Goal: Task Accomplishment & Management: Manage account settings

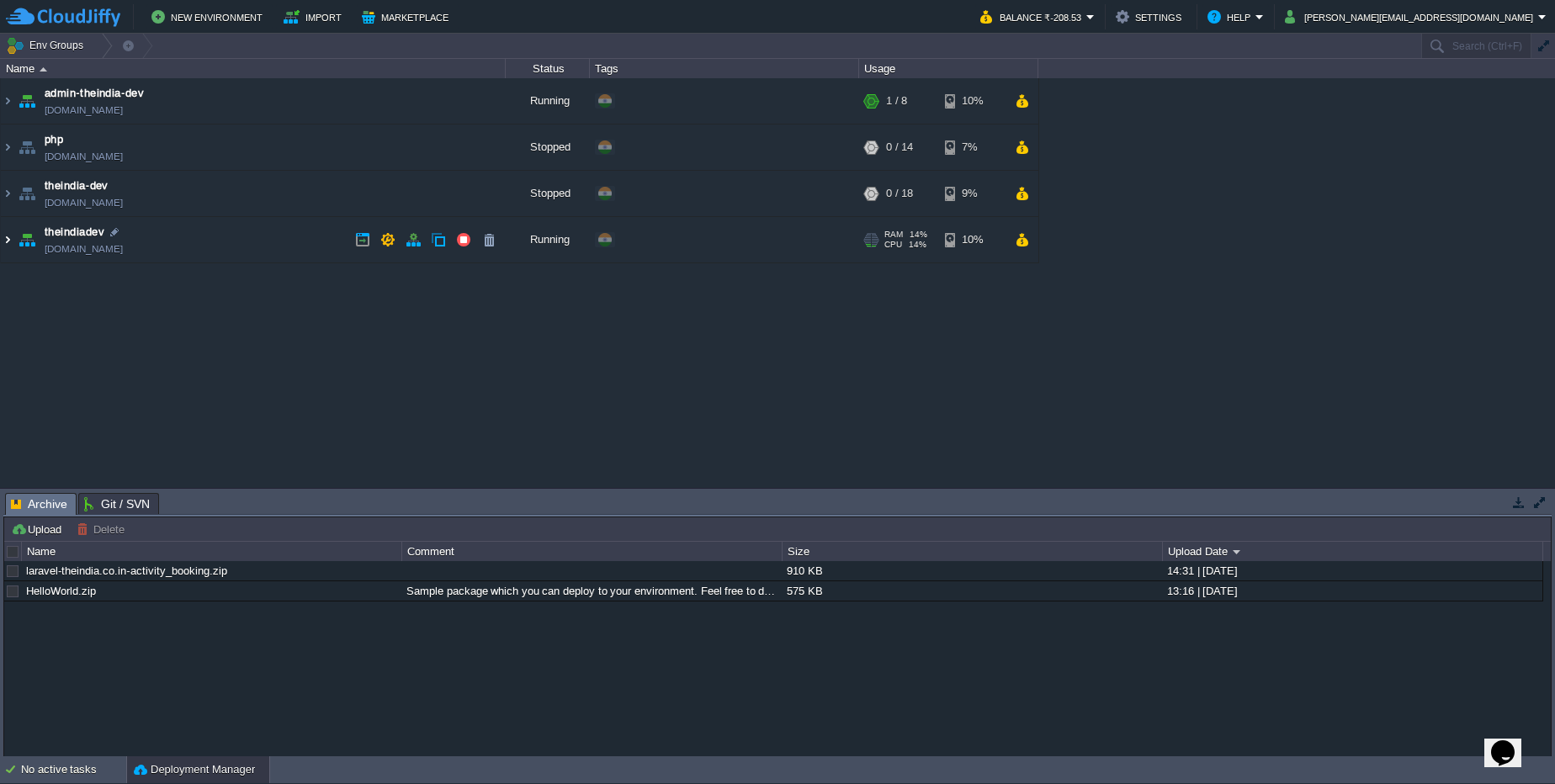
click at [14, 248] on img at bounding box center [8, 239] width 14 height 45
click at [1461, 49] on input "text" at bounding box center [1476, 45] width 110 height 25
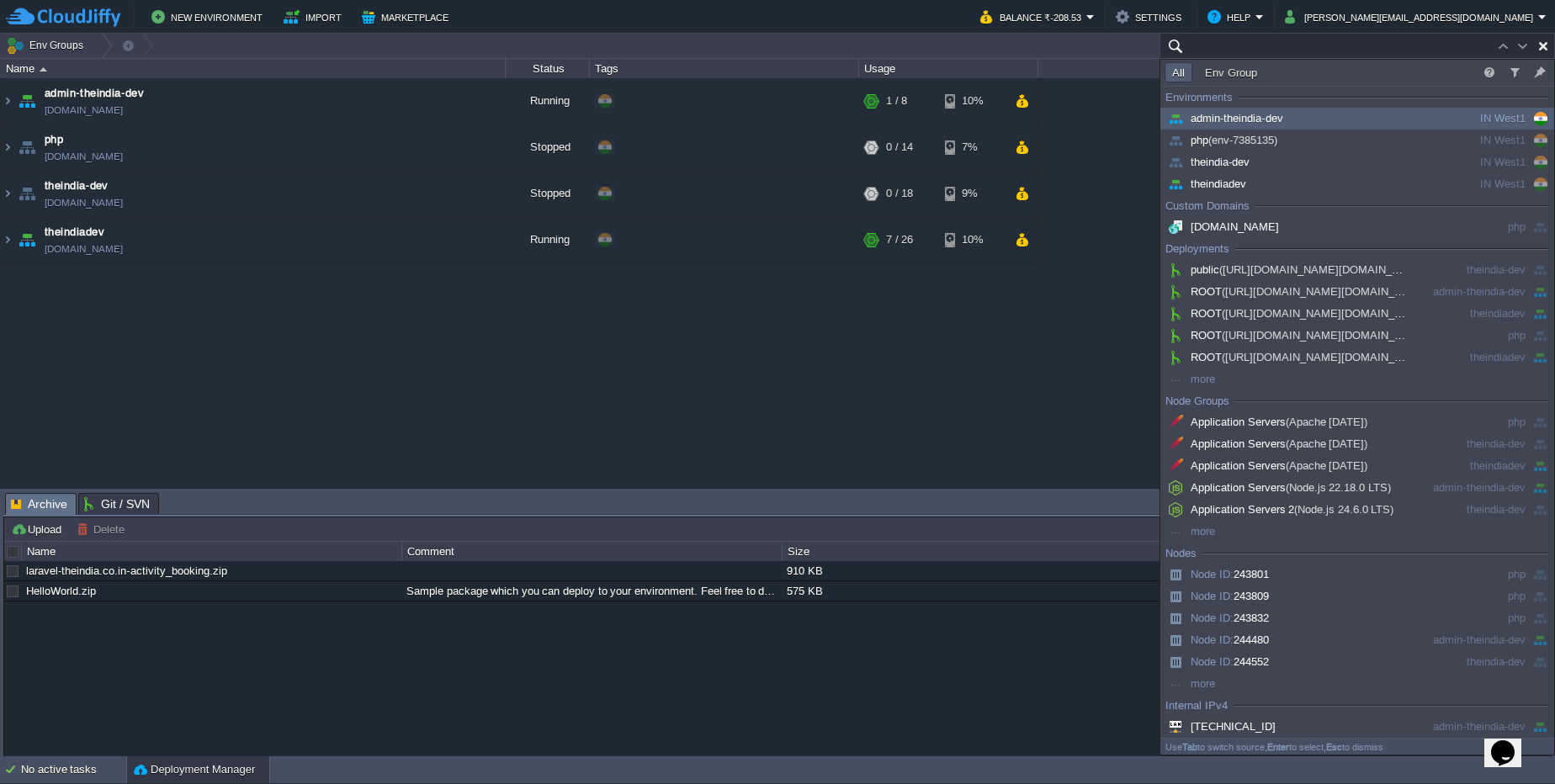
paste input "245487"
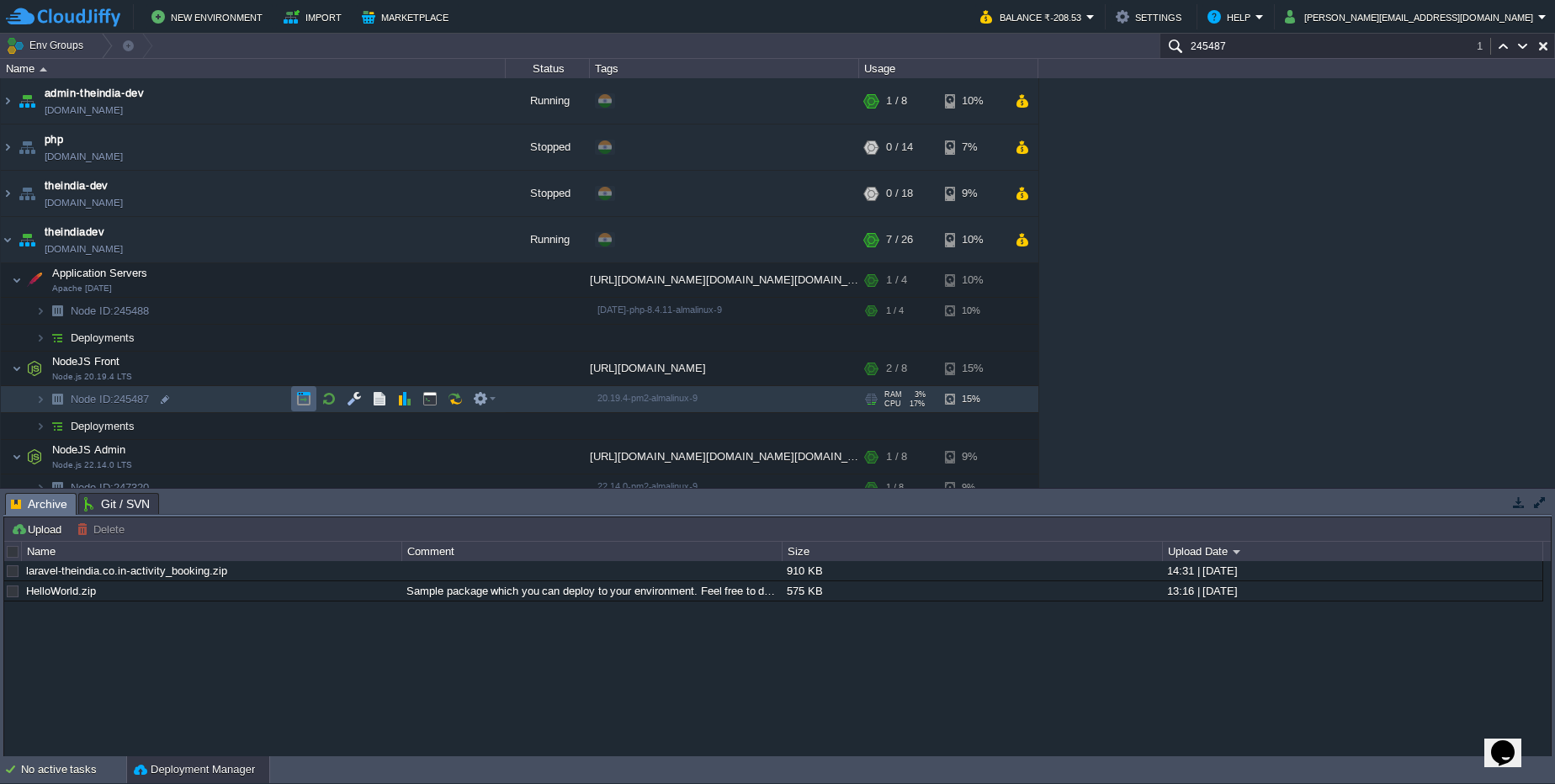
type input "245487"
click at [307, 404] on button "button" at bounding box center [304, 398] width 15 height 15
click at [38, 404] on img at bounding box center [40, 399] width 10 height 26
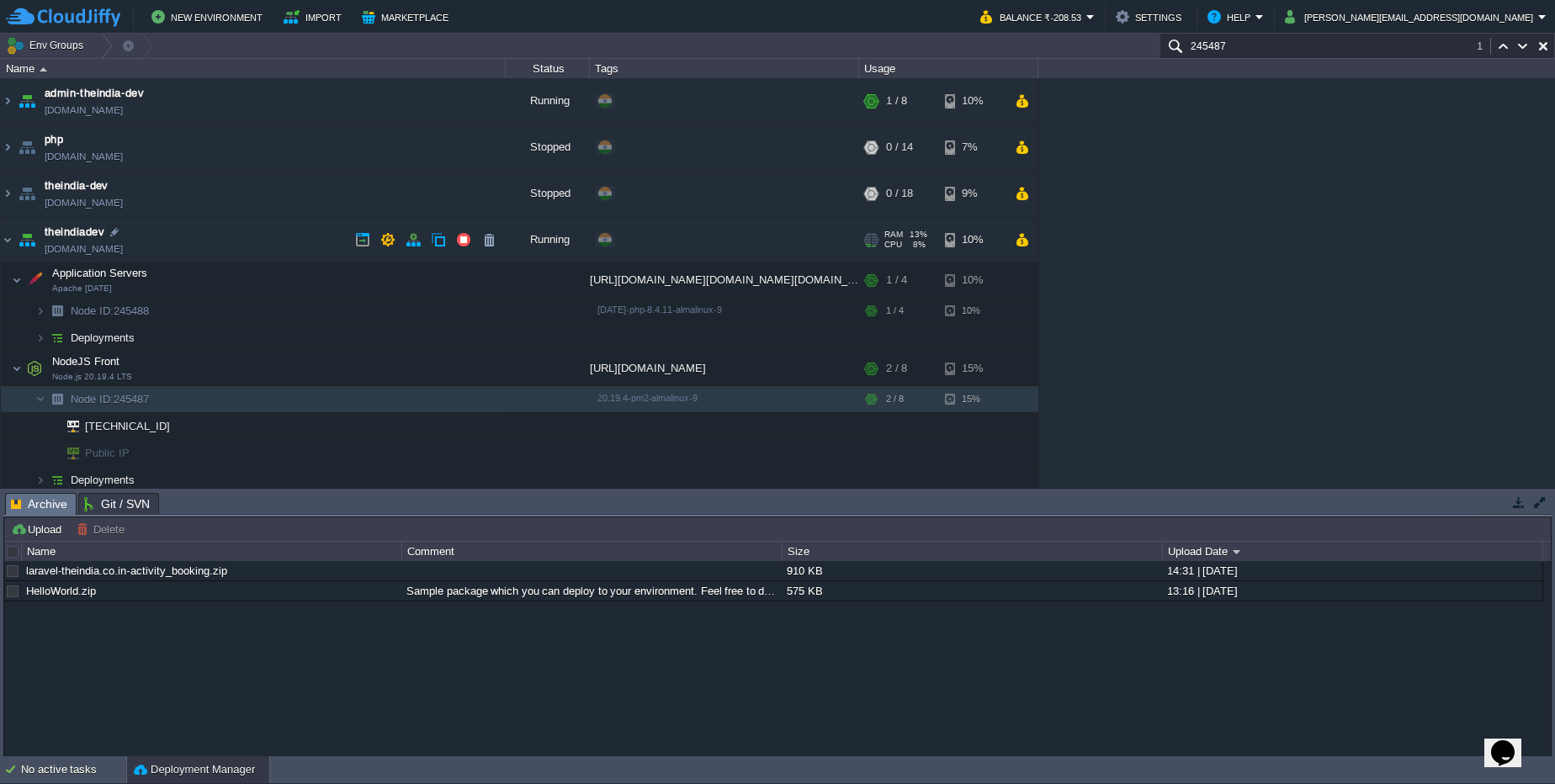
click at [104, 249] on link "theindiadev.cloudjiffy.net" at bounding box center [84, 249] width 79 height 17
click at [56, 775] on div "No active tasks" at bounding box center [73, 769] width 105 height 27
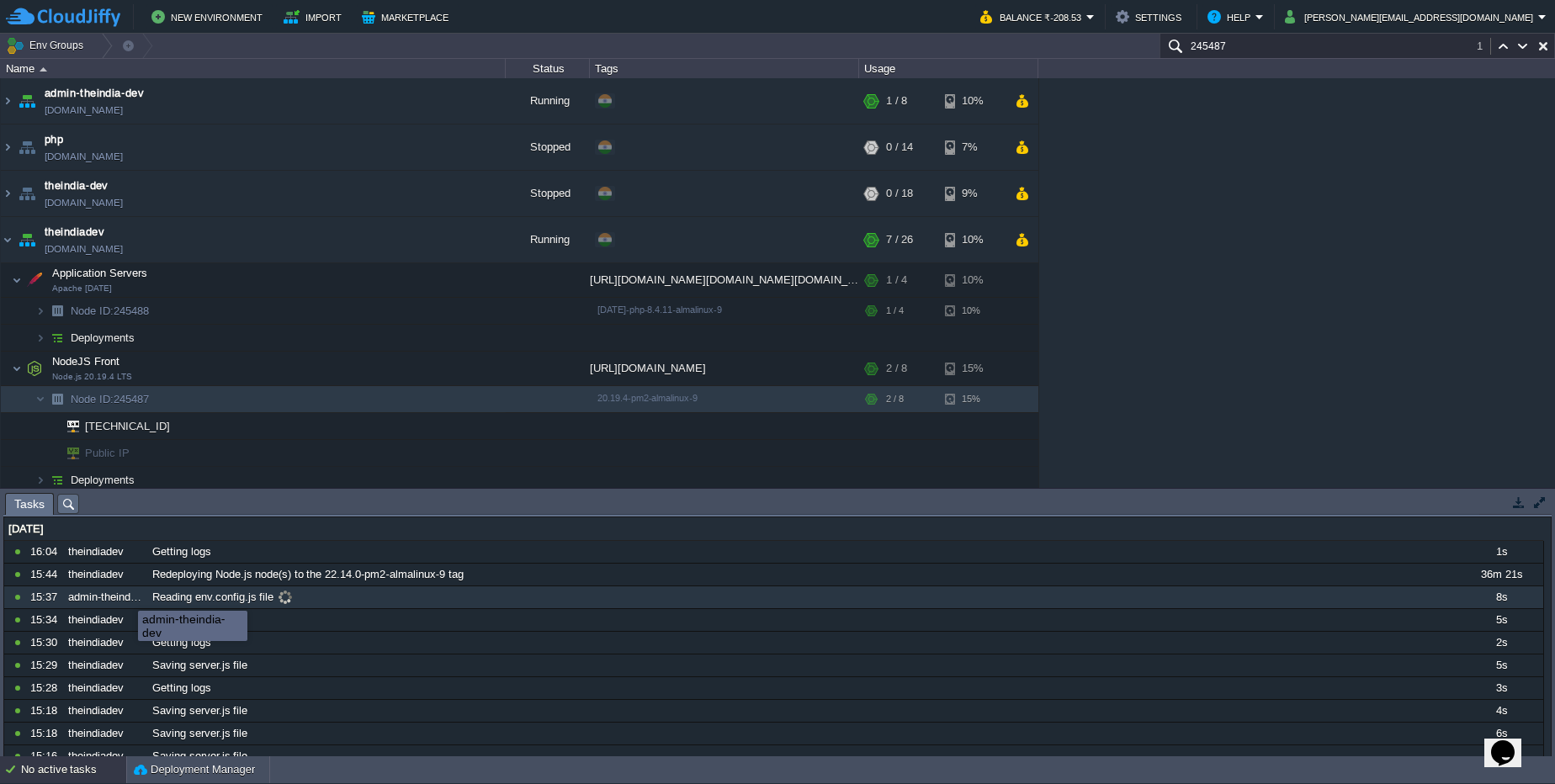
click at [125, 595] on div "admin-theindia-dev" at bounding box center [105, 597] width 83 height 22
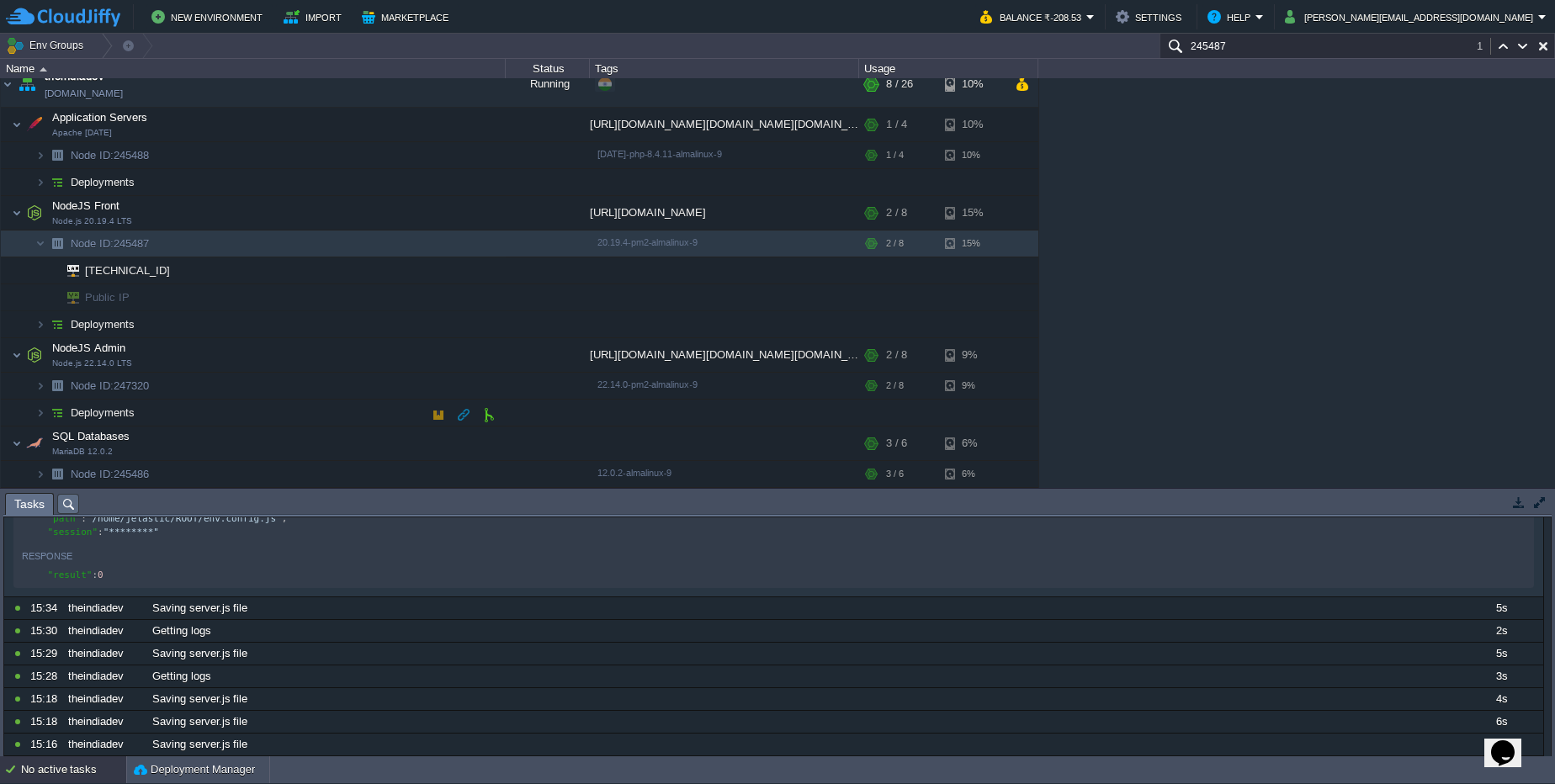
scroll to position [155, 0]
click at [309, 387] on button "button" at bounding box center [304, 386] width 15 height 15
click at [32, 383] on img at bounding box center [24, 380] width 24 height 15
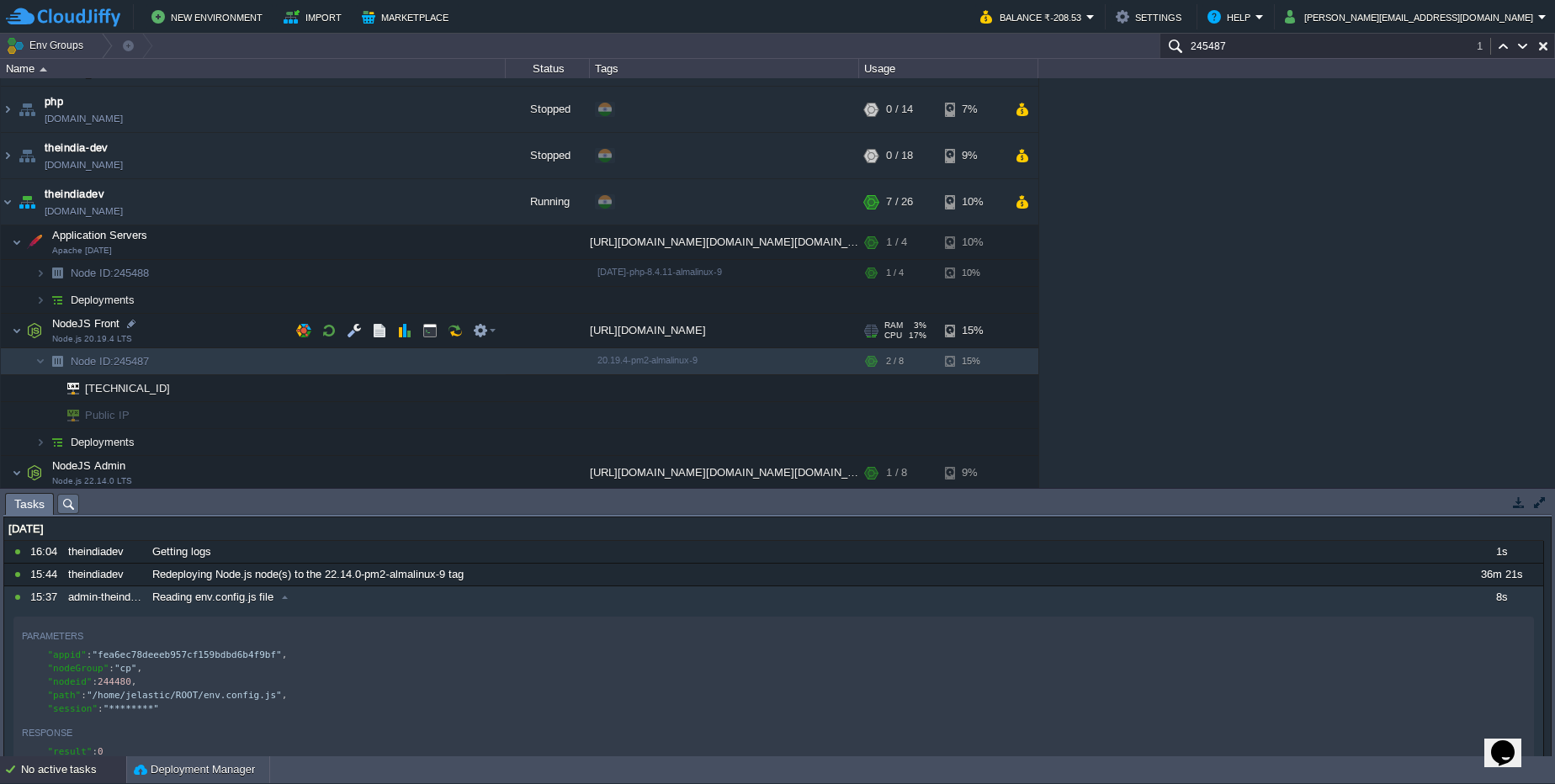
scroll to position [0, 0]
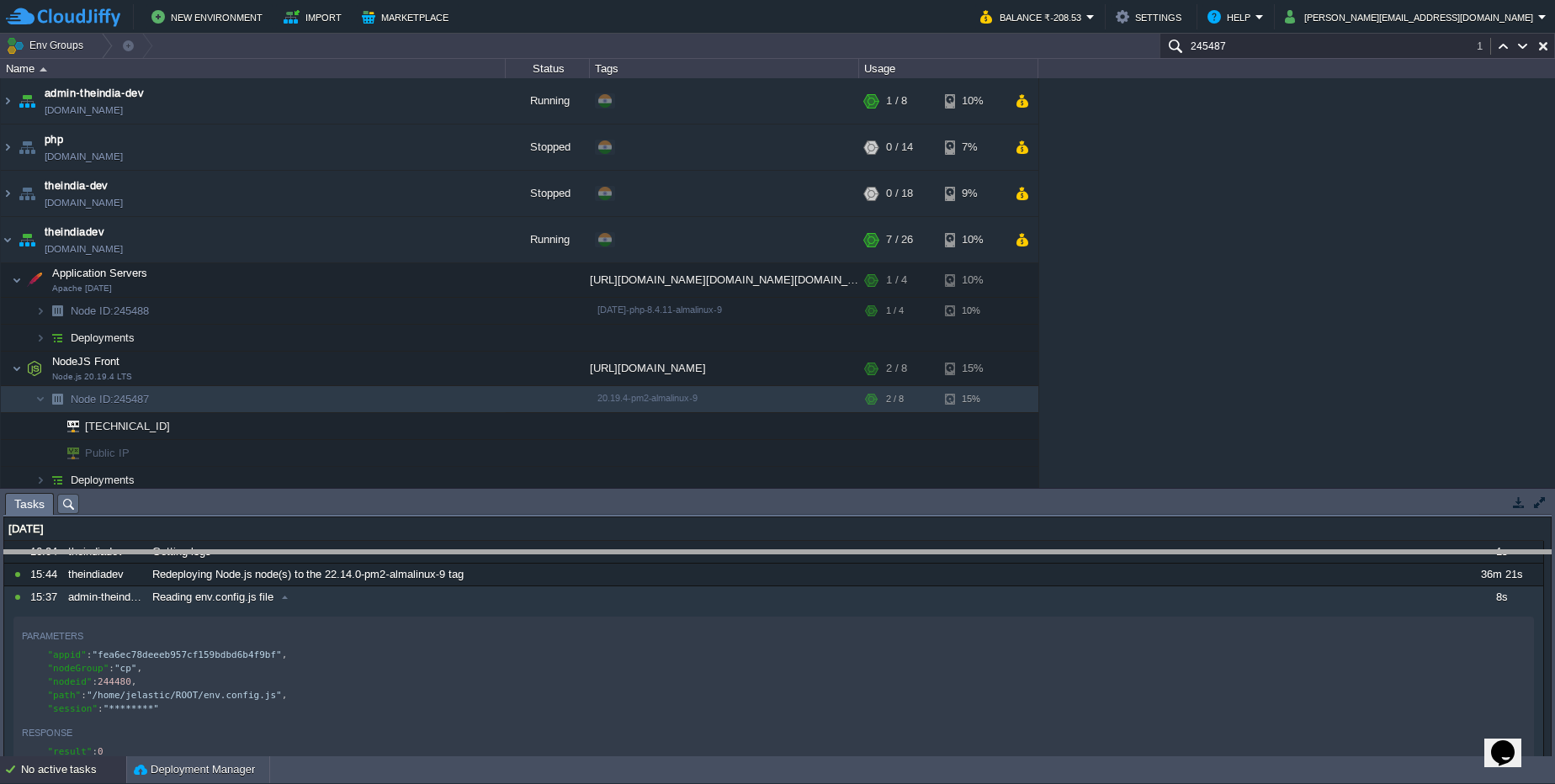
drag, startPoint x: 564, startPoint y: 497, endPoint x: 574, endPoint y: 555, distance: 58.9
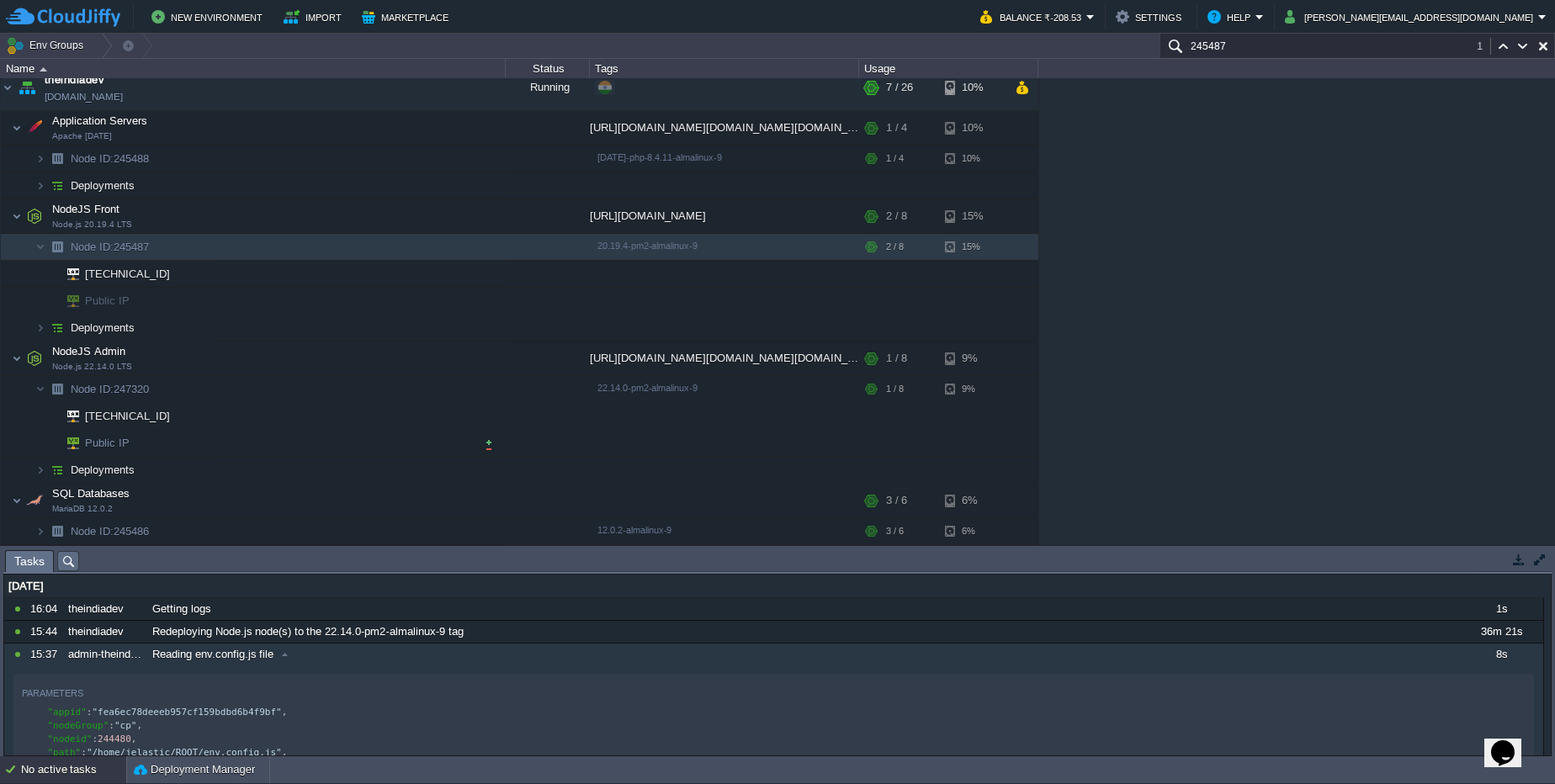
scroll to position [51, 0]
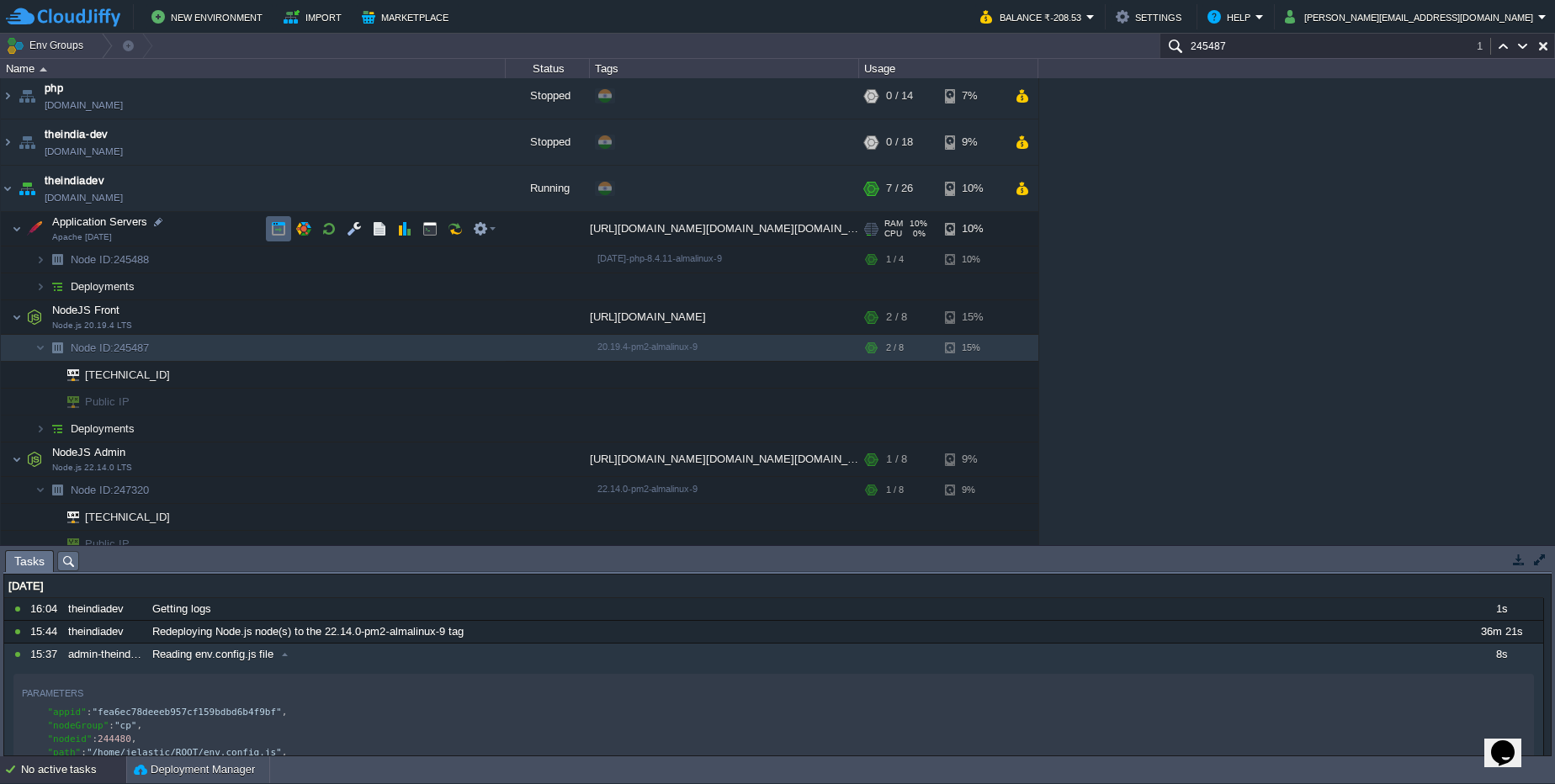
click at [282, 223] on button "button" at bounding box center [278, 229] width 15 height 15
click at [433, 355] on td at bounding box center [430, 347] width 26 height 26
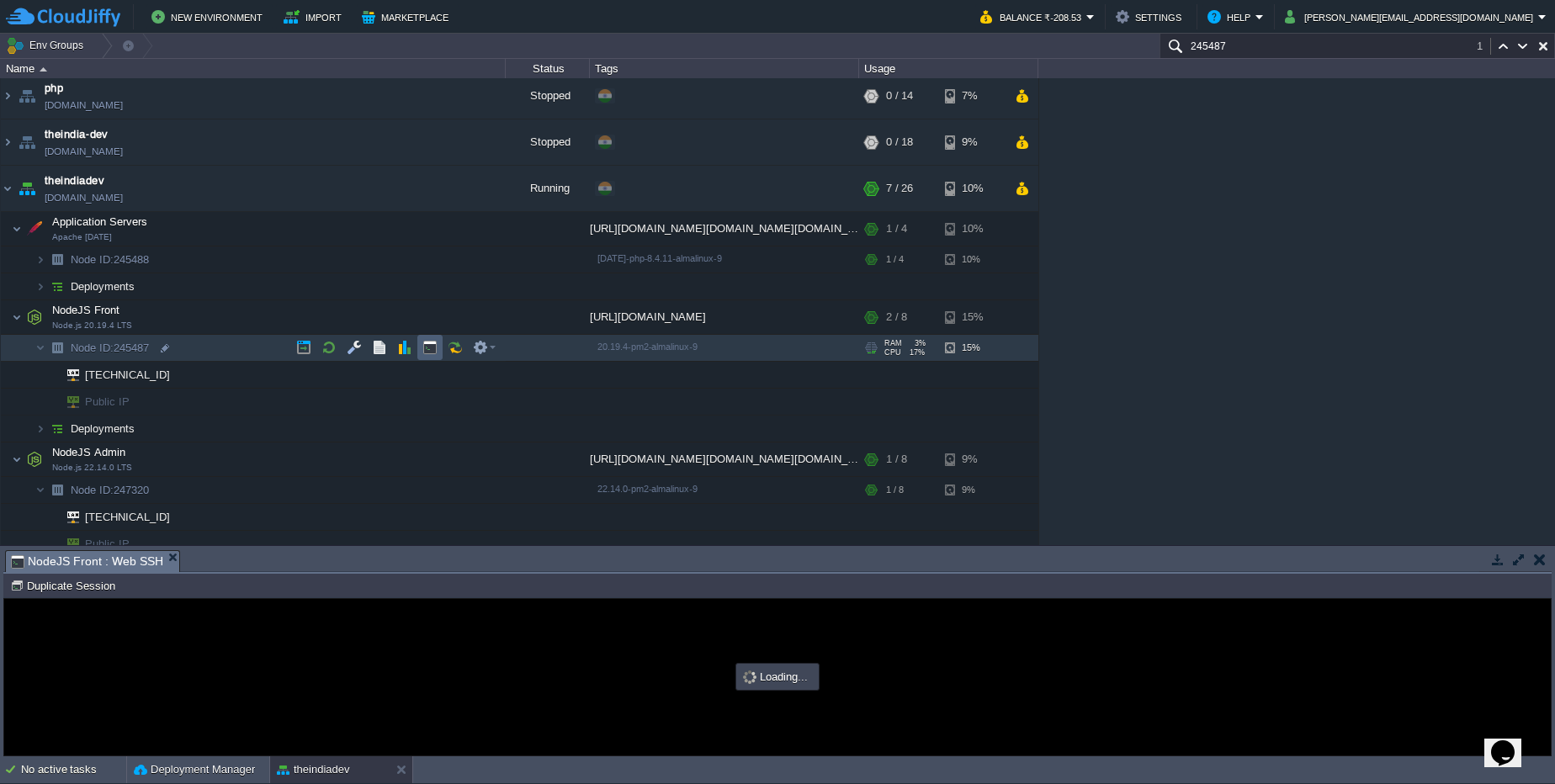
scroll to position [0, 0]
type input "#000000"
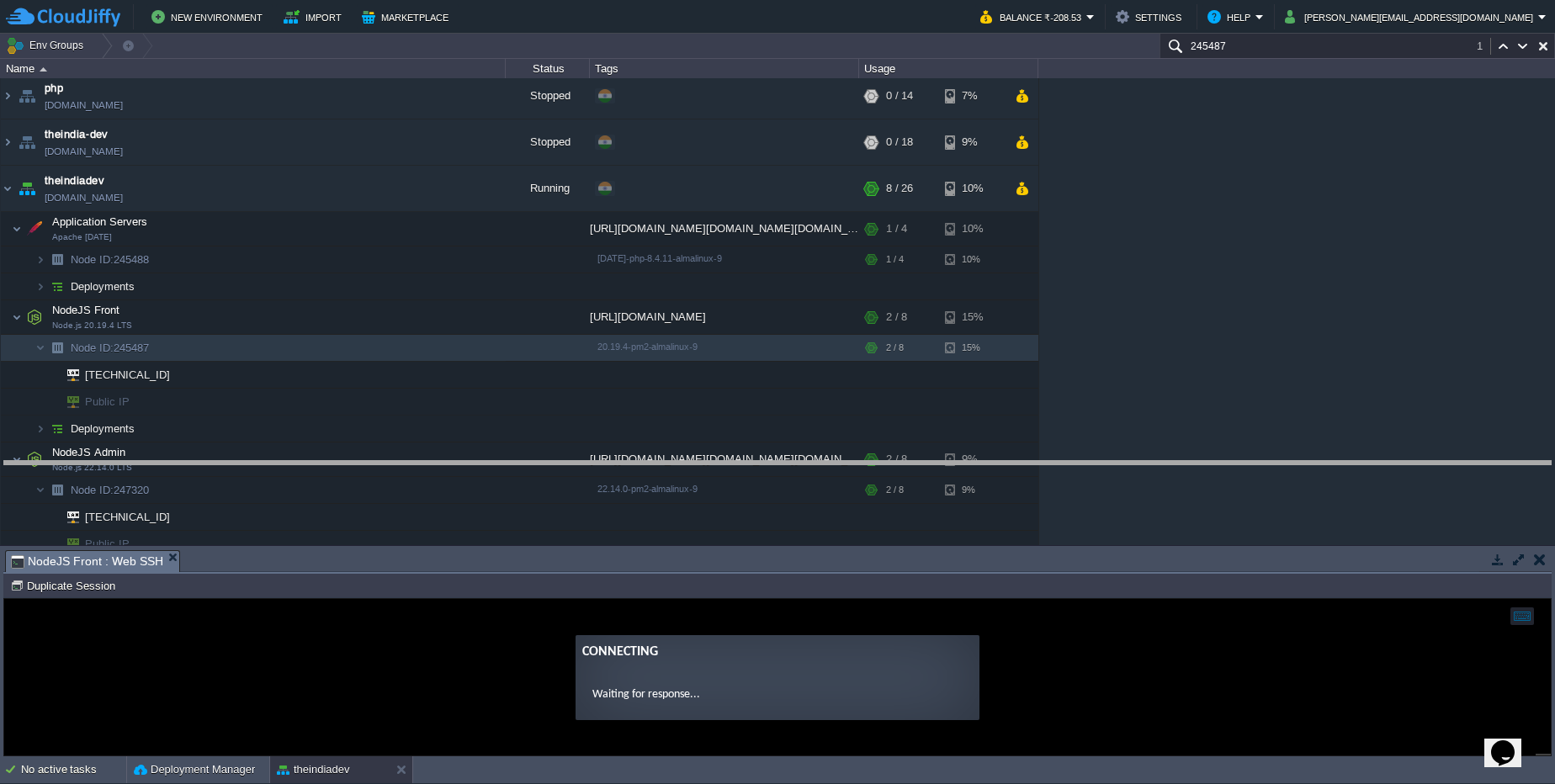
drag, startPoint x: 783, startPoint y: 558, endPoint x: 782, endPoint y: 462, distance: 96.0
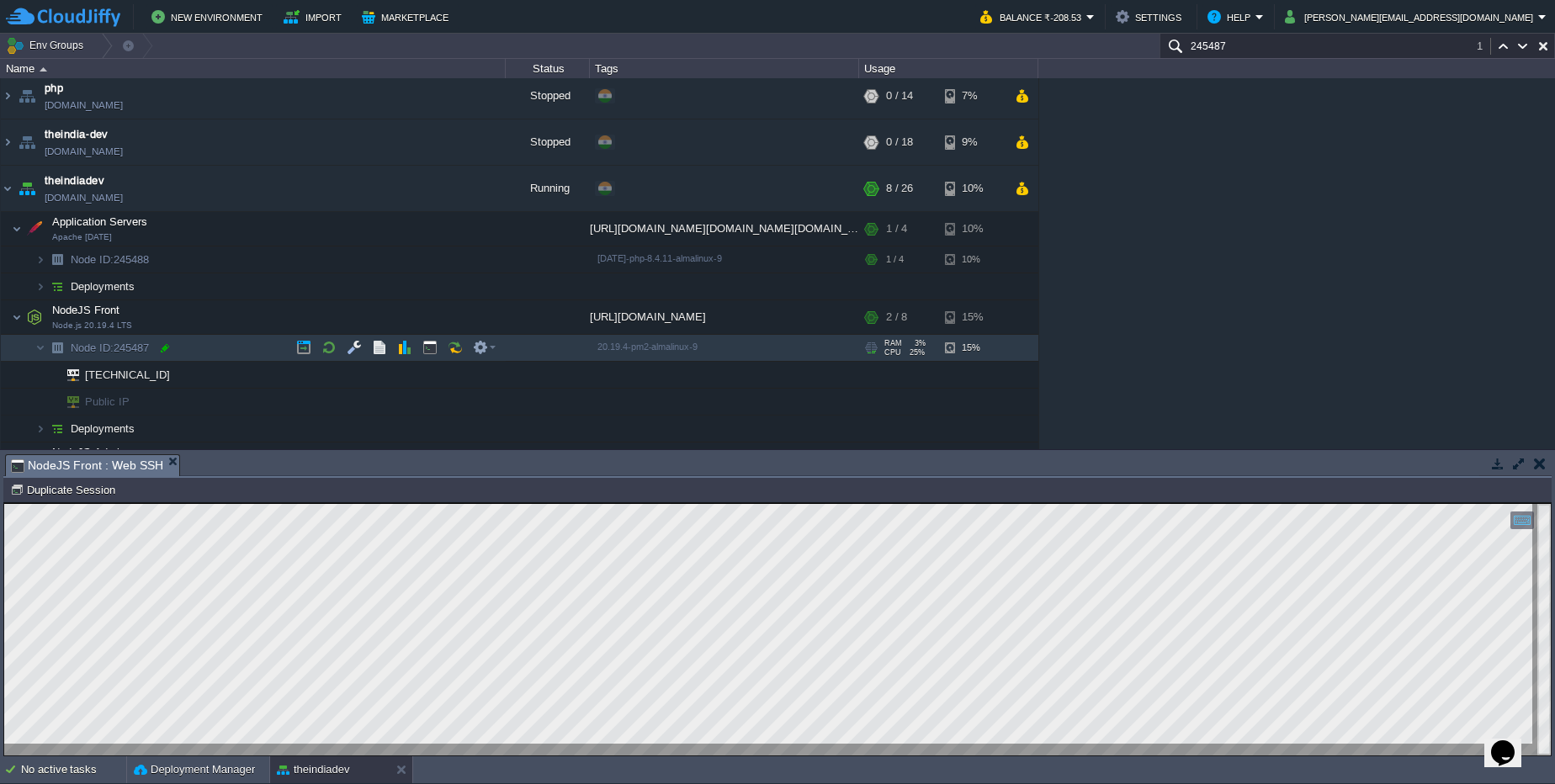
click at [159, 344] on div at bounding box center [165, 348] width 15 height 15
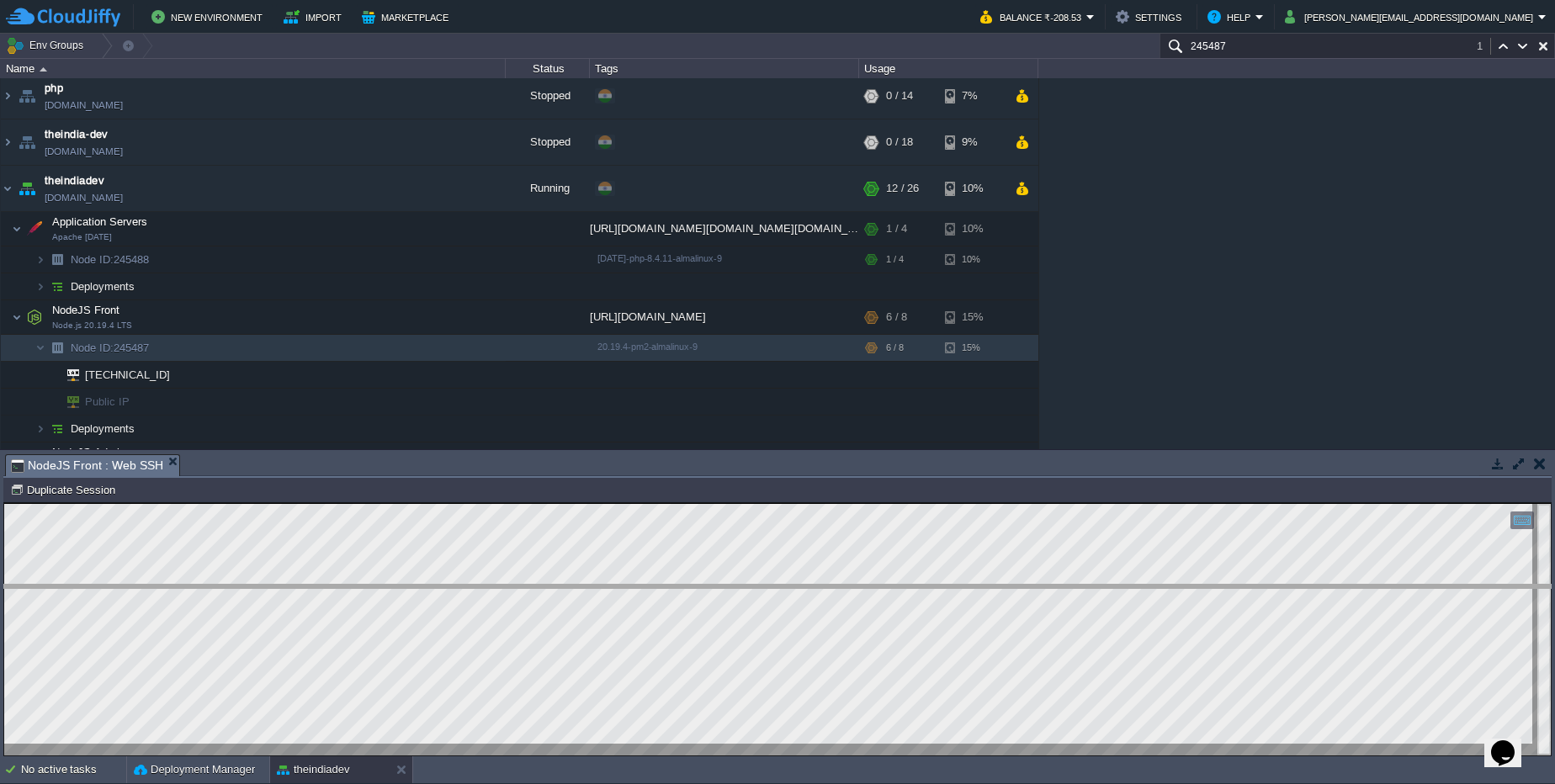
drag, startPoint x: 430, startPoint y: 476, endPoint x: 447, endPoint y: 610, distance: 135.1
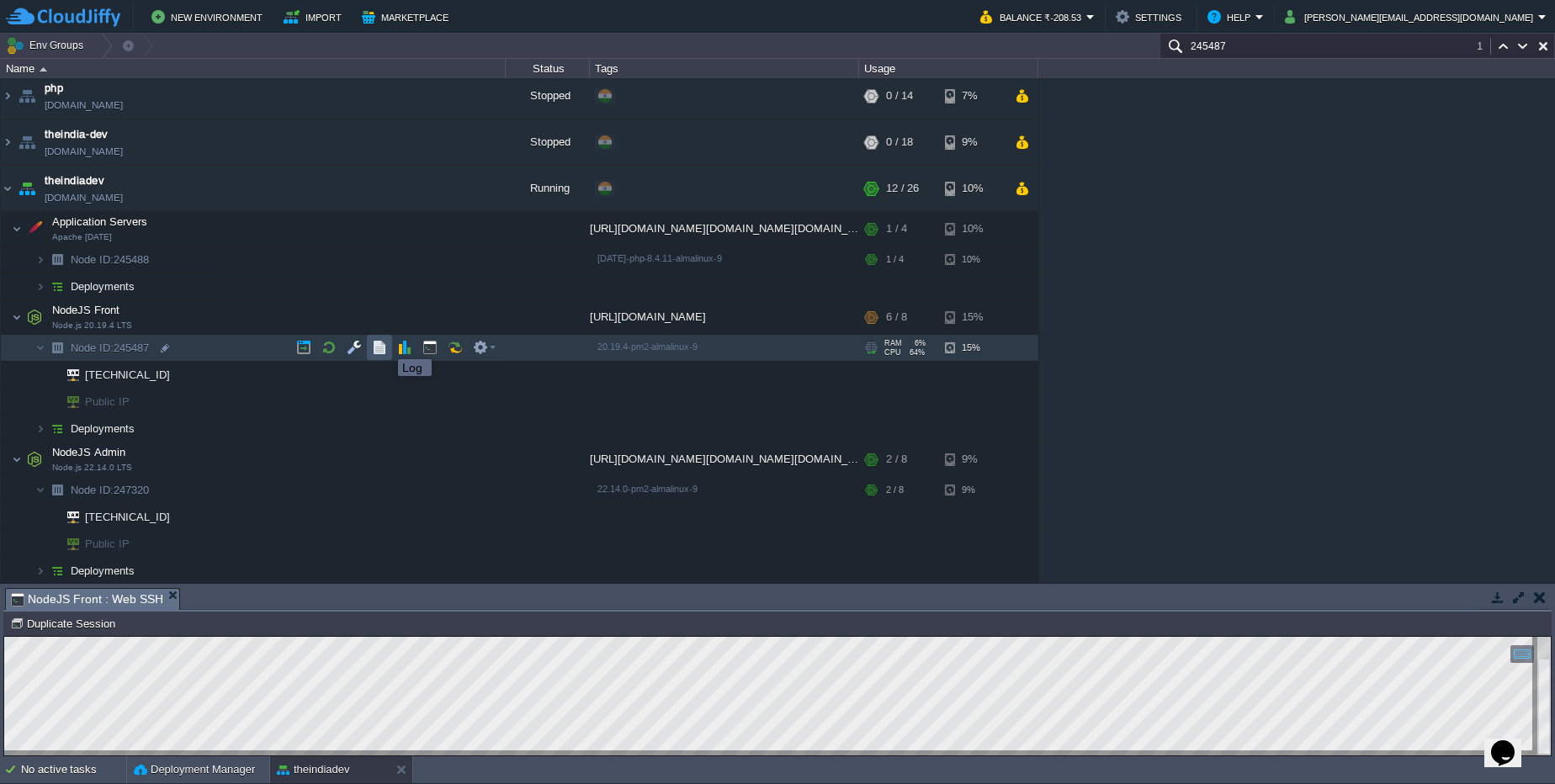
click at [386, 344] on button "button" at bounding box center [380, 347] width 15 height 15
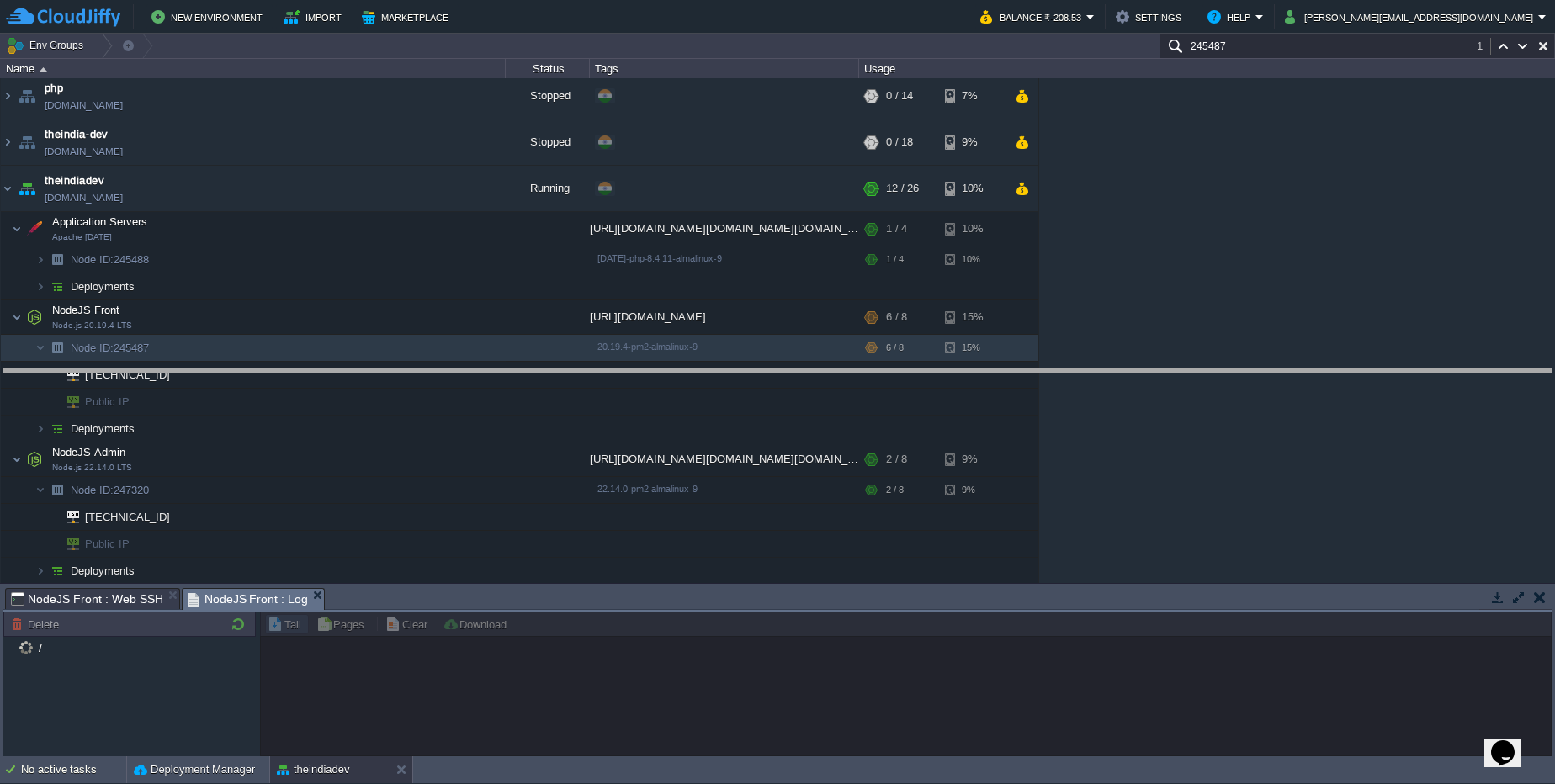
drag, startPoint x: 422, startPoint y: 588, endPoint x: 462, endPoint y: 290, distance: 300.7
click at [462, 290] on body "New Environment Import Marketplace Bonus ₹0.00 Upgrade Account Balance ₹-208.53…" at bounding box center [778, 392] width 1555 height 784
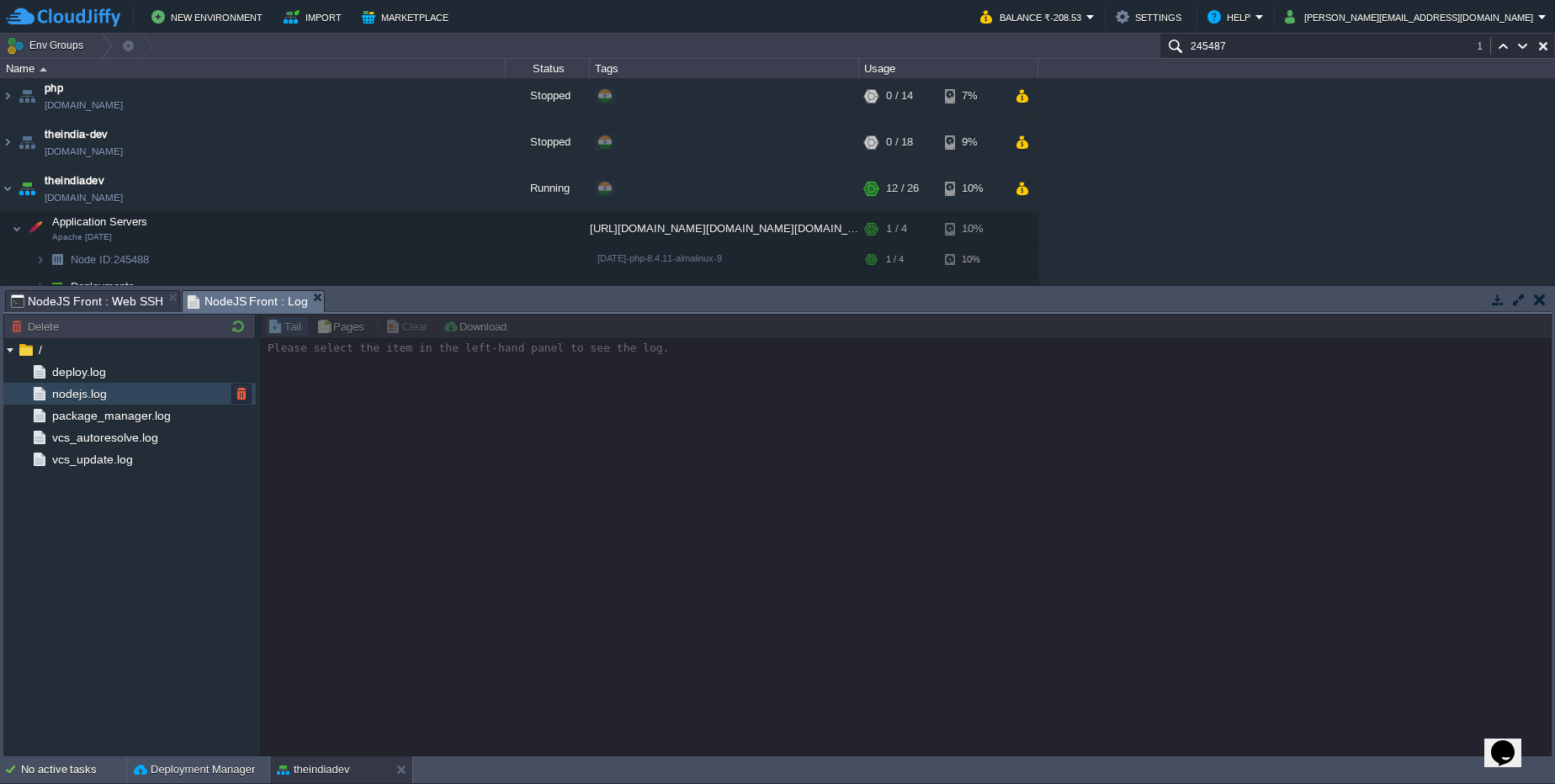
click at [80, 386] on div "nodejs.log" at bounding box center [130, 394] width 253 height 22
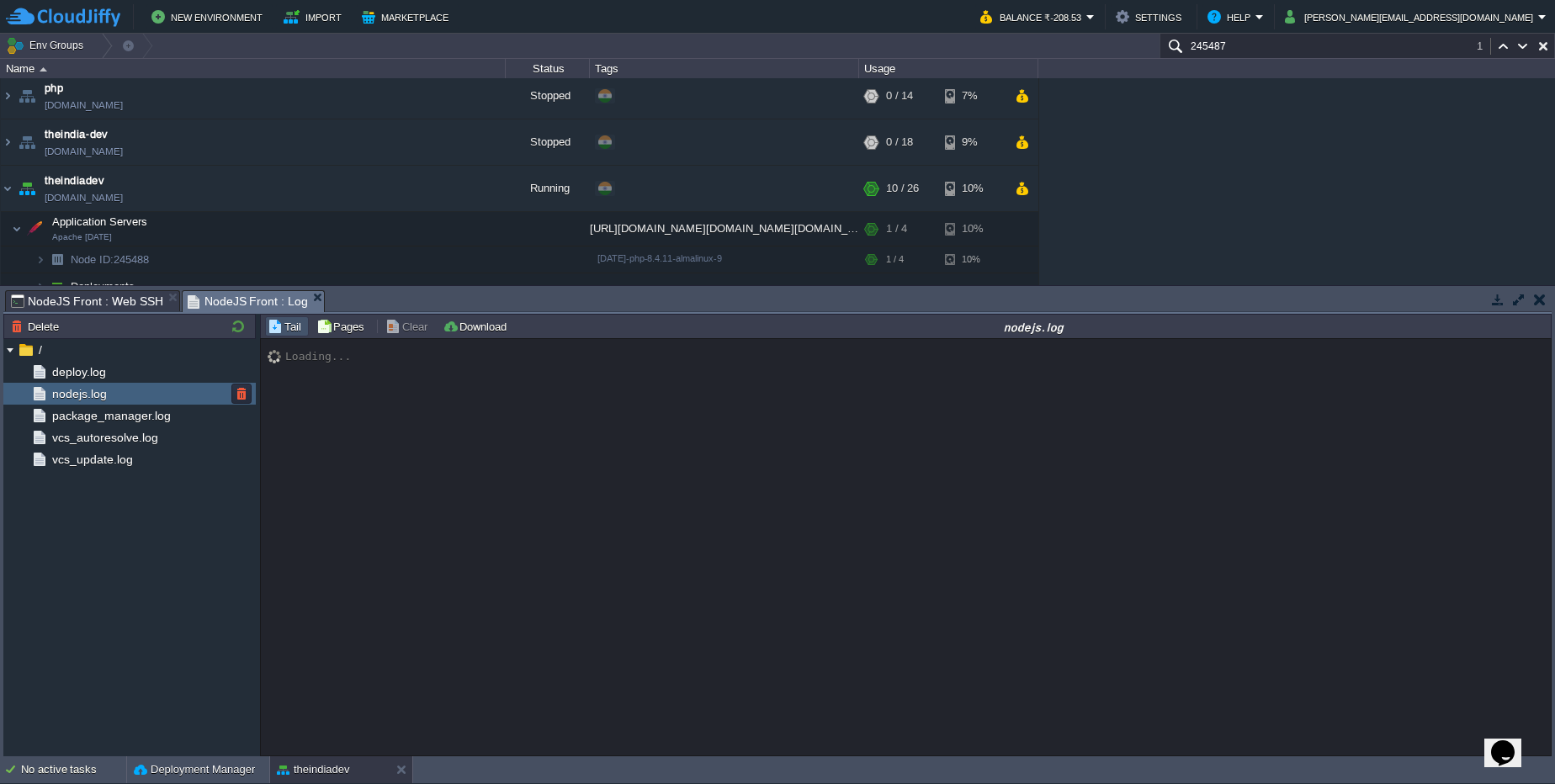
scroll to position [519, 0]
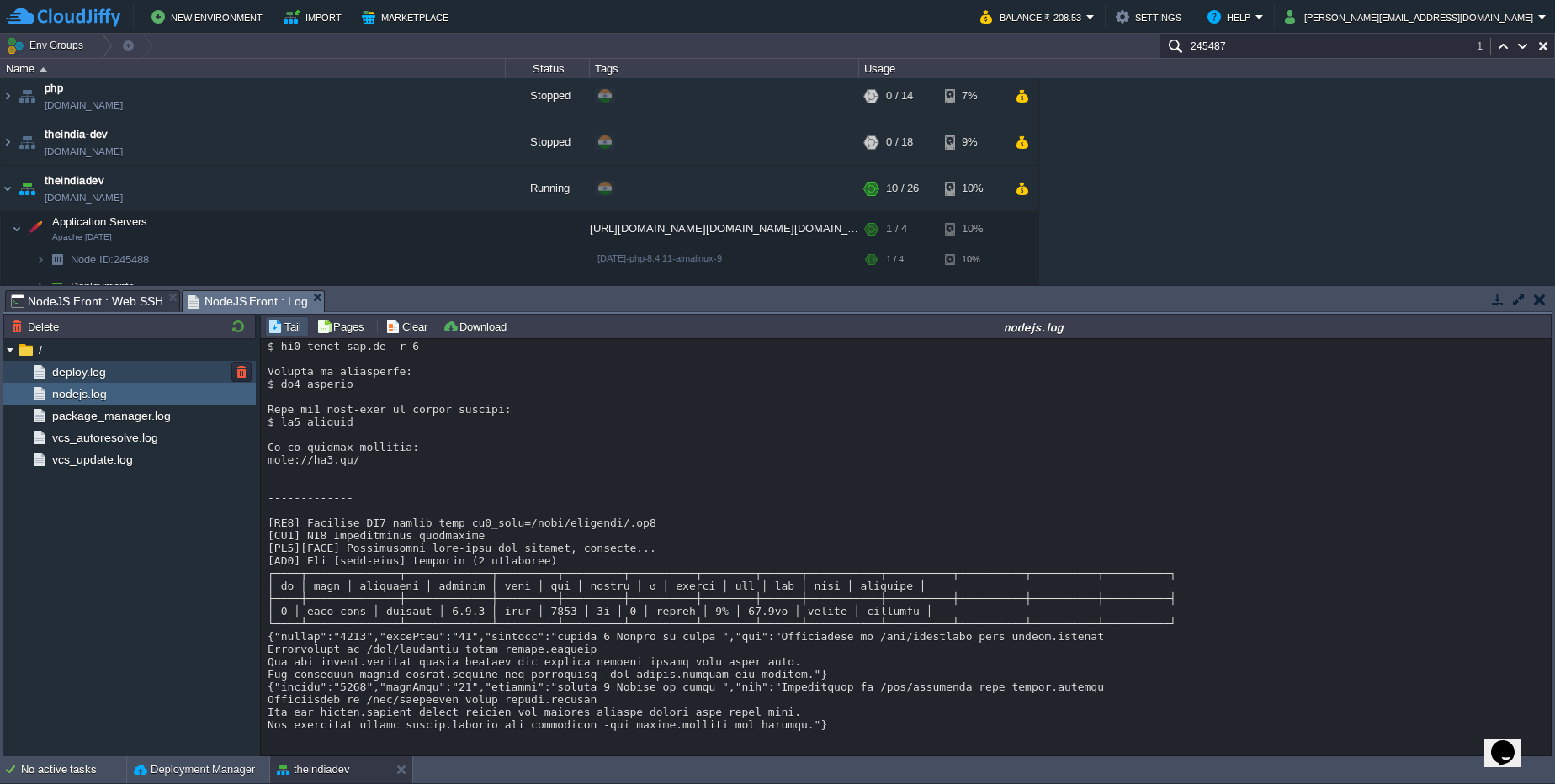
click at [83, 364] on span "deploy.log" at bounding box center [79, 372] width 60 height 15
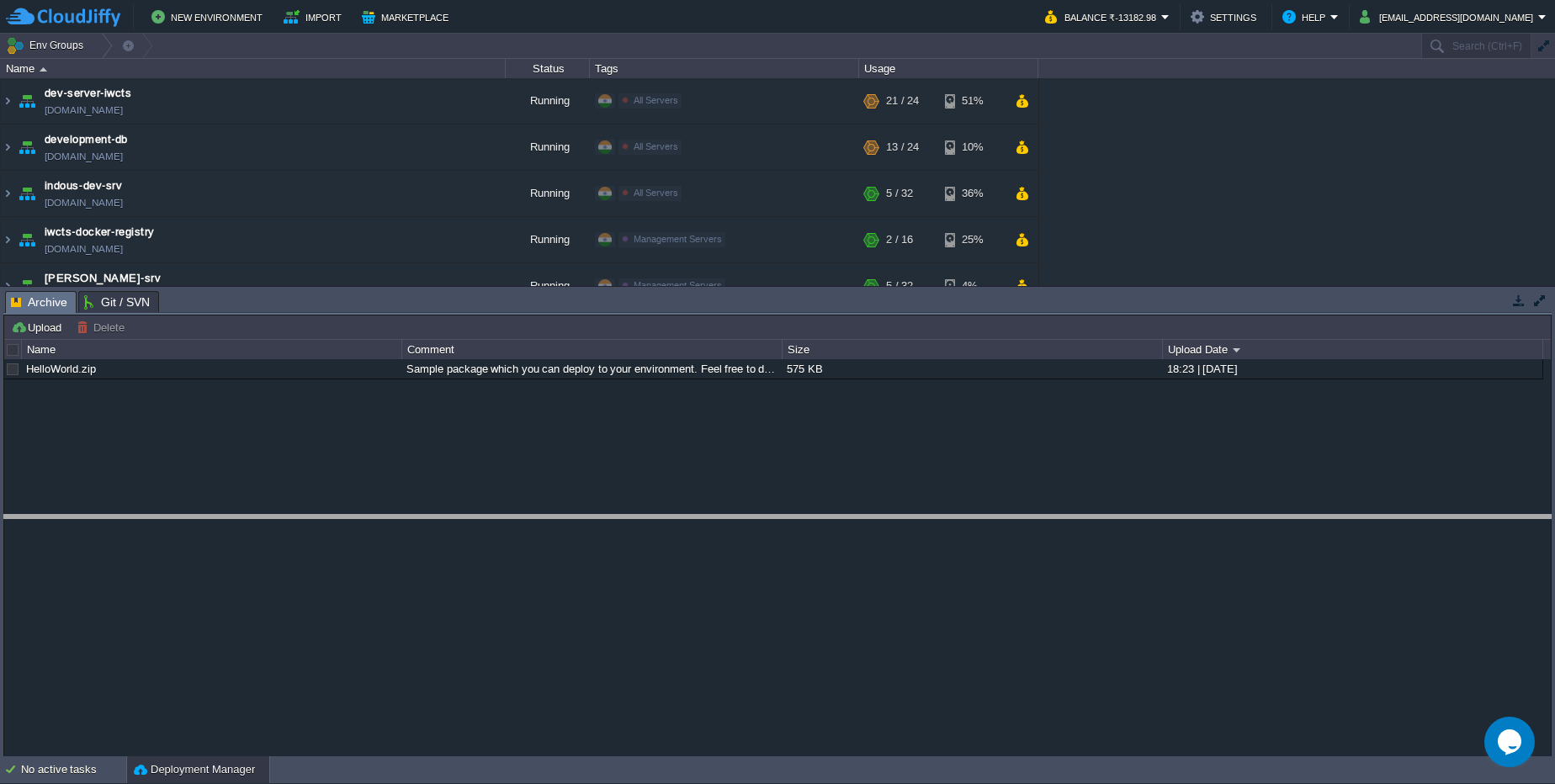
drag, startPoint x: 372, startPoint y: 294, endPoint x: 384, endPoint y: 518, distance: 224.3
click at [384, 518] on body "New Environment Import Marketplace Bonus ₹0.00 Upgrade Account Balance ₹-13182.…" at bounding box center [778, 392] width 1555 height 784
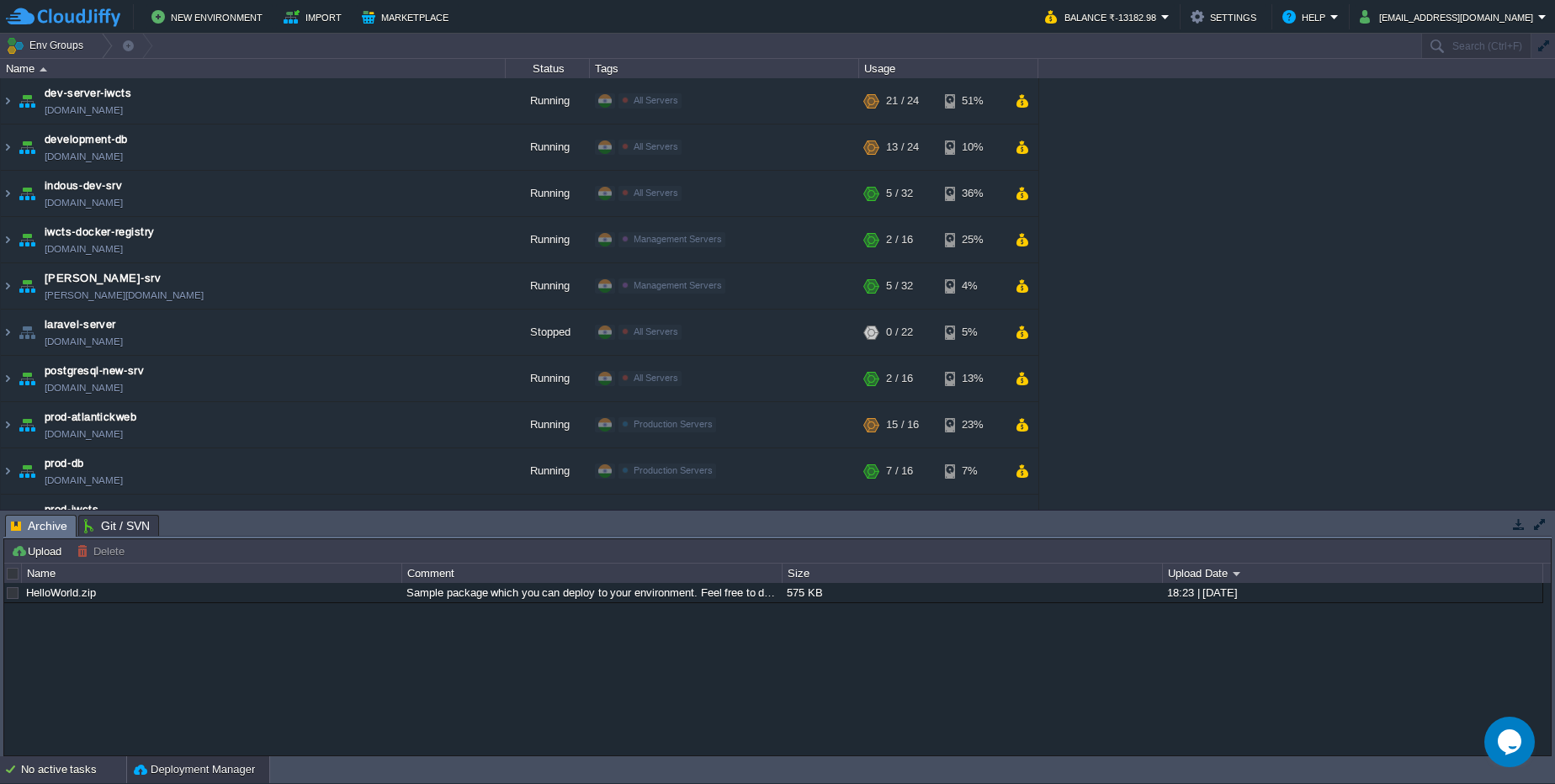
click at [104, 773] on div "No active tasks" at bounding box center [73, 769] width 105 height 27
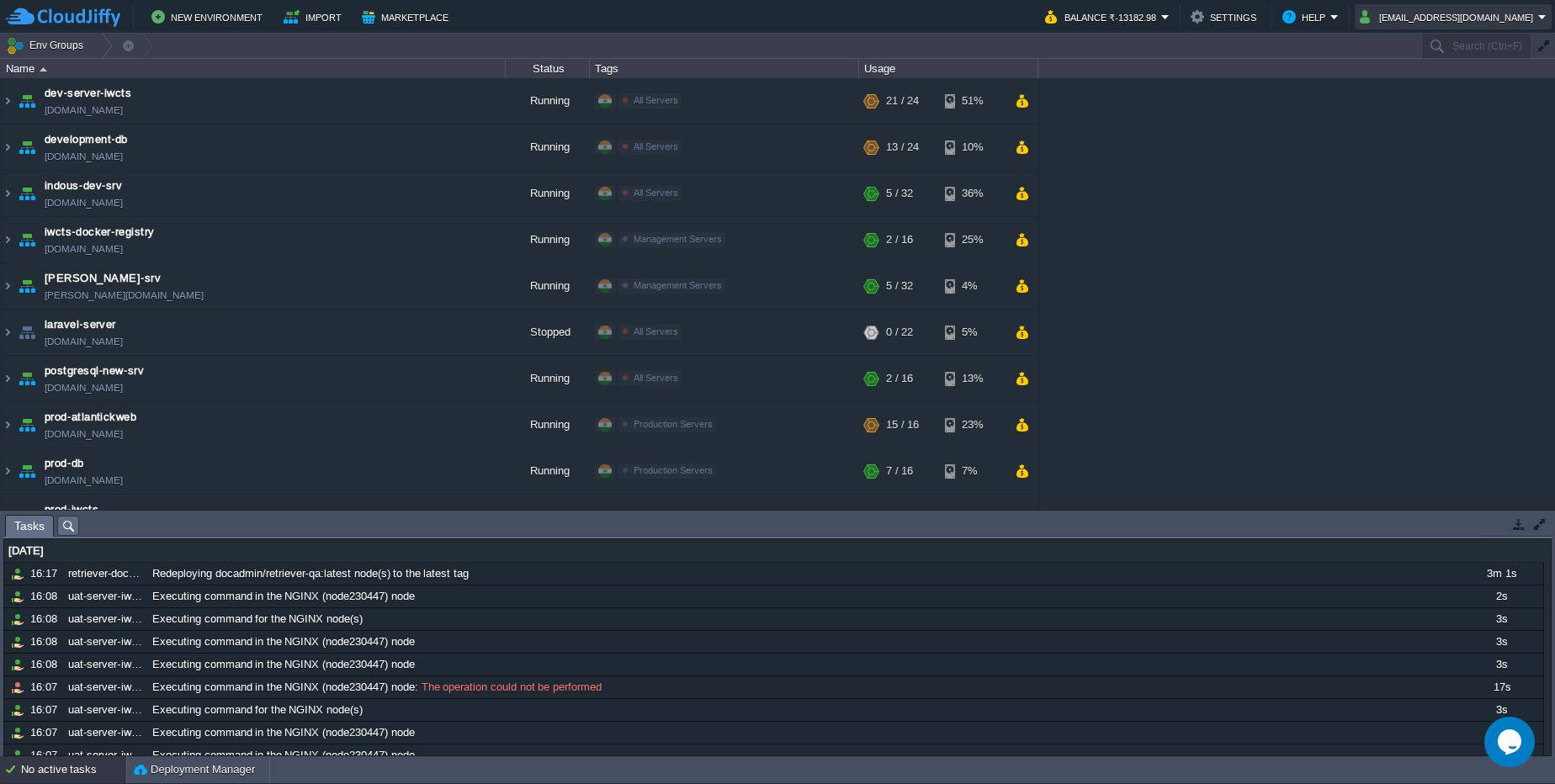
click at [1527, 20] on button "sanjay.agrawal@iwcts.com" at bounding box center [1448, 17] width 178 height 20
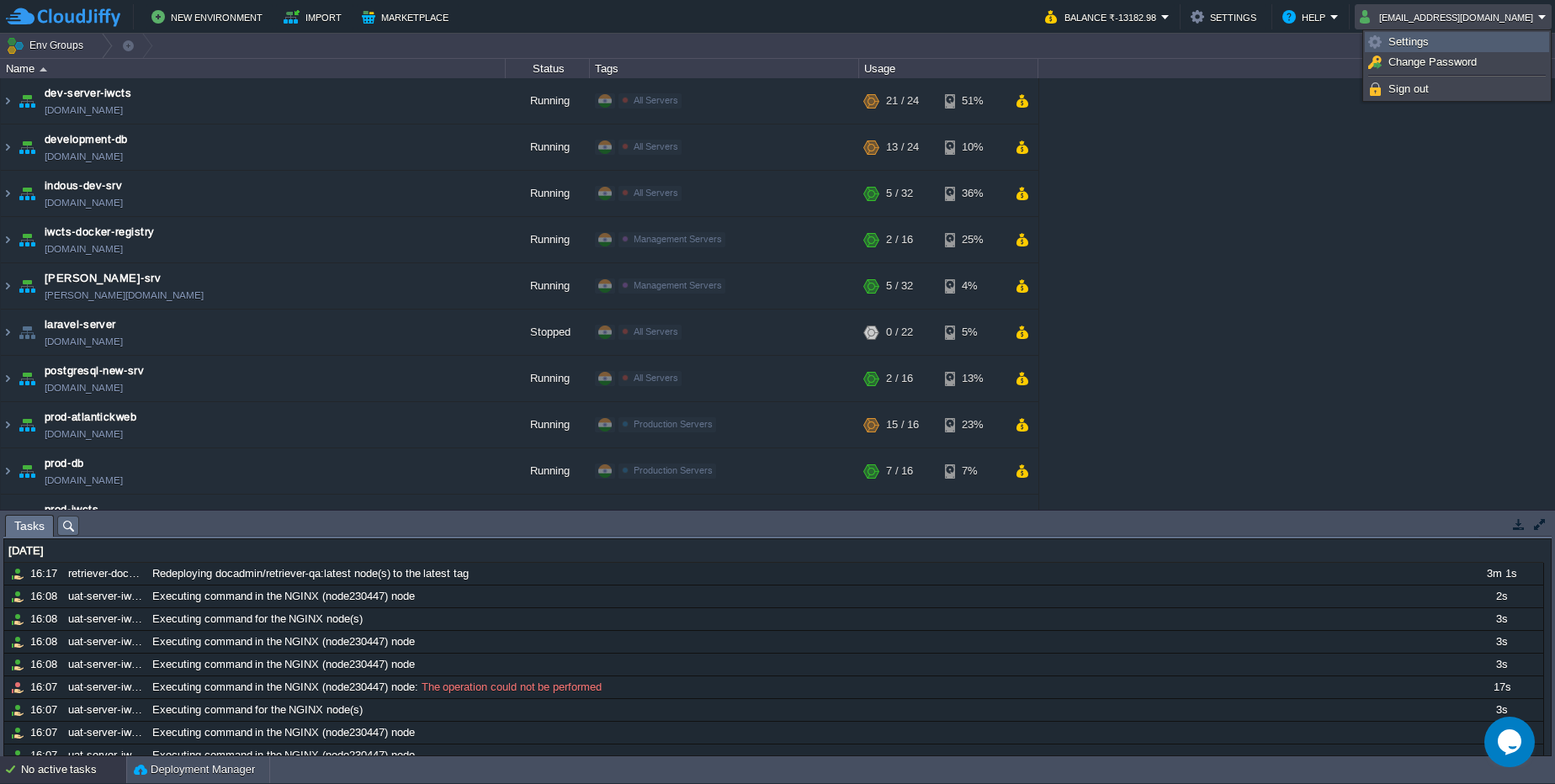
click at [1523, 34] on link "Settings" at bounding box center [1457, 42] width 183 height 19
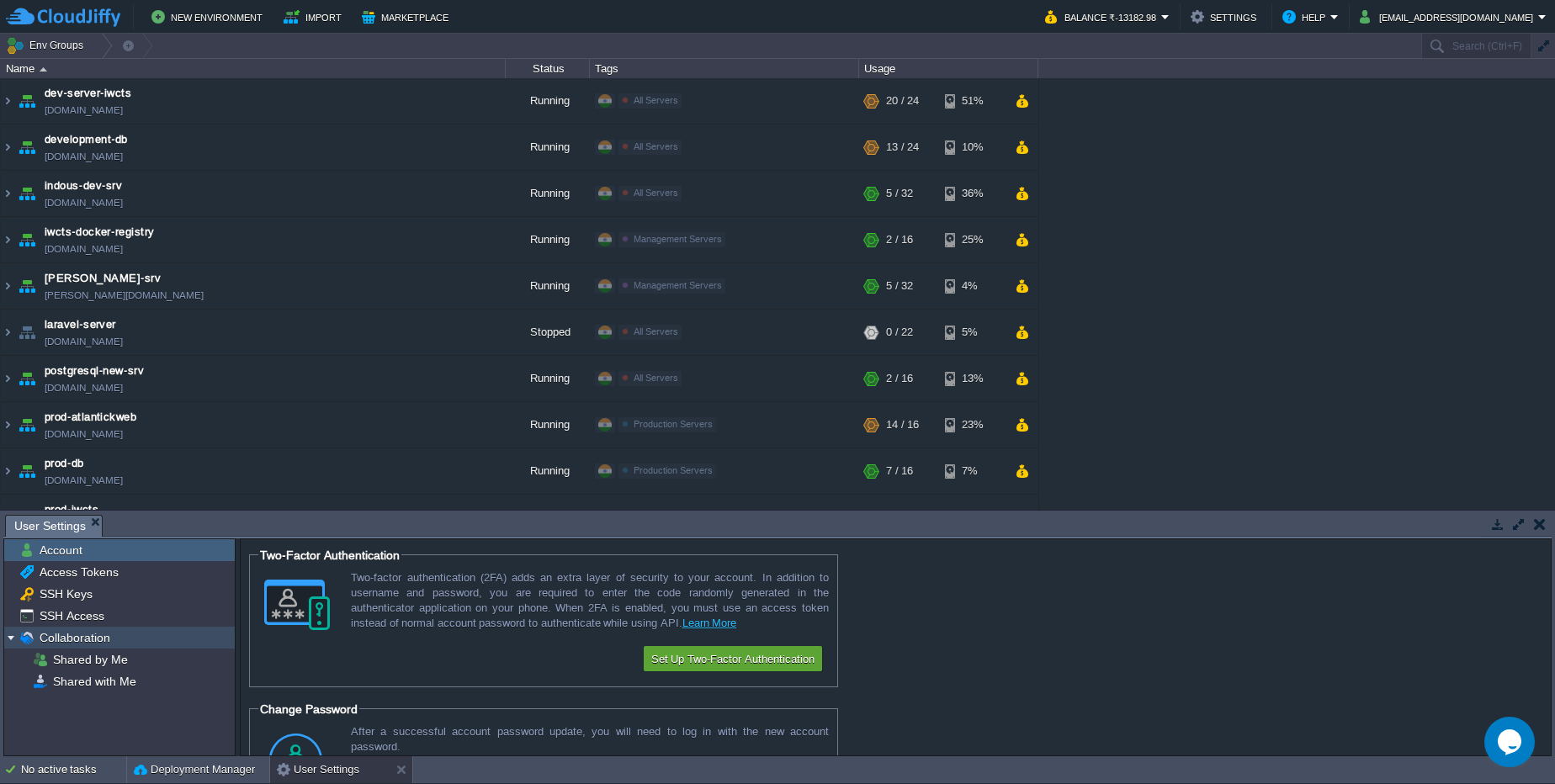
click at [67, 636] on span "Collaboration" at bounding box center [74, 637] width 77 height 15
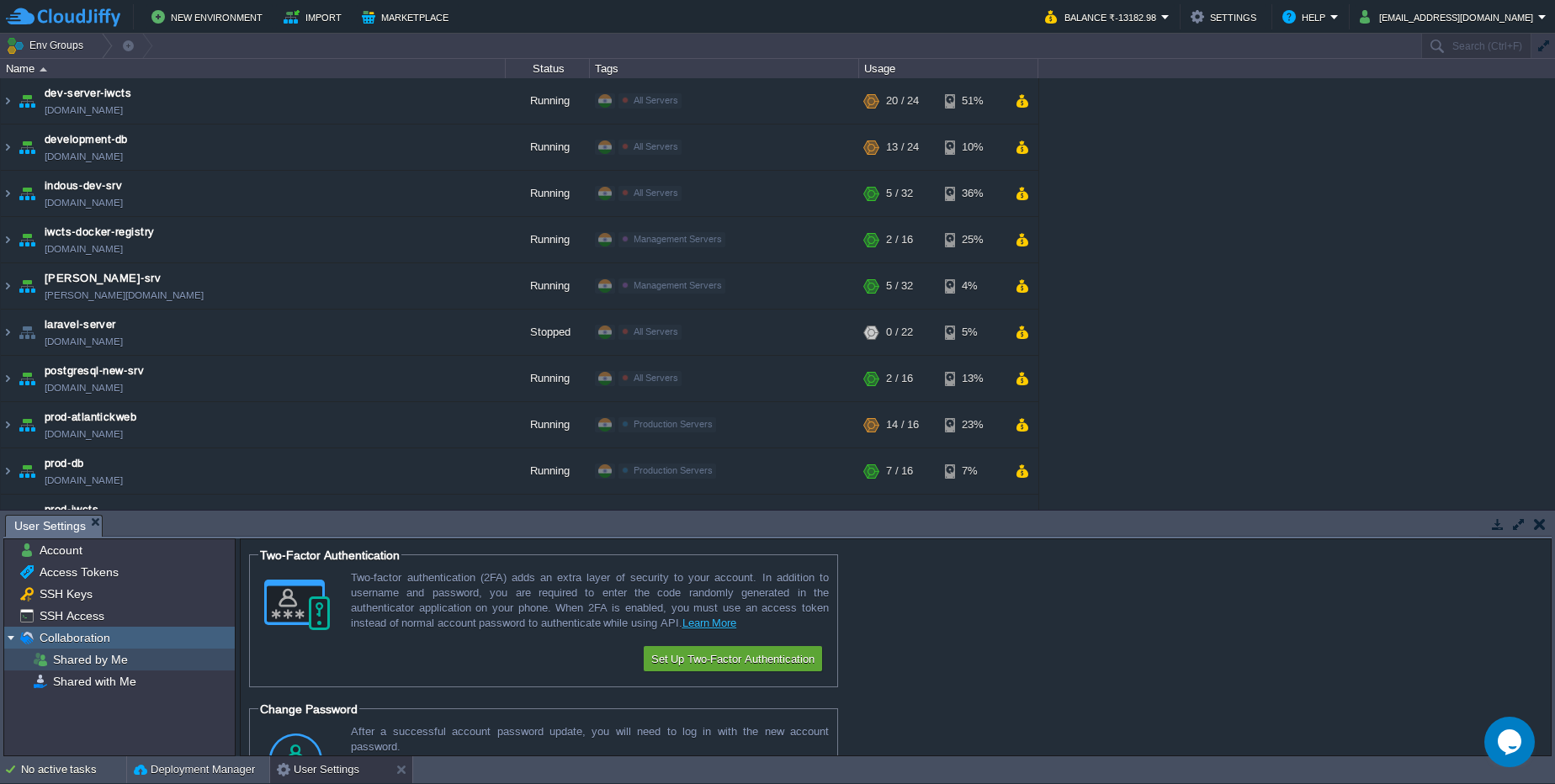
click at [67, 658] on span "Shared by Me" at bounding box center [90, 659] width 81 height 15
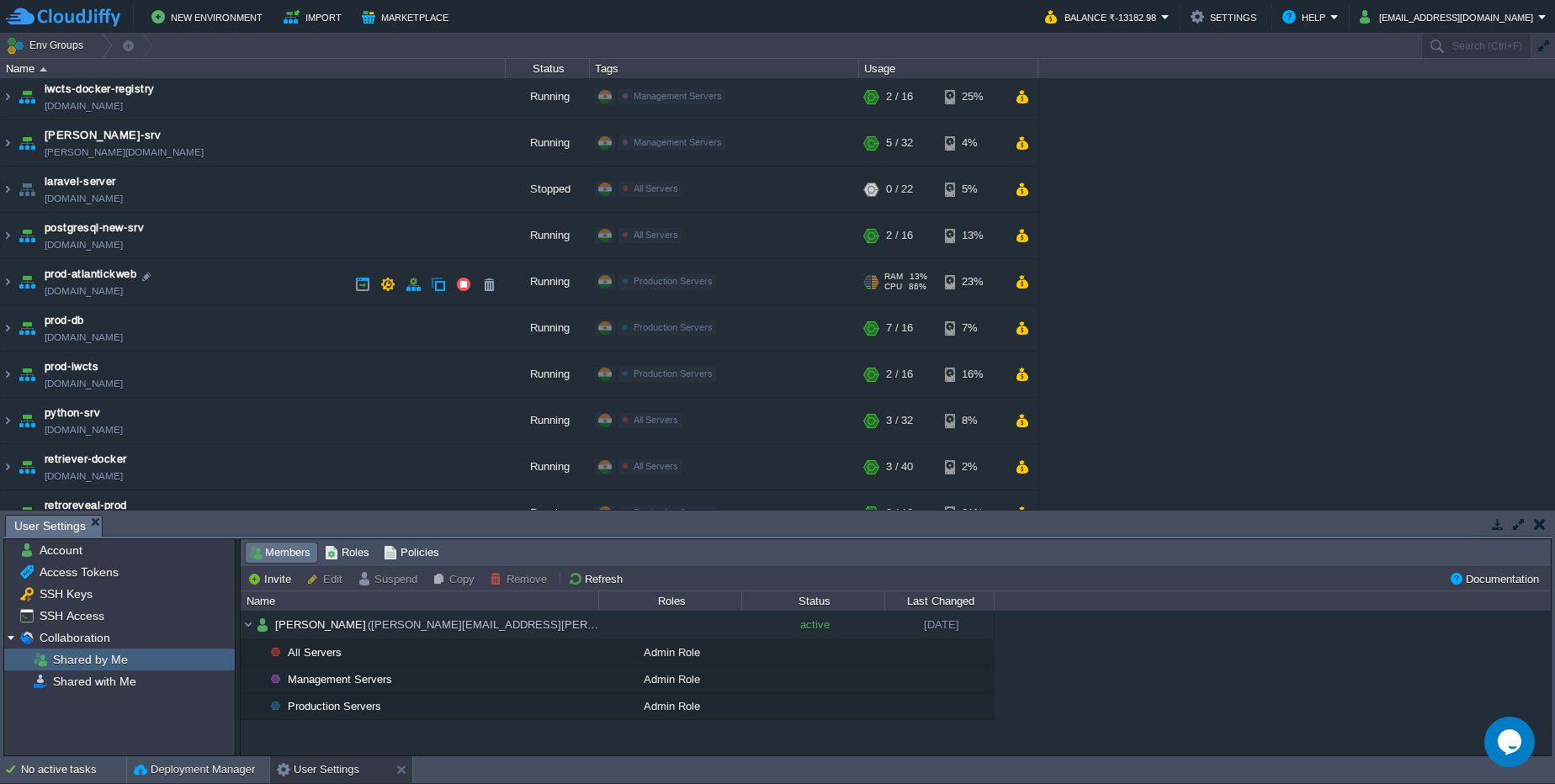
scroll to position [401, 0]
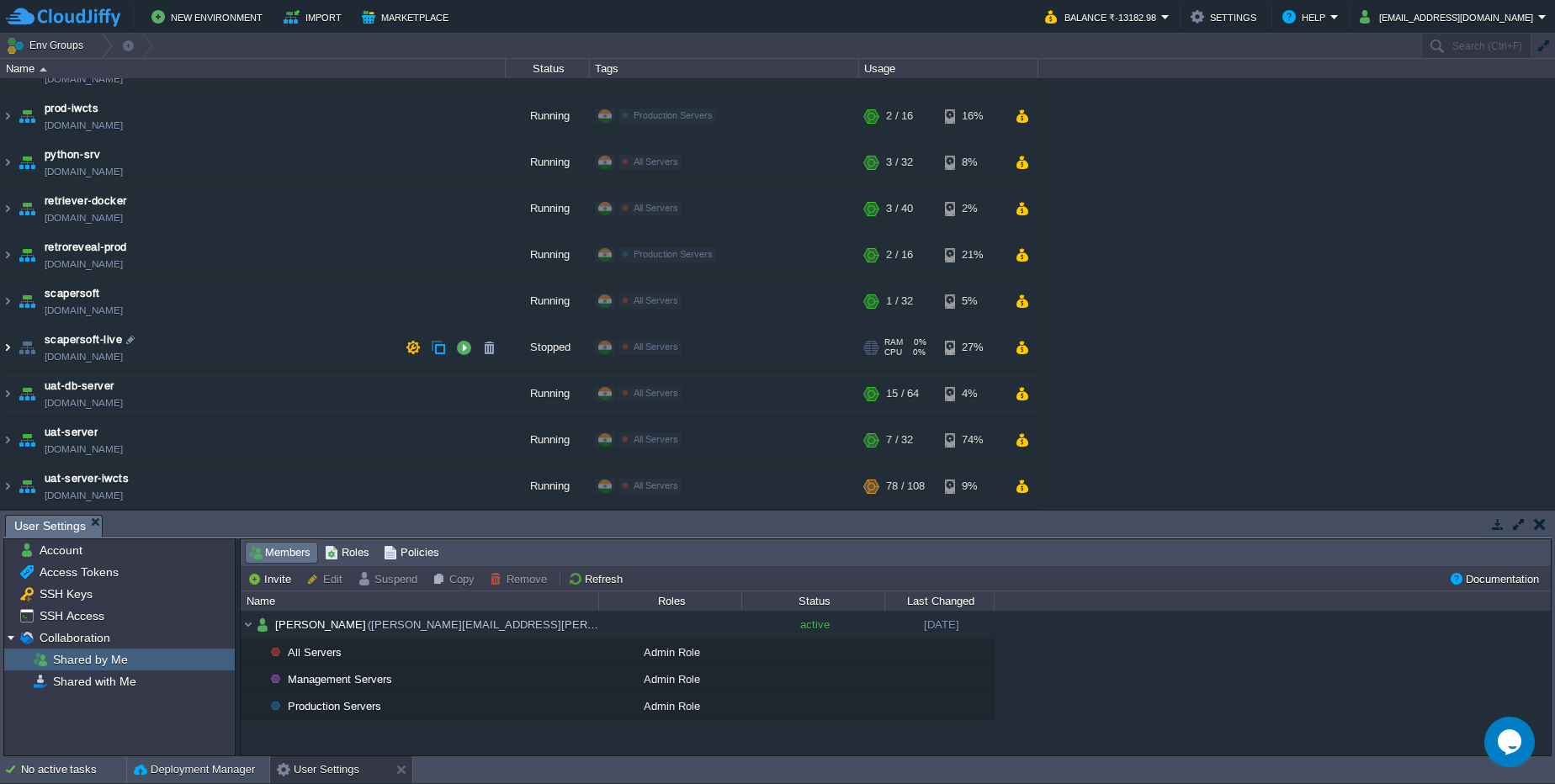
click at [3, 345] on img at bounding box center [8, 347] width 14 height 45
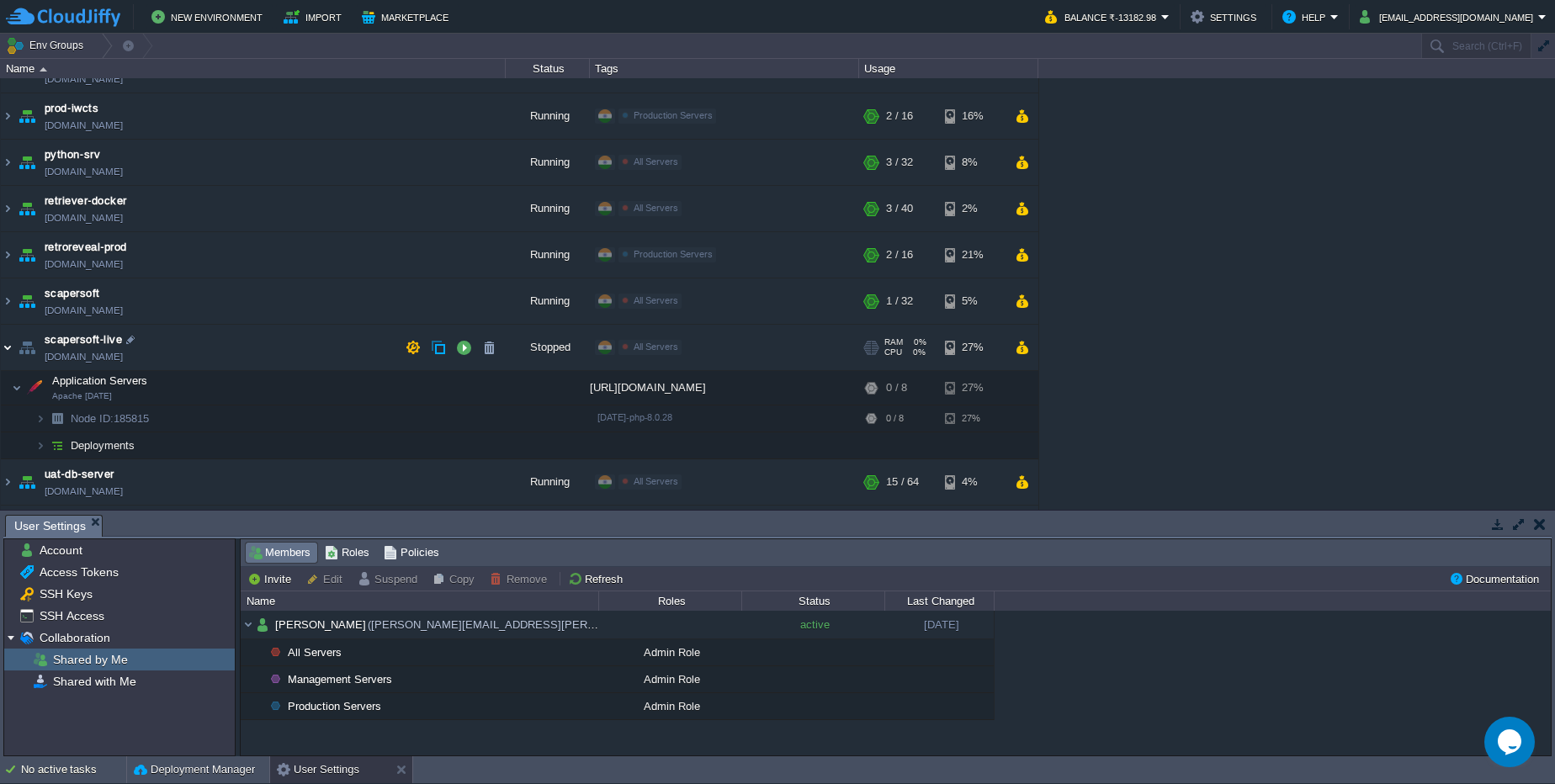
click at [3, 345] on img at bounding box center [8, 347] width 14 height 45
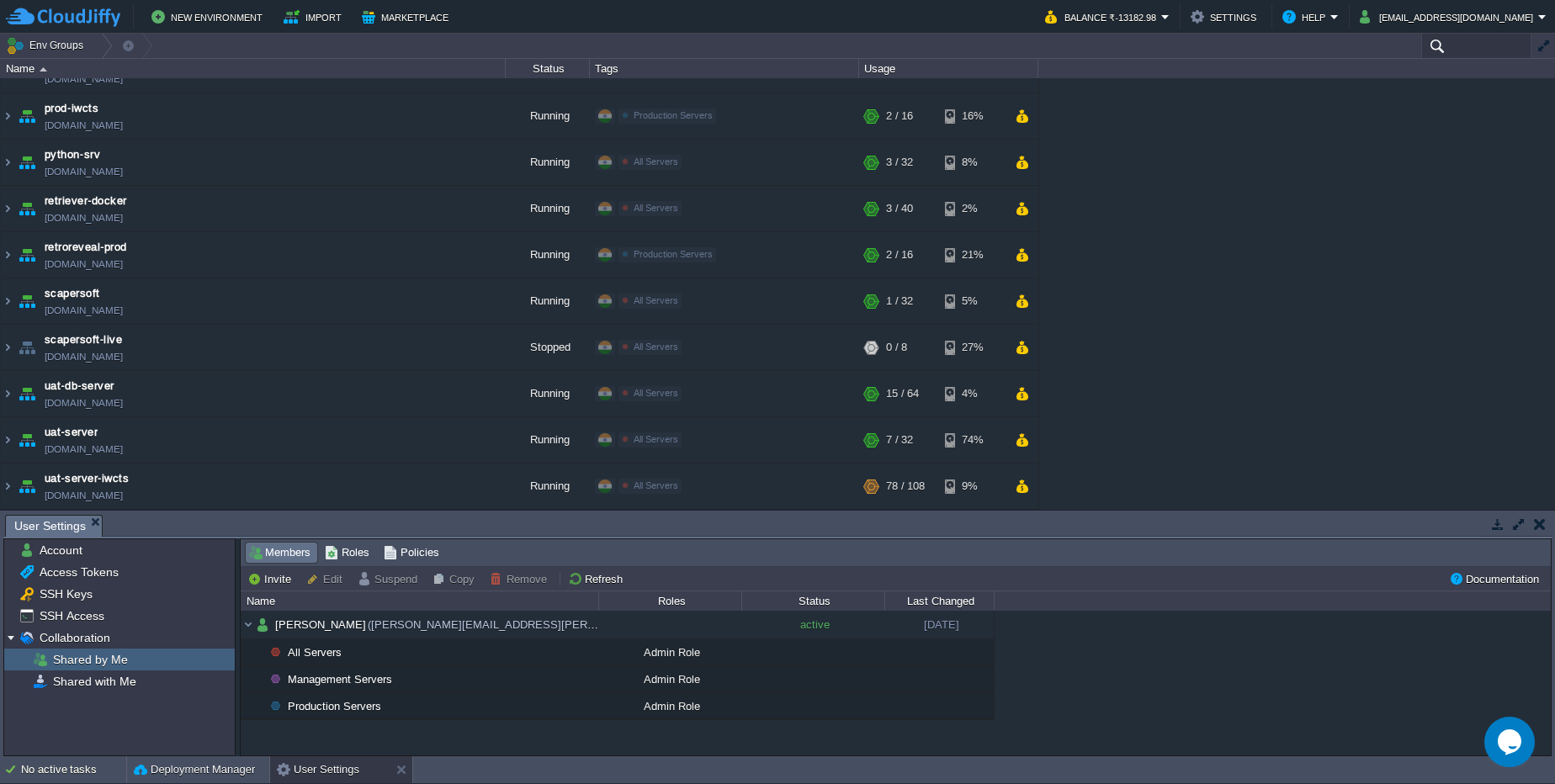
click at [1453, 53] on input "text" at bounding box center [1476, 45] width 110 height 25
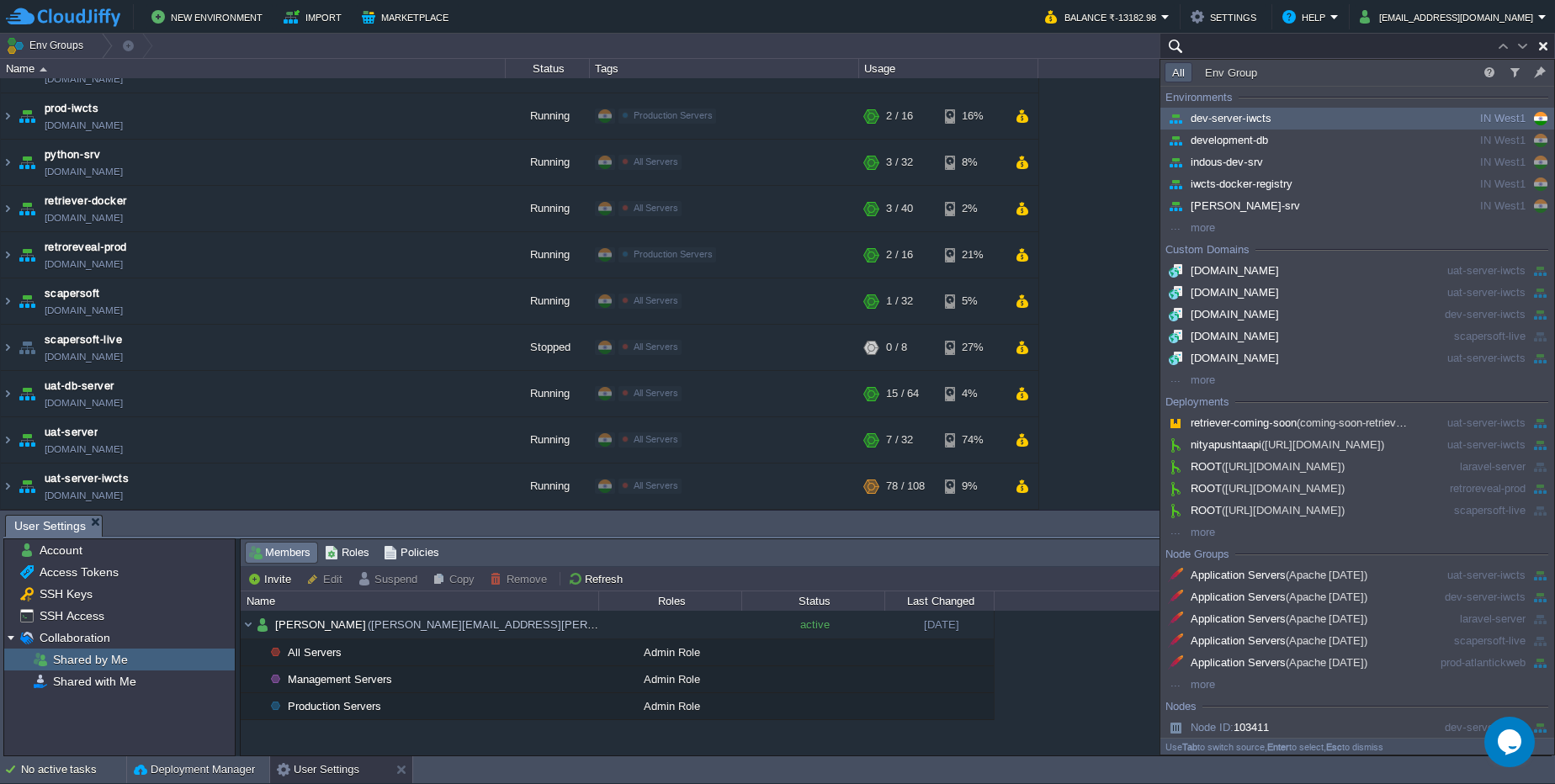
paste input "105797"
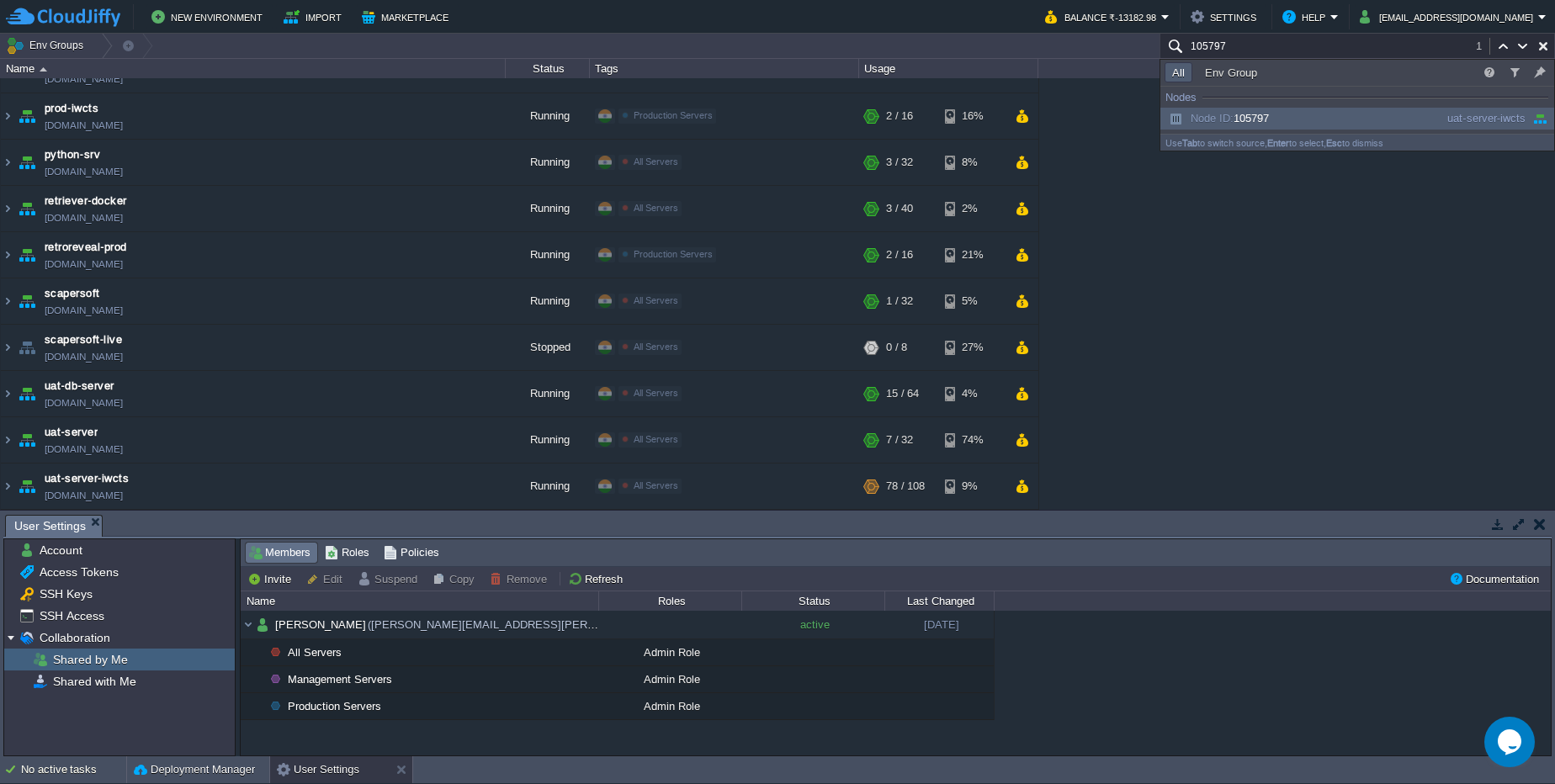
scroll to position [551, 0]
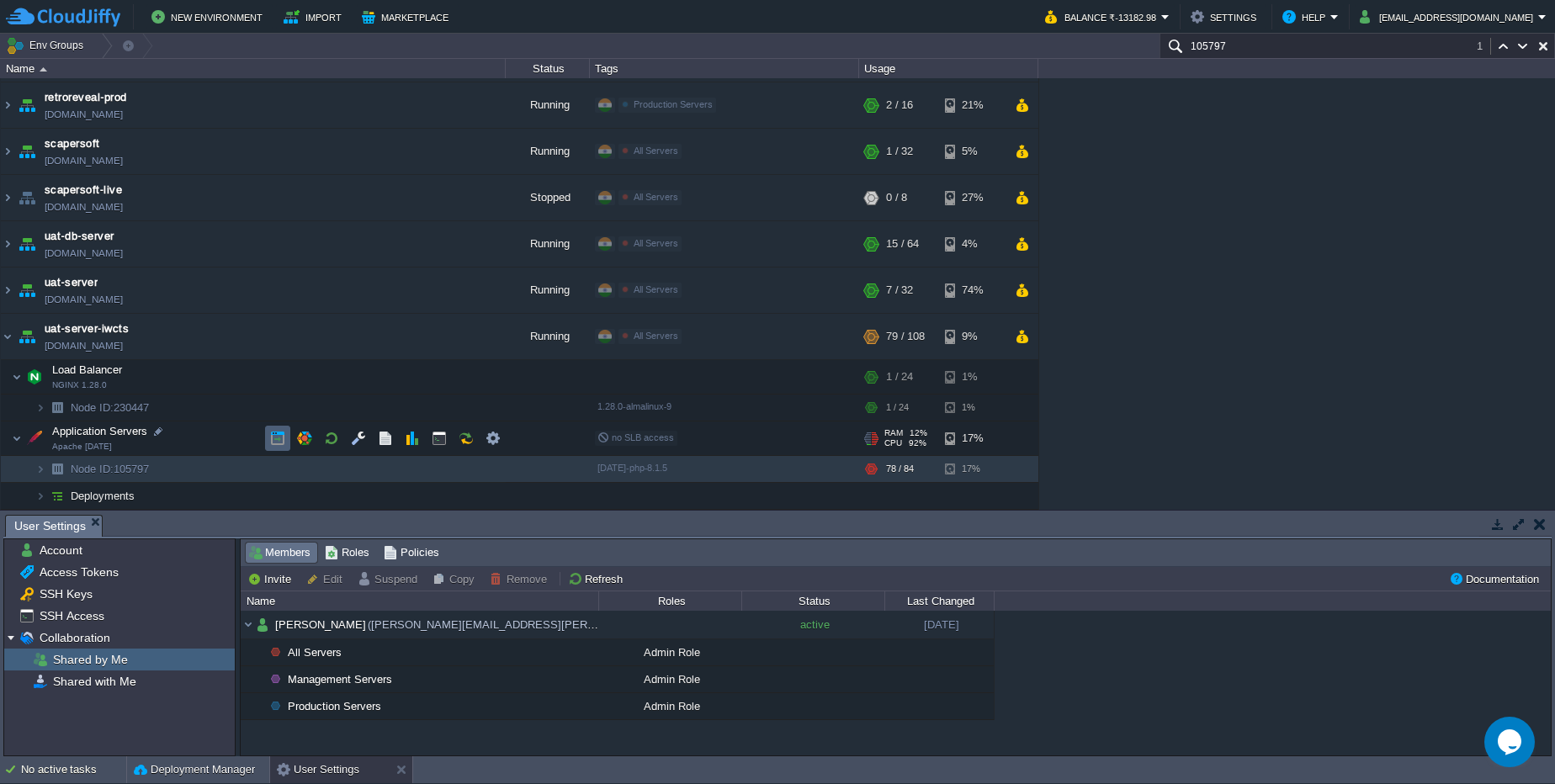
type input "105797"
click at [277, 433] on button "button" at bounding box center [277, 438] width 15 height 15
click at [308, 407] on button "button" at bounding box center [303, 407] width 15 height 15
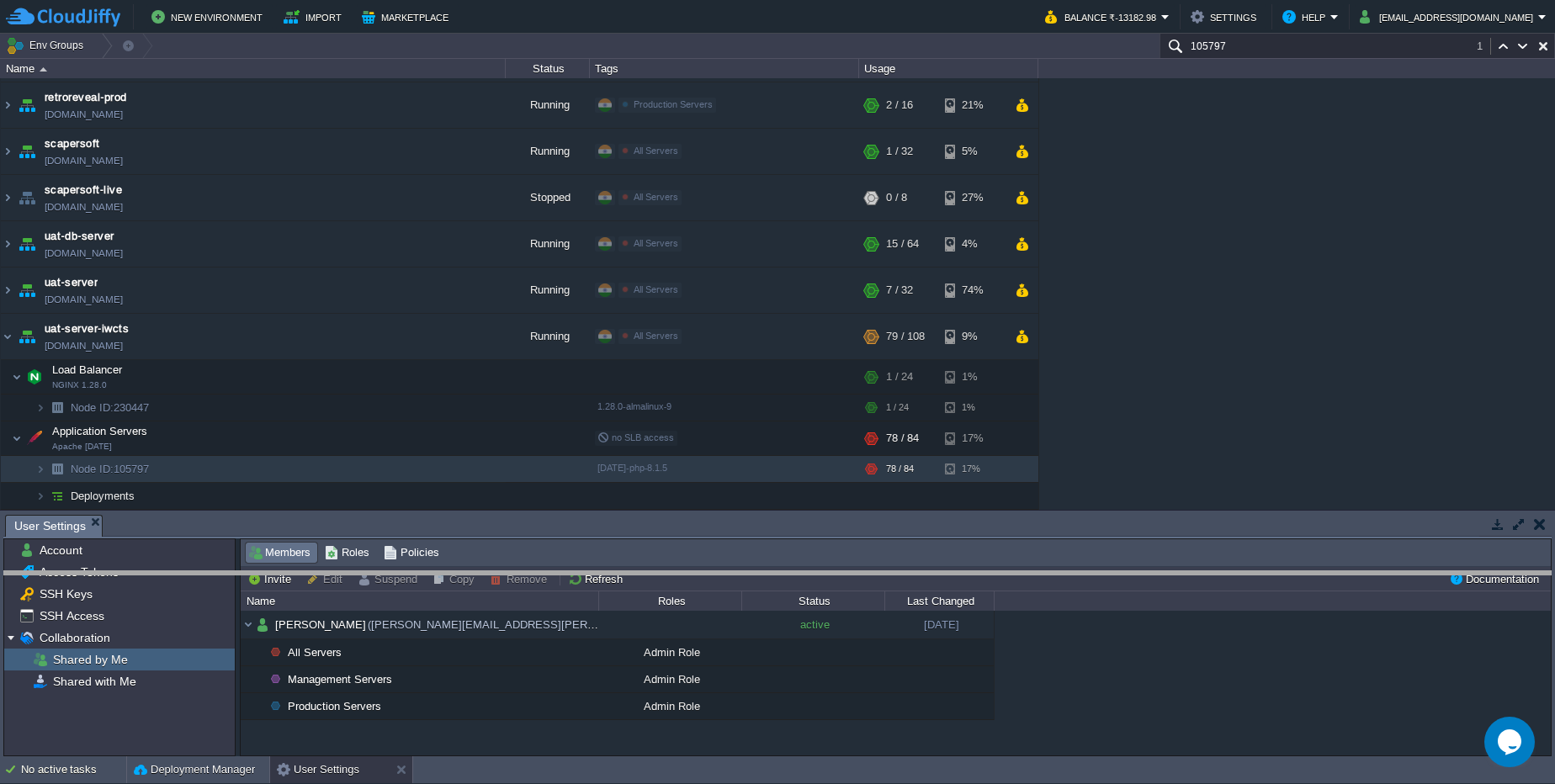
drag, startPoint x: 336, startPoint y: 525, endPoint x: 336, endPoint y: 564, distance: 39.0
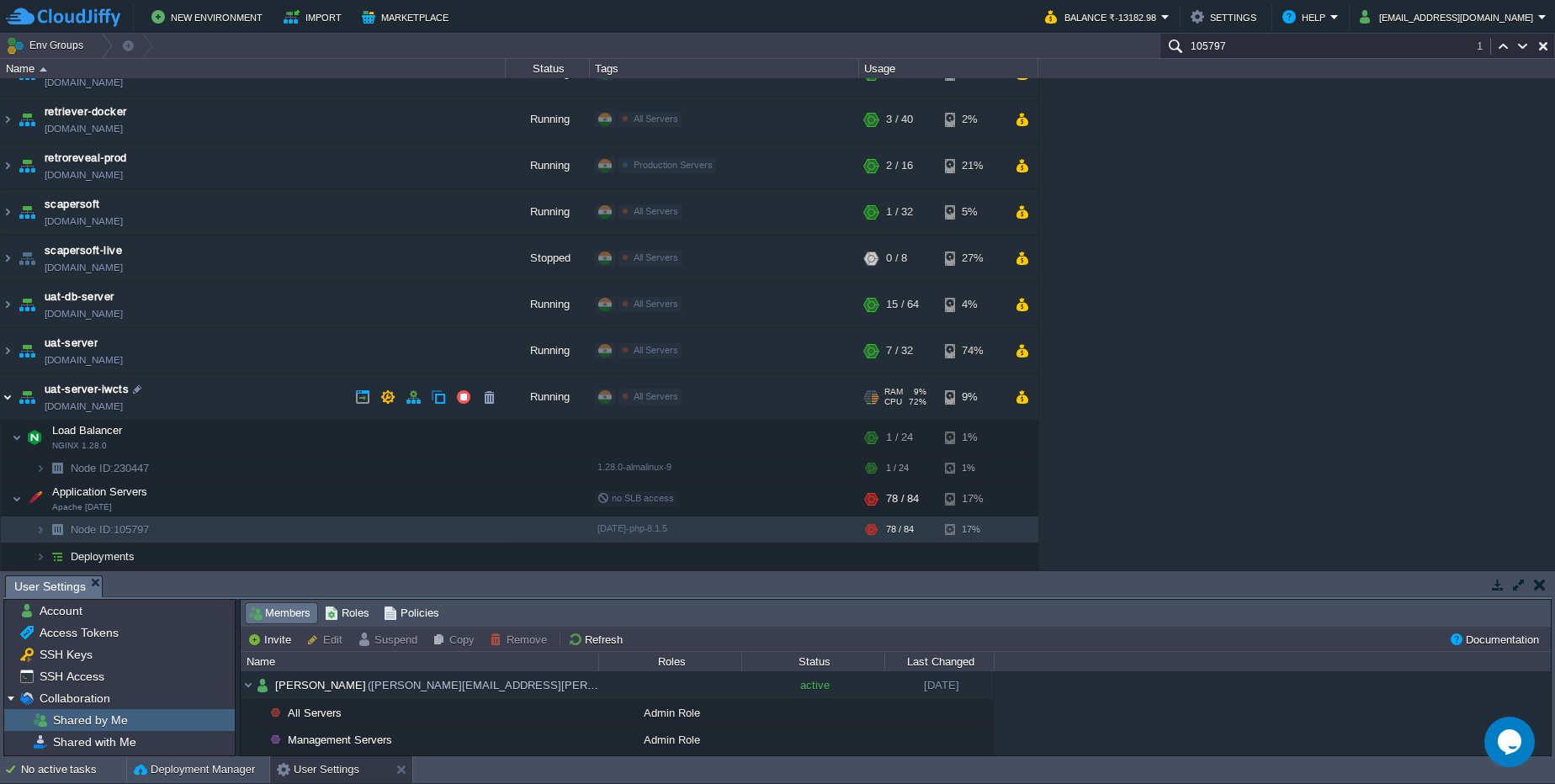
click at [10, 396] on img at bounding box center [8, 397] width 14 height 45
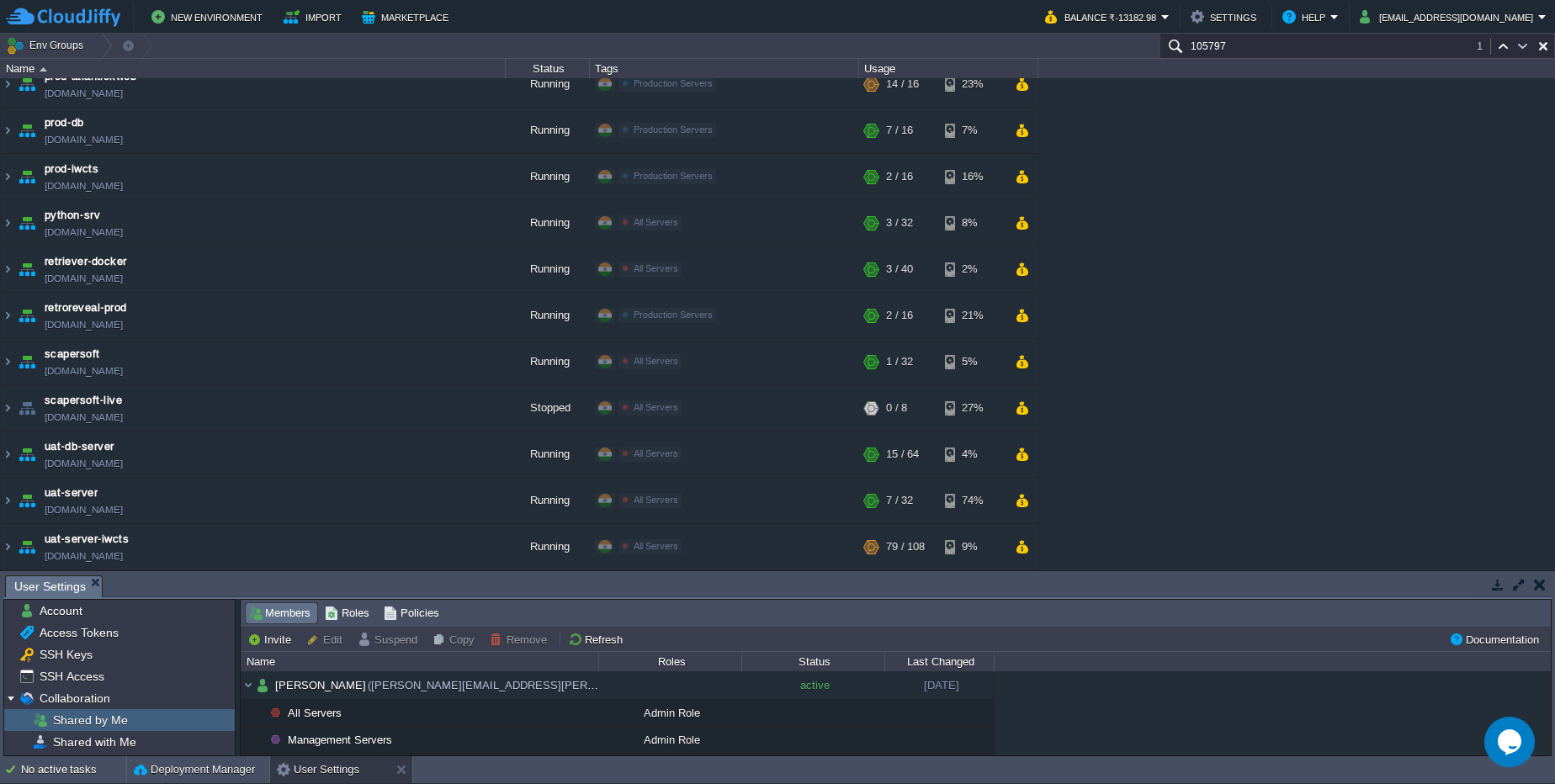
click at [1522, 51] on button "button" at bounding box center [1523, 46] width 15 height 15
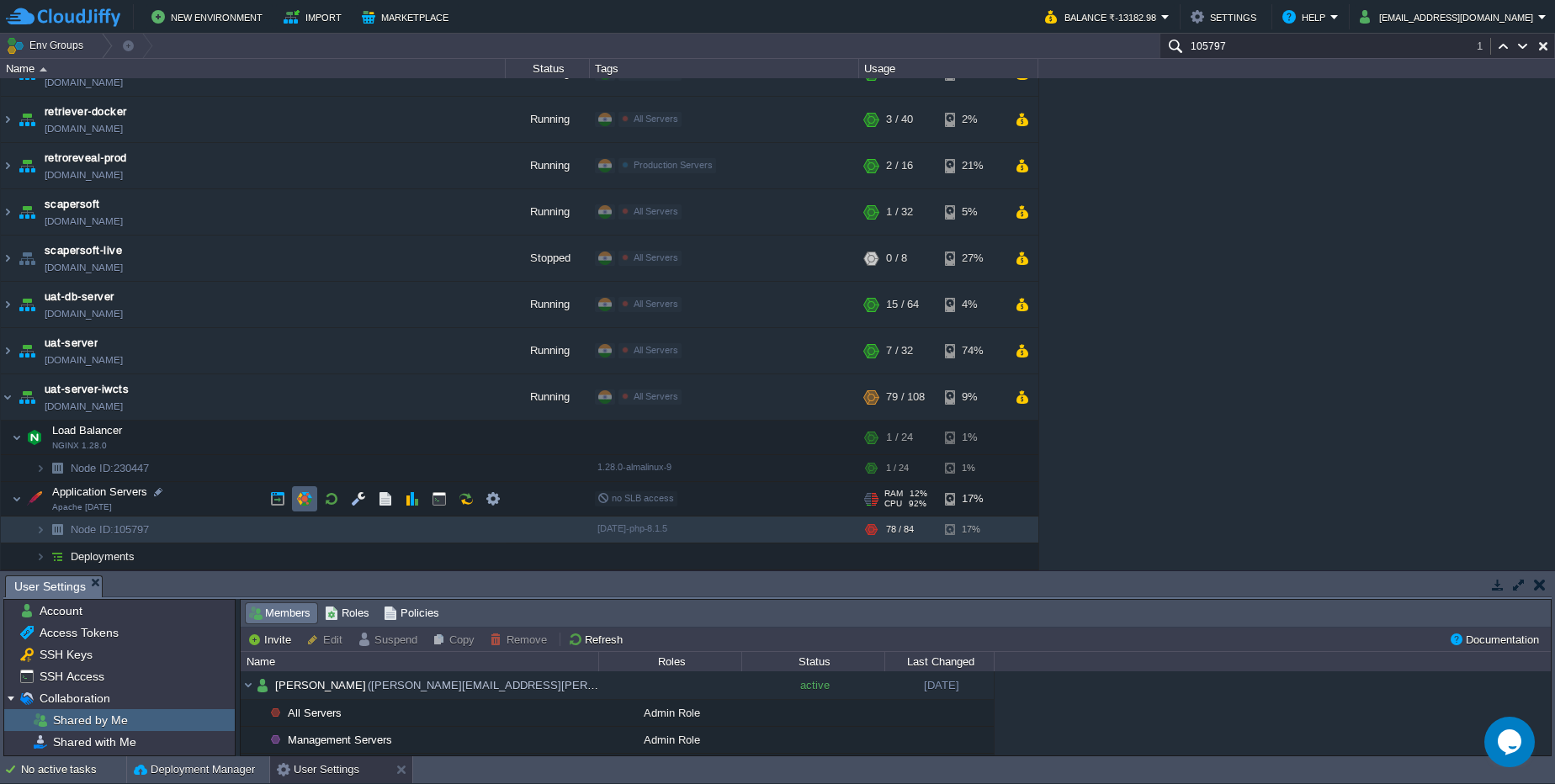
click at [305, 502] on button "button" at bounding box center [305, 499] width 15 height 15
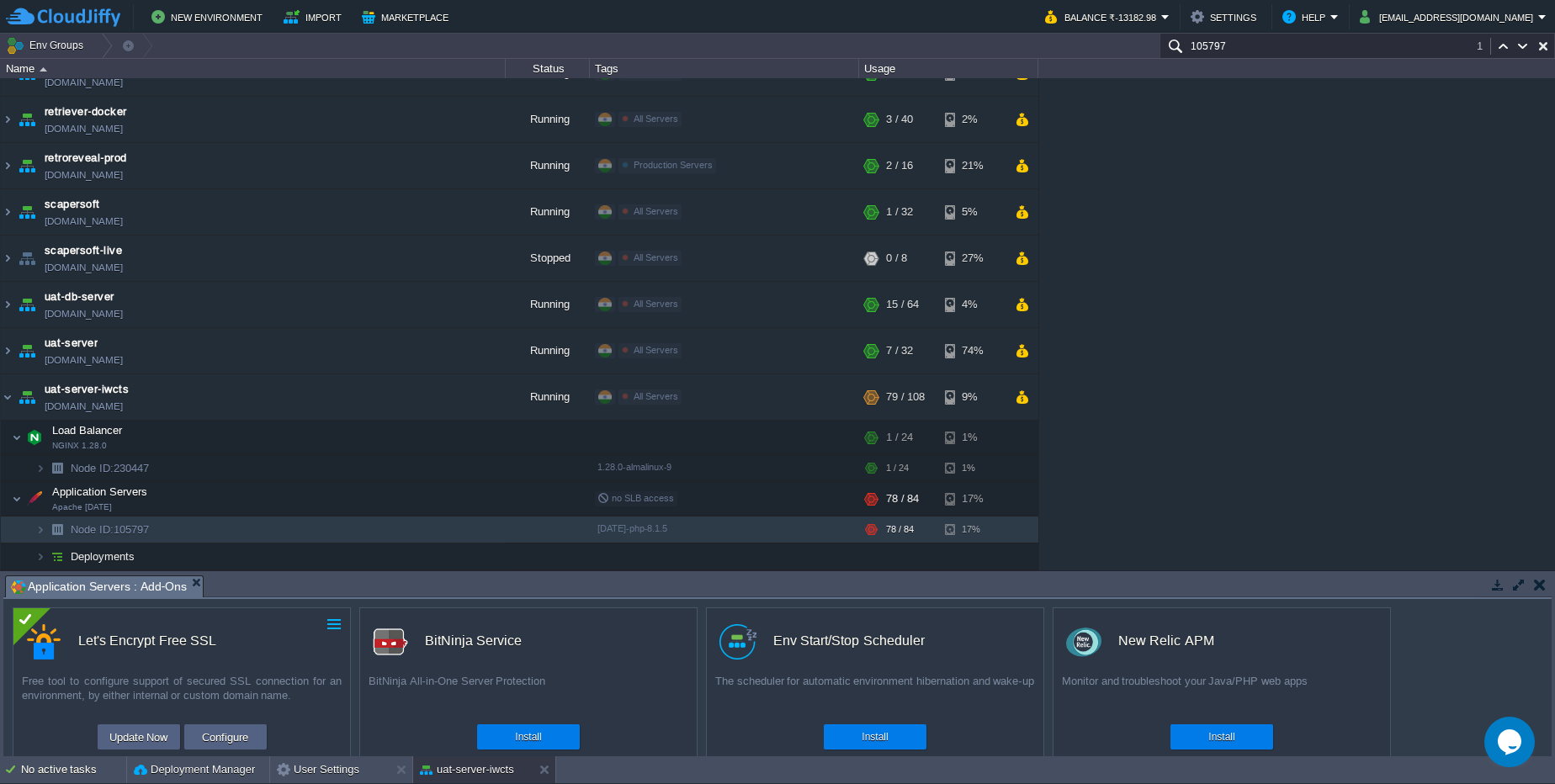
click at [331, 620] on button "button" at bounding box center [335, 624] width 15 height 15
click at [240, 741] on button "Configure" at bounding box center [225, 737] width 56 height 20
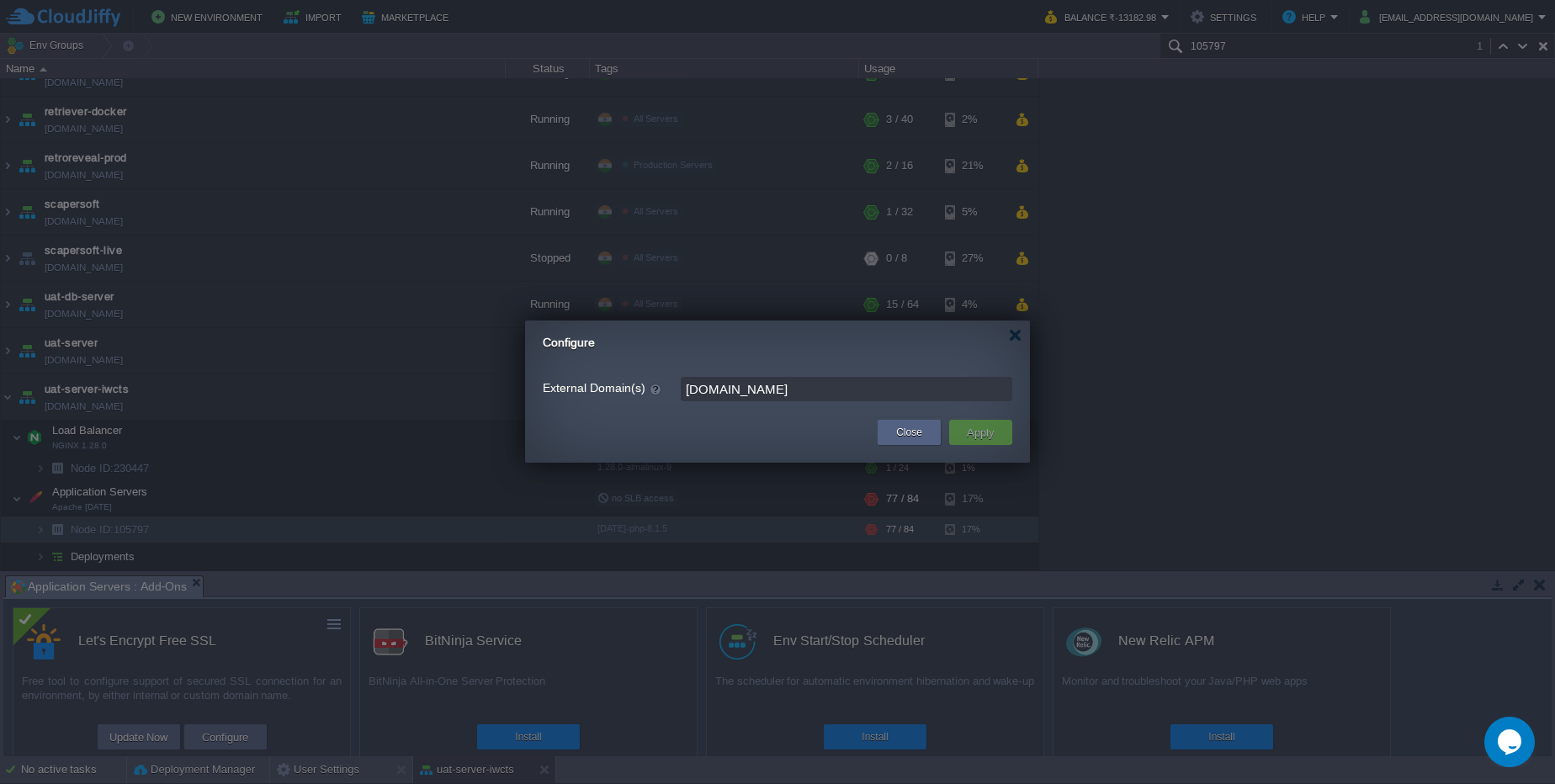
click at [854, 388] on input "archudo.com" at bounding box center [847, 389] width 331 height 25
type input "archudo.com"
click at [899, 393] on input "archudo.com" at bounding box center [847, 389] width 331 height 25
click at [911, 431] on button "Close" at bounding box center [909, 433] width 26 height 17
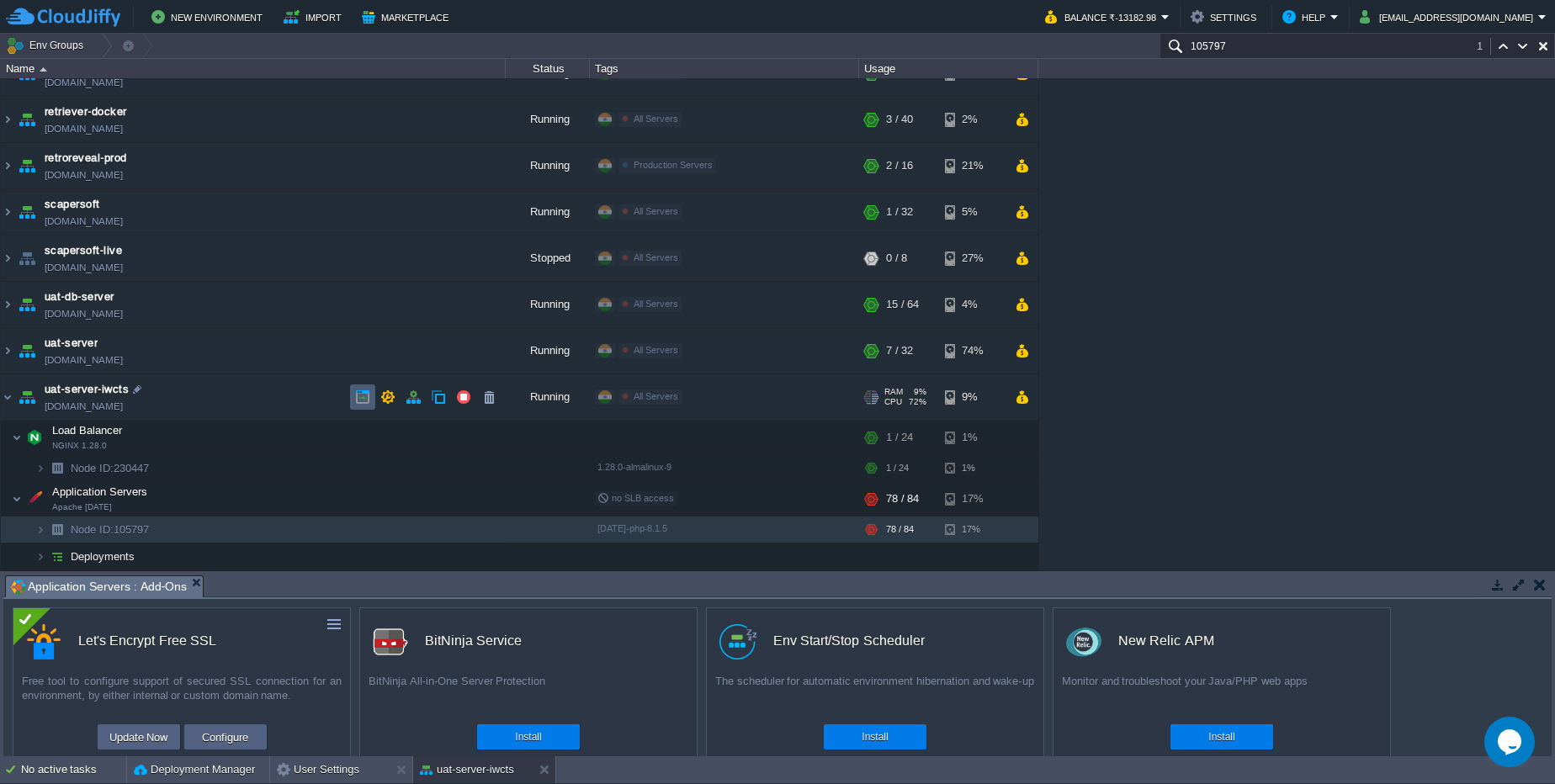
click at [374, 404] on td at bounding box center [363, 398] width 26 height 26
click at [393, 393] on button "button" at bounding box center [388, 397] width 15 height 15
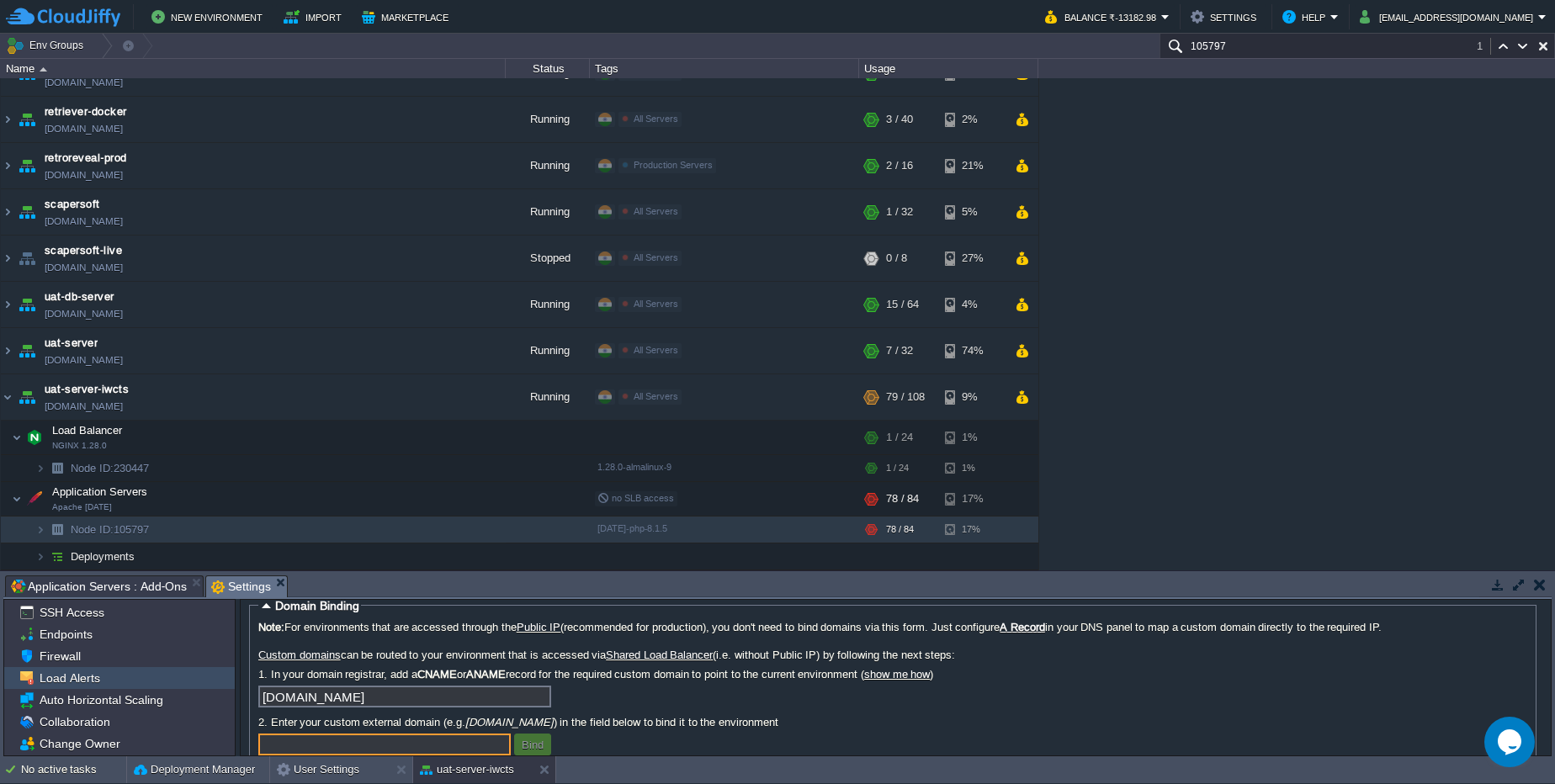
scroll to position [7, 0]
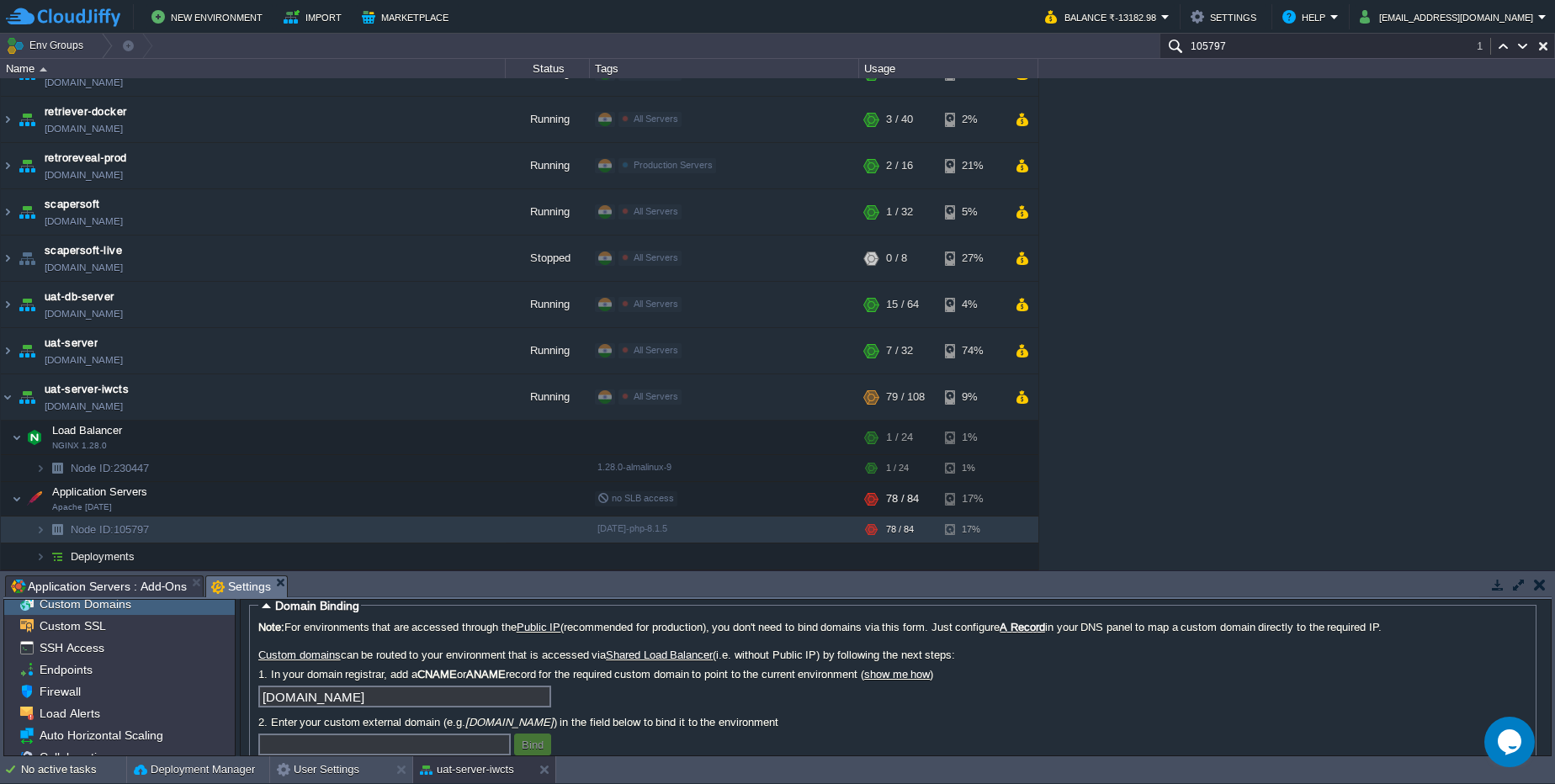
click at [97, 608] on span "Custom Domains" at bounding box center [84, 604] width 97 height 15
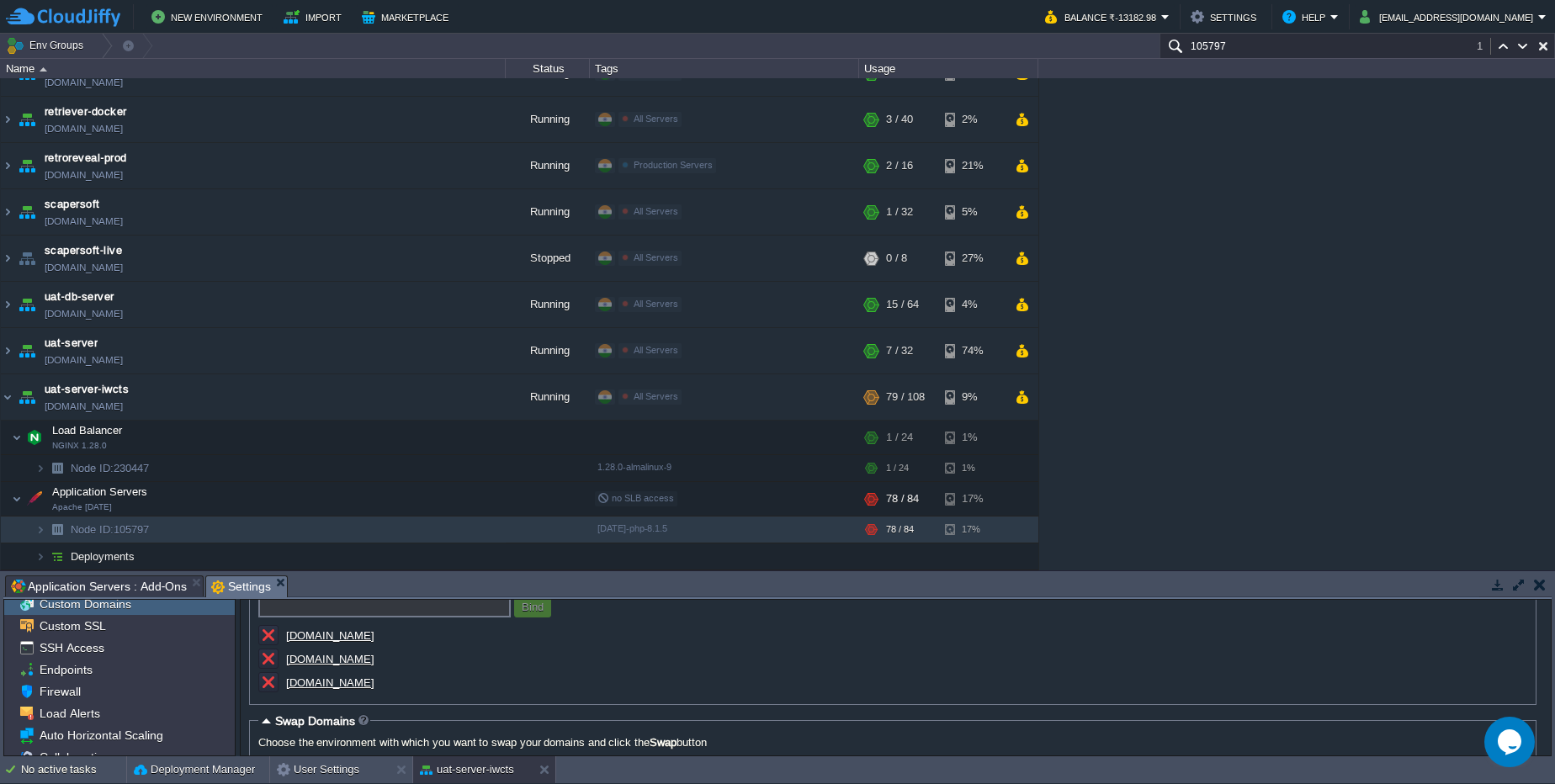
scroll to position [100, 0]
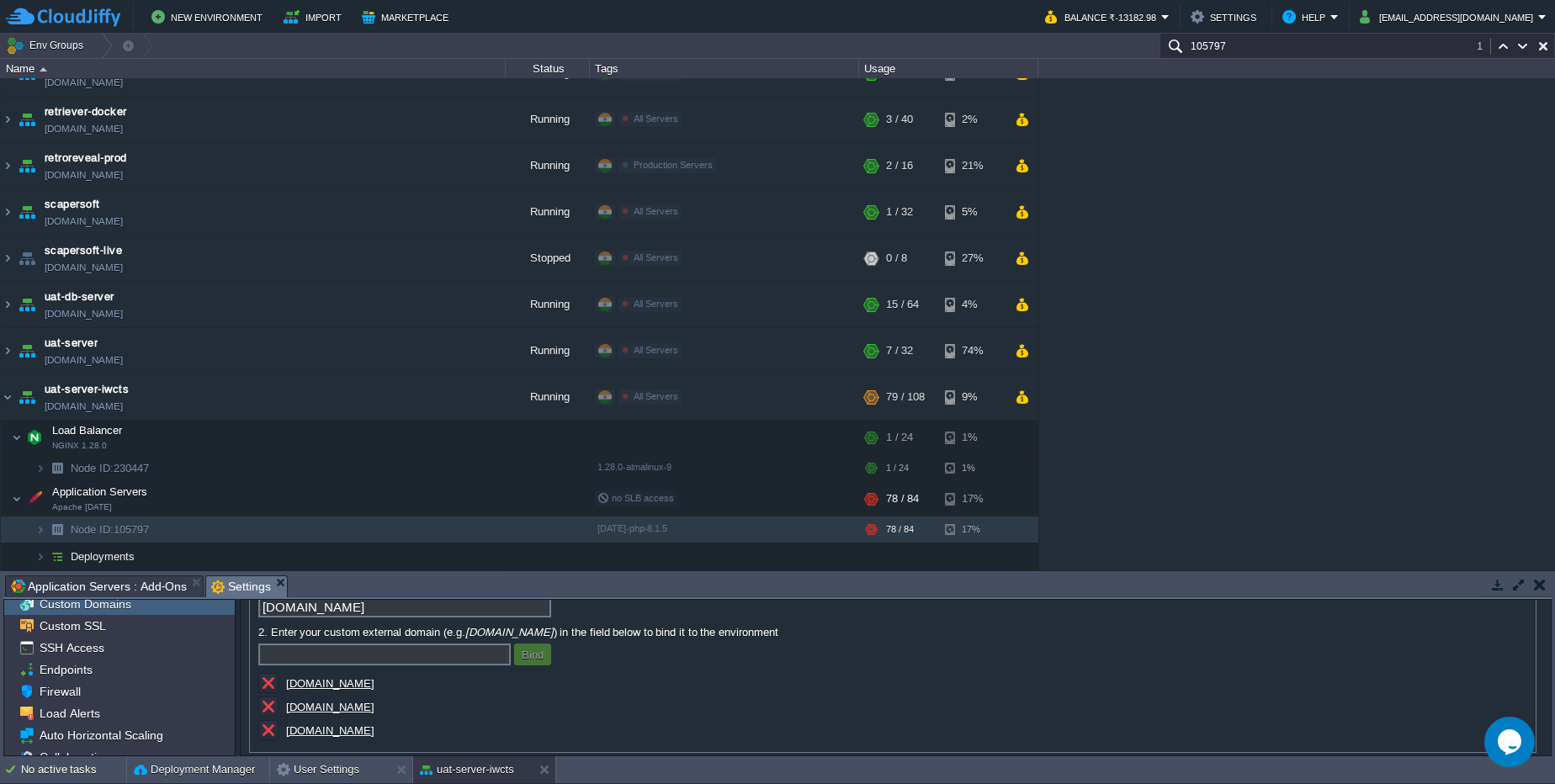
click at [327, 727] on u "archudo.com" at bounding box center [330, 730] width 89 height 13
click at [305, 440] on button "button" at bounding box center [305, 438] width 15 height 15
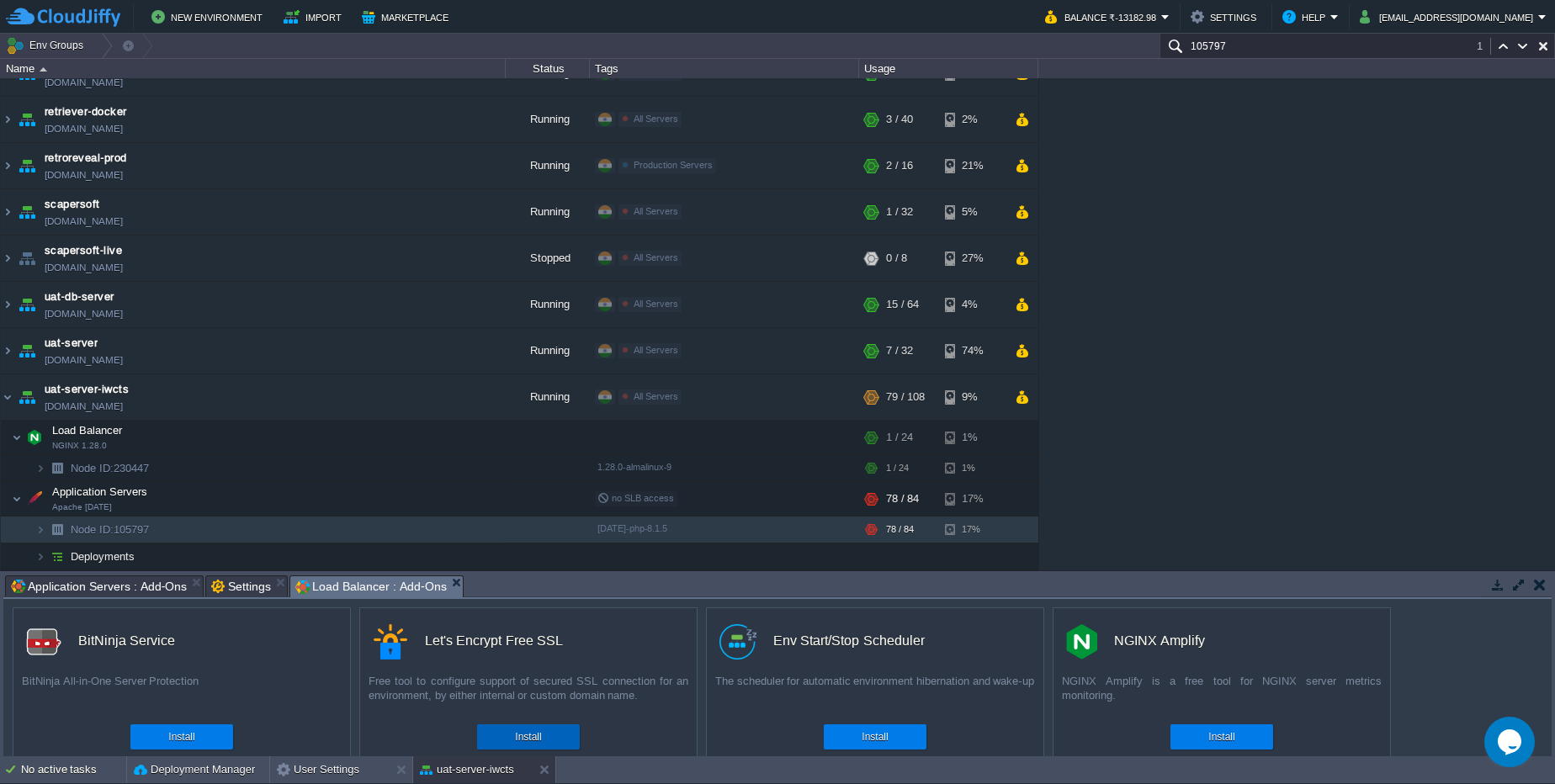
click at [564, 732] on div "Install" at bounding box center [528, 737] width 78 height 26
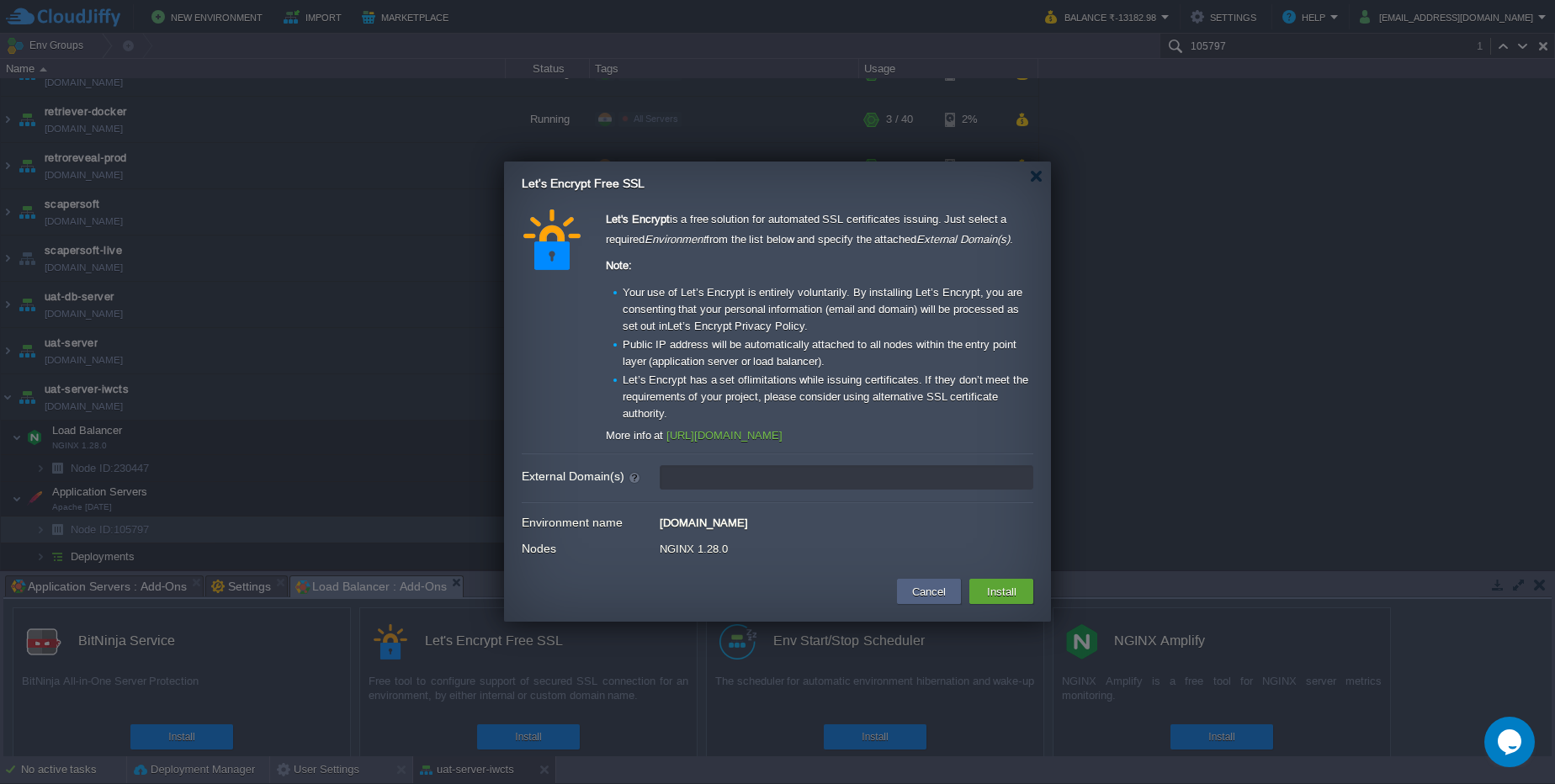
click at [733, 476] on input "External Domain(s)" at bounding box center [847, 477] width 374 height 25
paste input "archudo.com"
type input "archudo.com"
click at [987, 594] on button "Install" at bounding box center [1001, 591] width 39 height 20
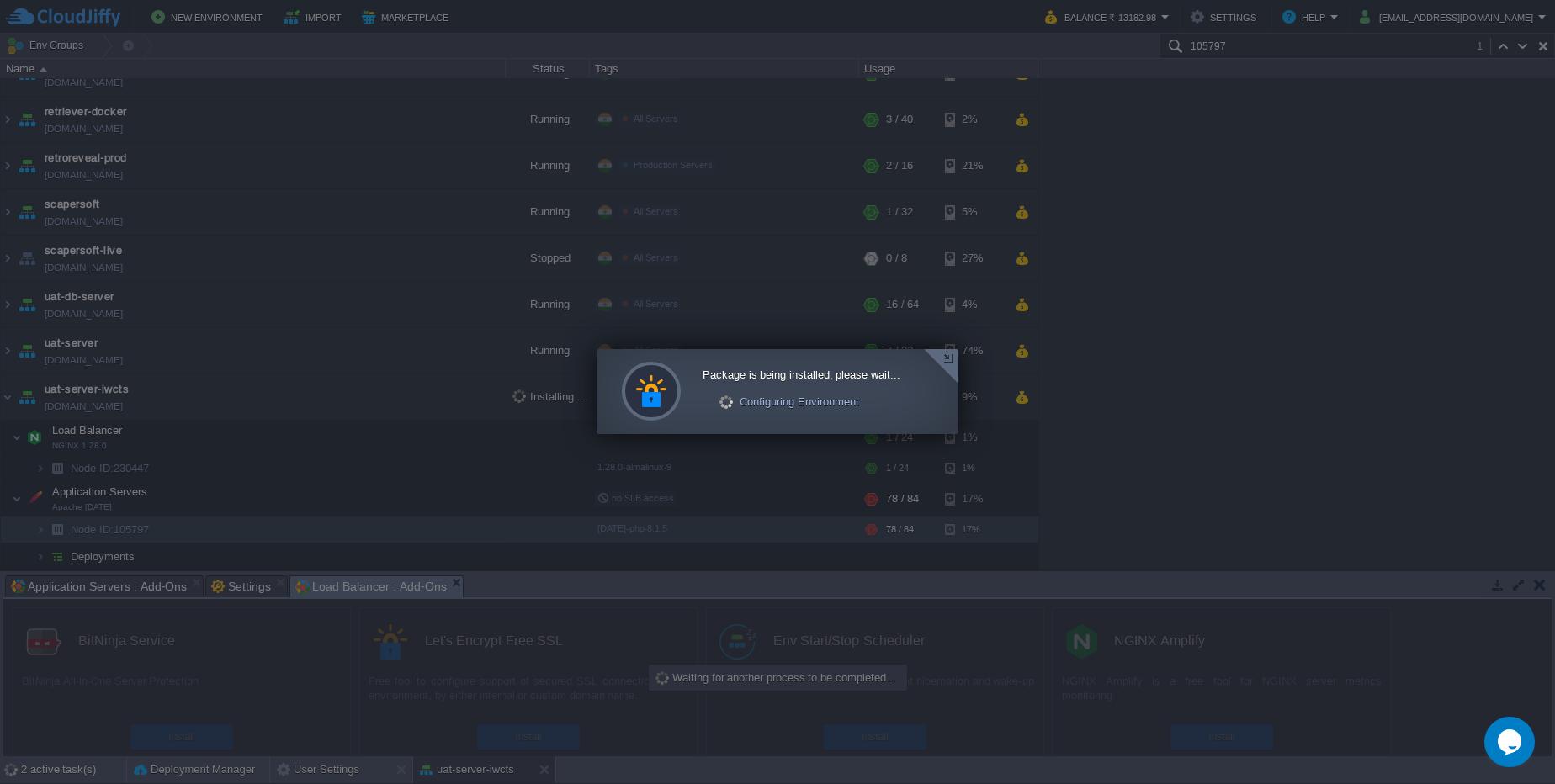
click at [941, 362] on div at bounding box center [941, 366] width 34 height 34
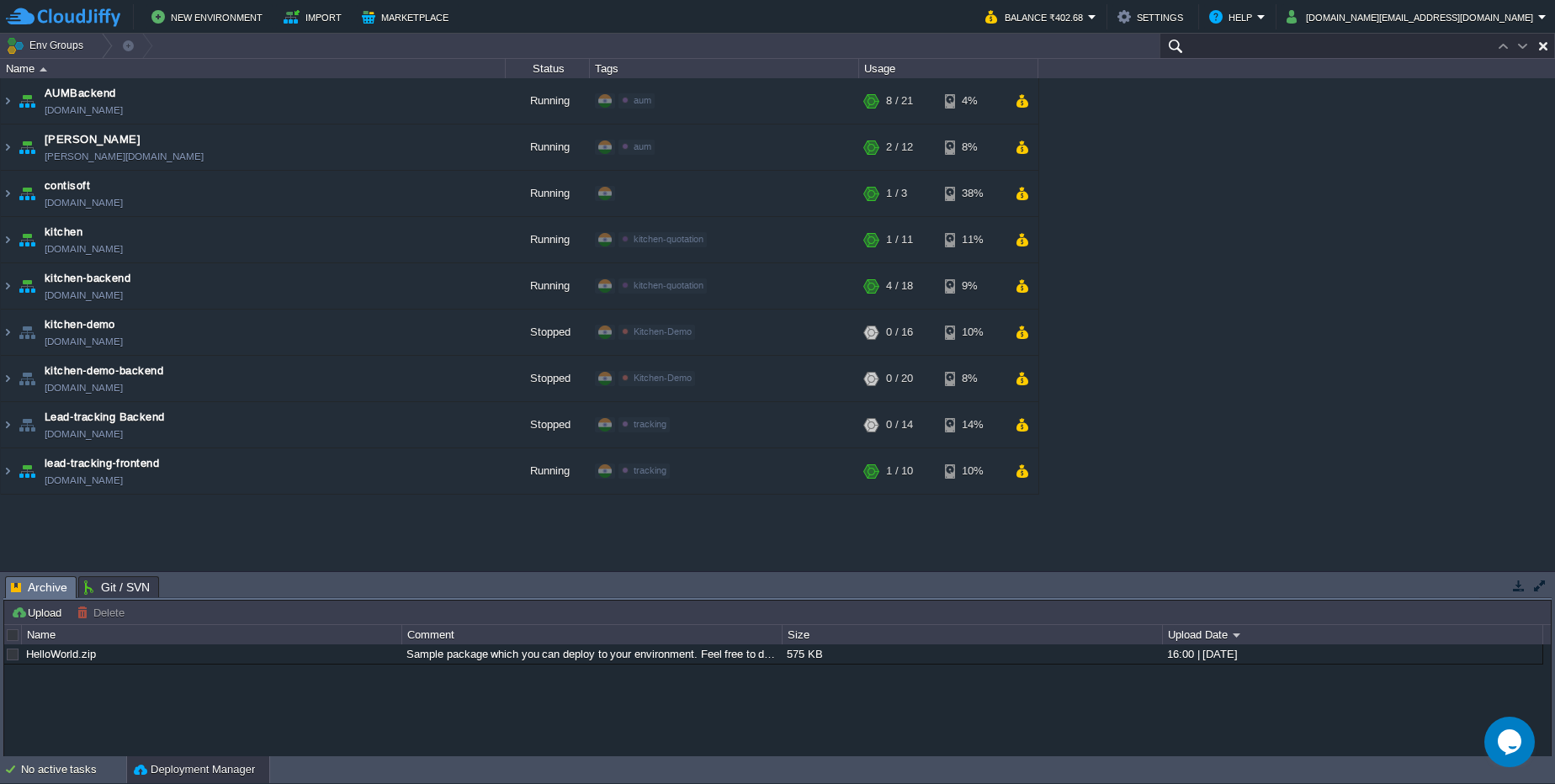
click at [1479, 39] on input "text" at bounding box center [1356, 45] width 395 height 25
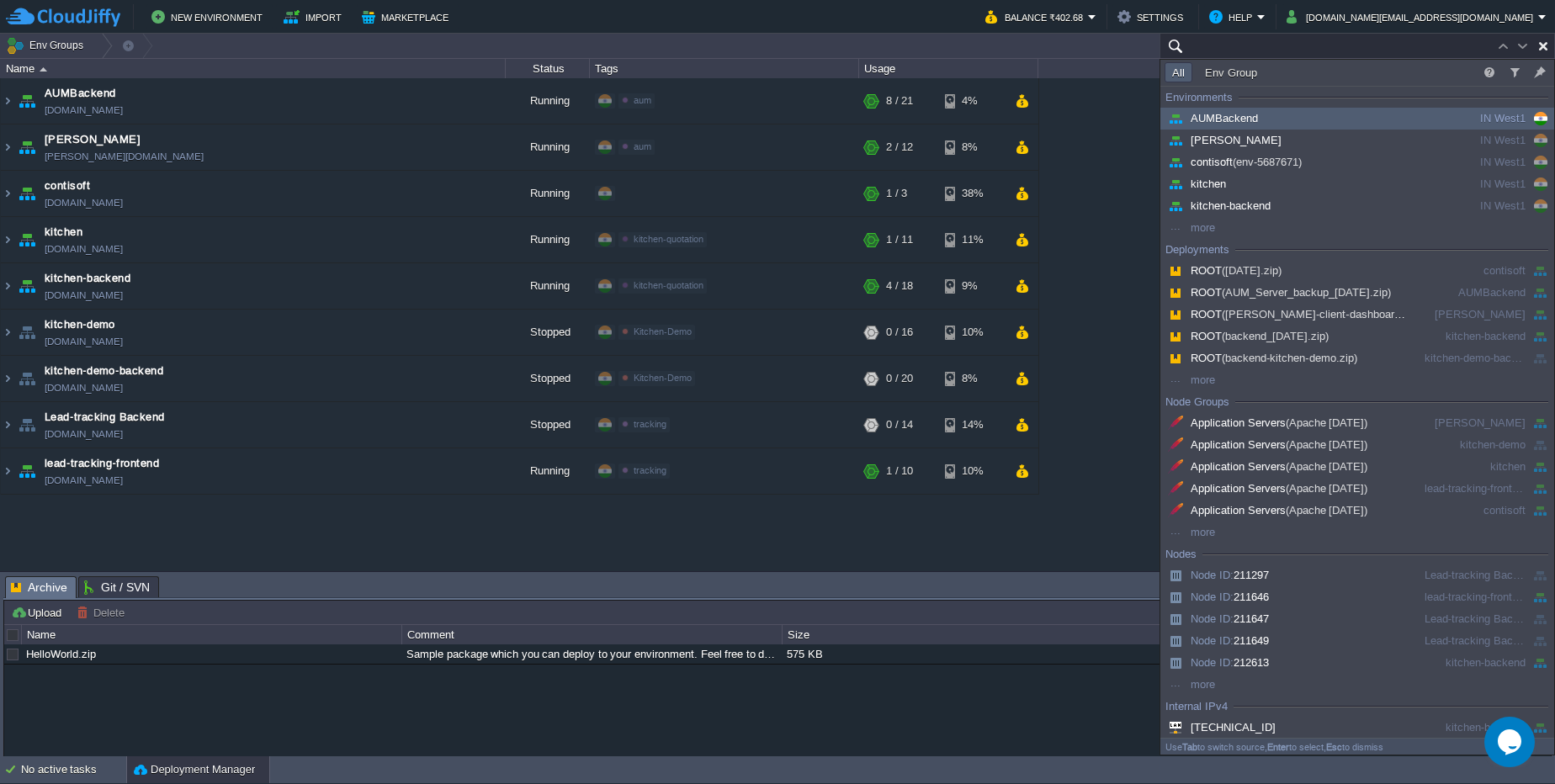
paste input "247273"
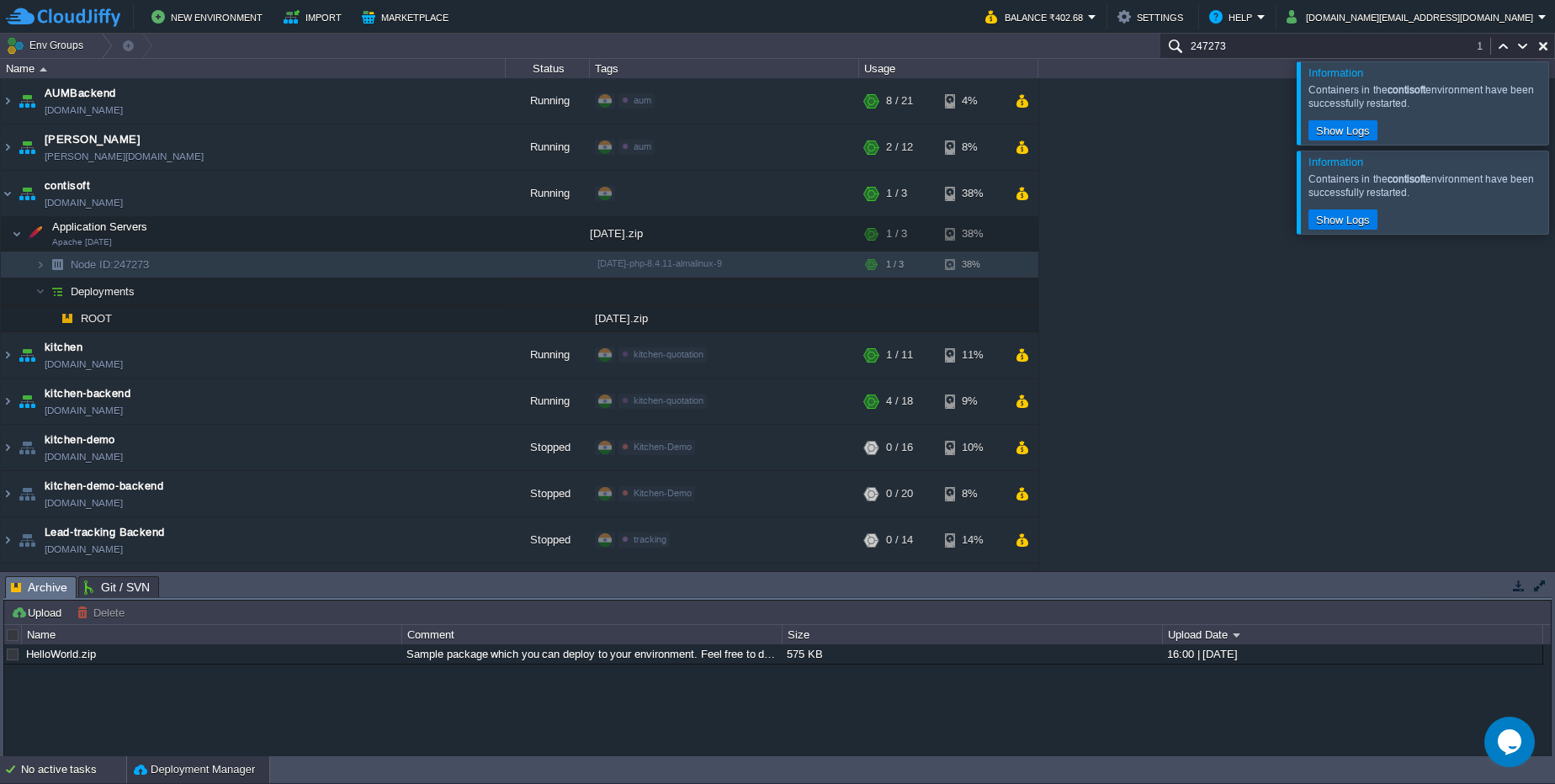
click at [38, 769] on div "No active tasks" at bounding box center [73, 769] width 105 height 27
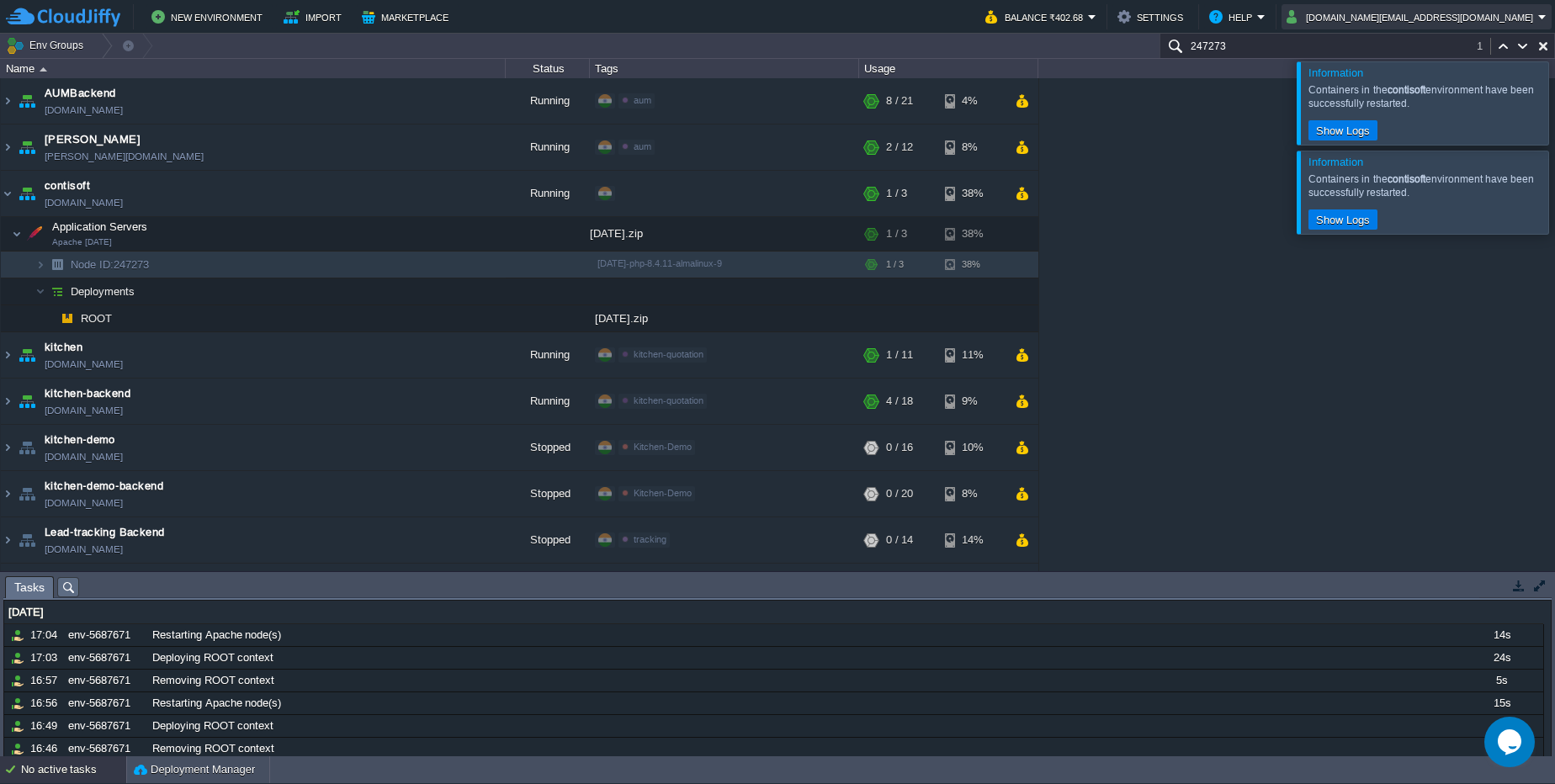
click at [1491, 10] on button "kalkisoft.digital@gmail.com" at bounding box center [1412, 17] width 252 height 20
click at [280, 235] on button "button" at bounding box center [278, 234] width 15 height 15
click at [1496, 19] on button "kalkisoft.digital@gmail.com" at bounding box center [1412, 17] width 252 height 20
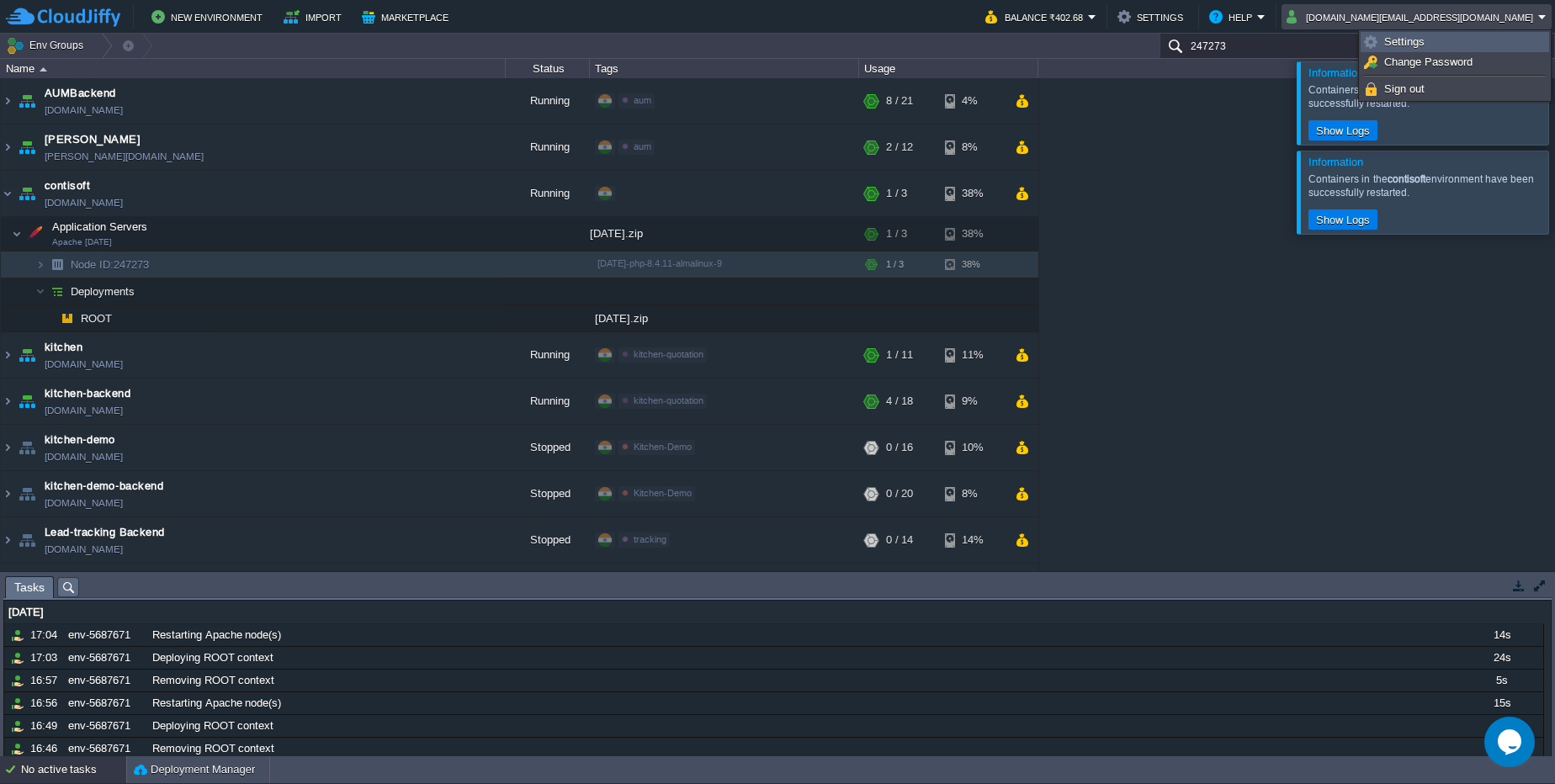
click at [1417, 47] on span "Settings" at bounding box center [1404, 41] width 40 height 13
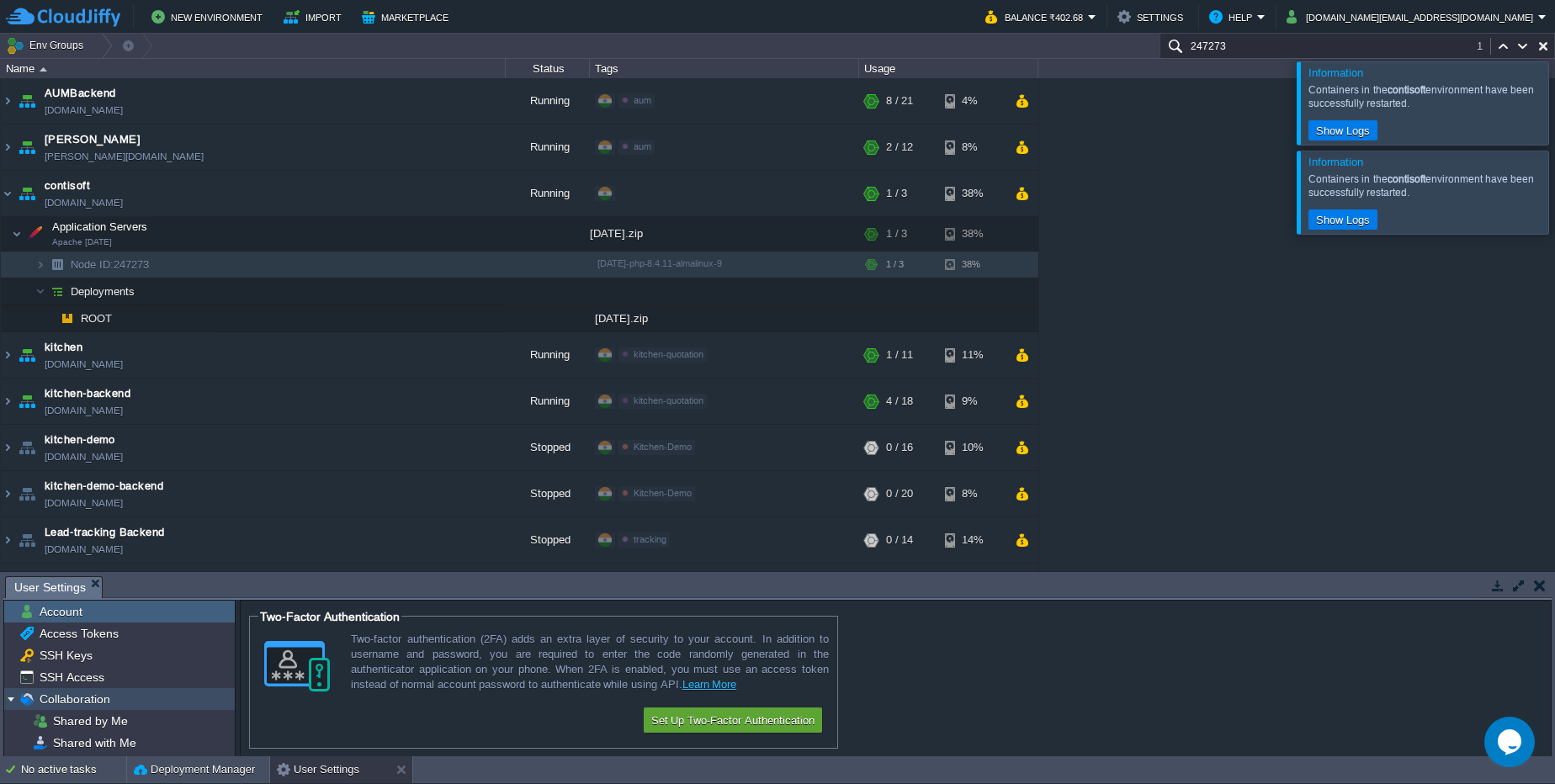
click at [89, 694] on span "Collaboration" at bounding box center [74, 699] width 77 height 15
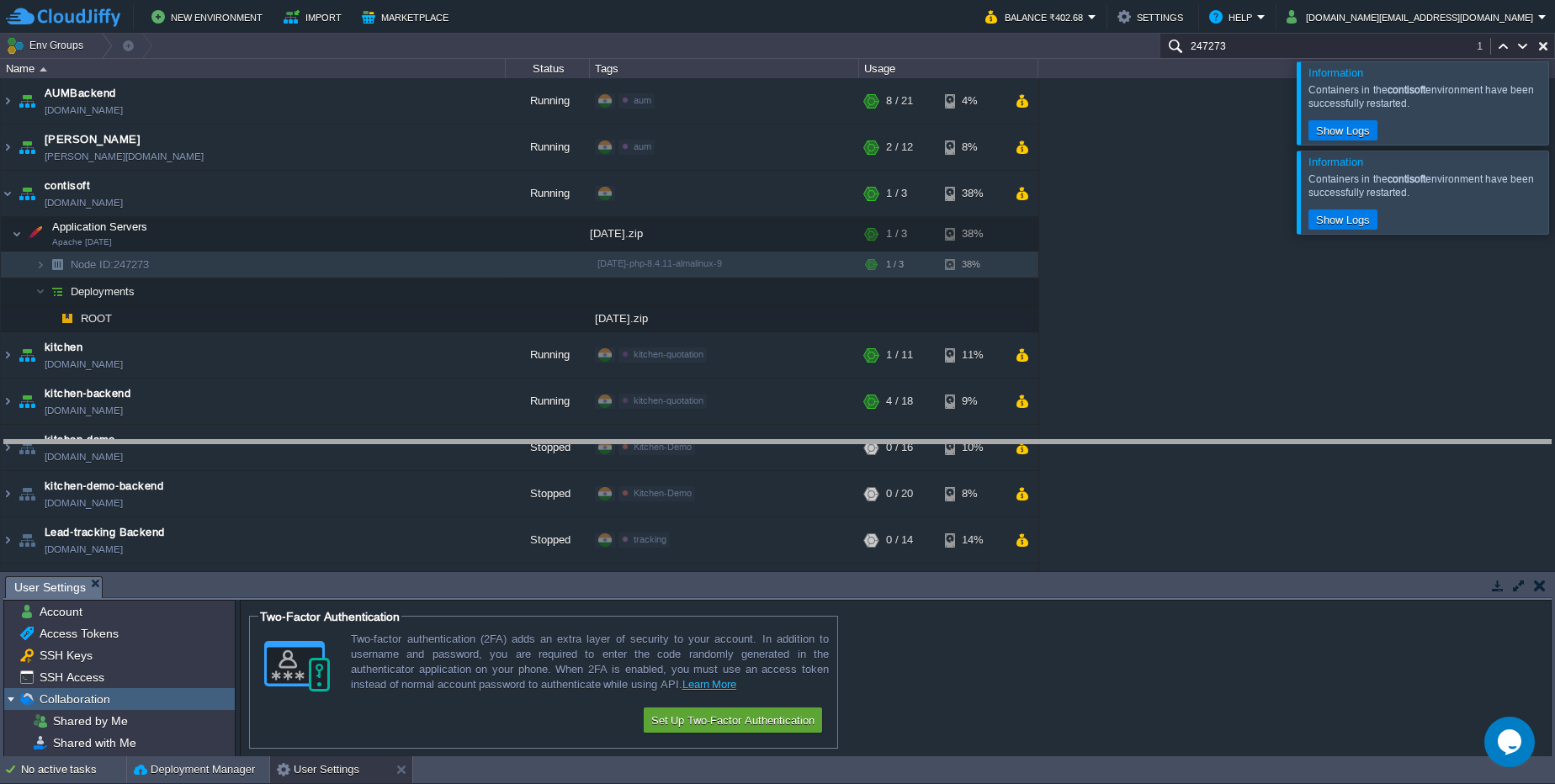
drag, startPoint x: 280, startPoint y: 583, endPoint x: 299, endPoint y: 449, distance: 135.3
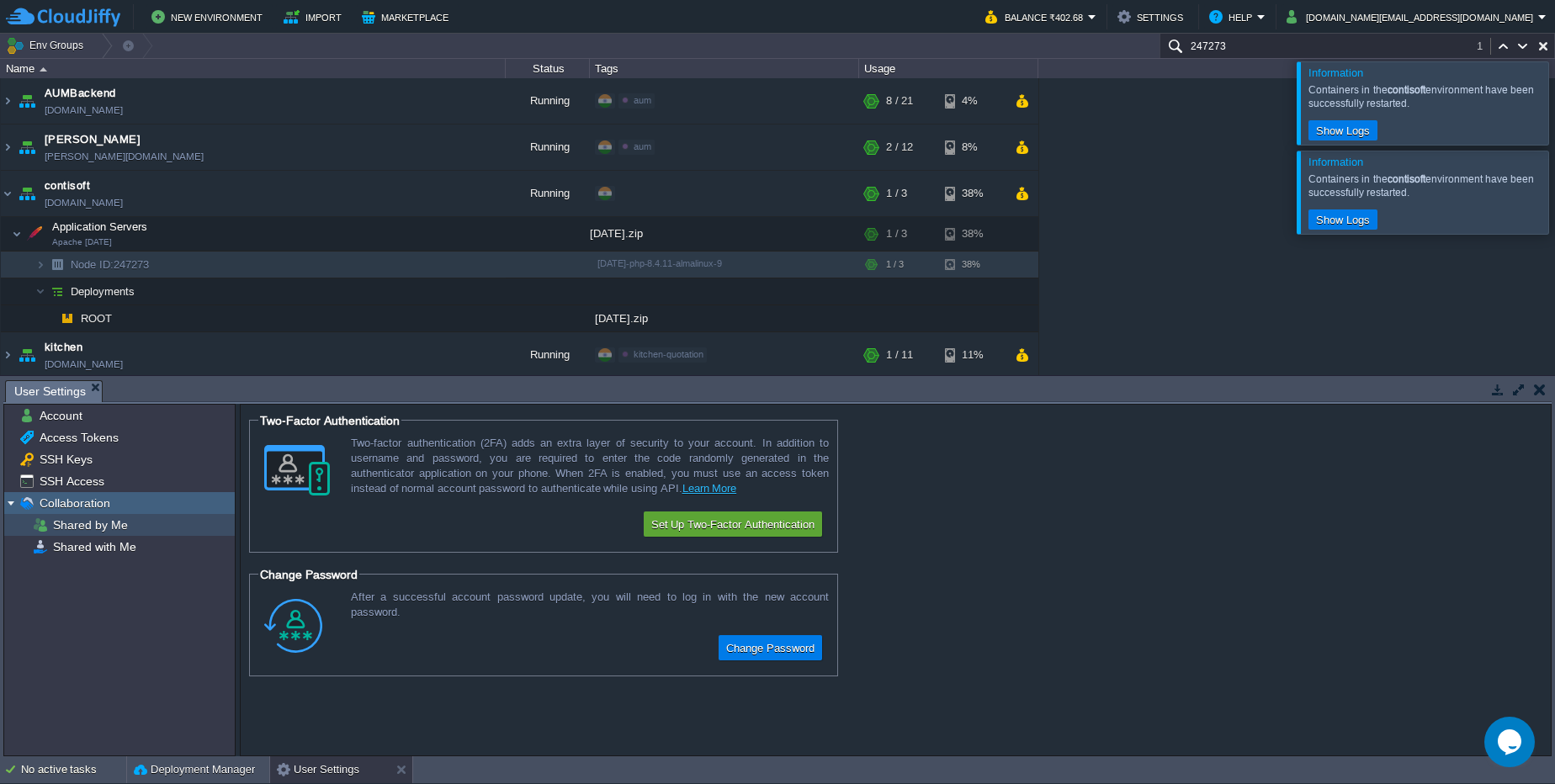
click at [111, 529] on span "Shared by Me" at bounding box center [90, 525] width 81 height 15
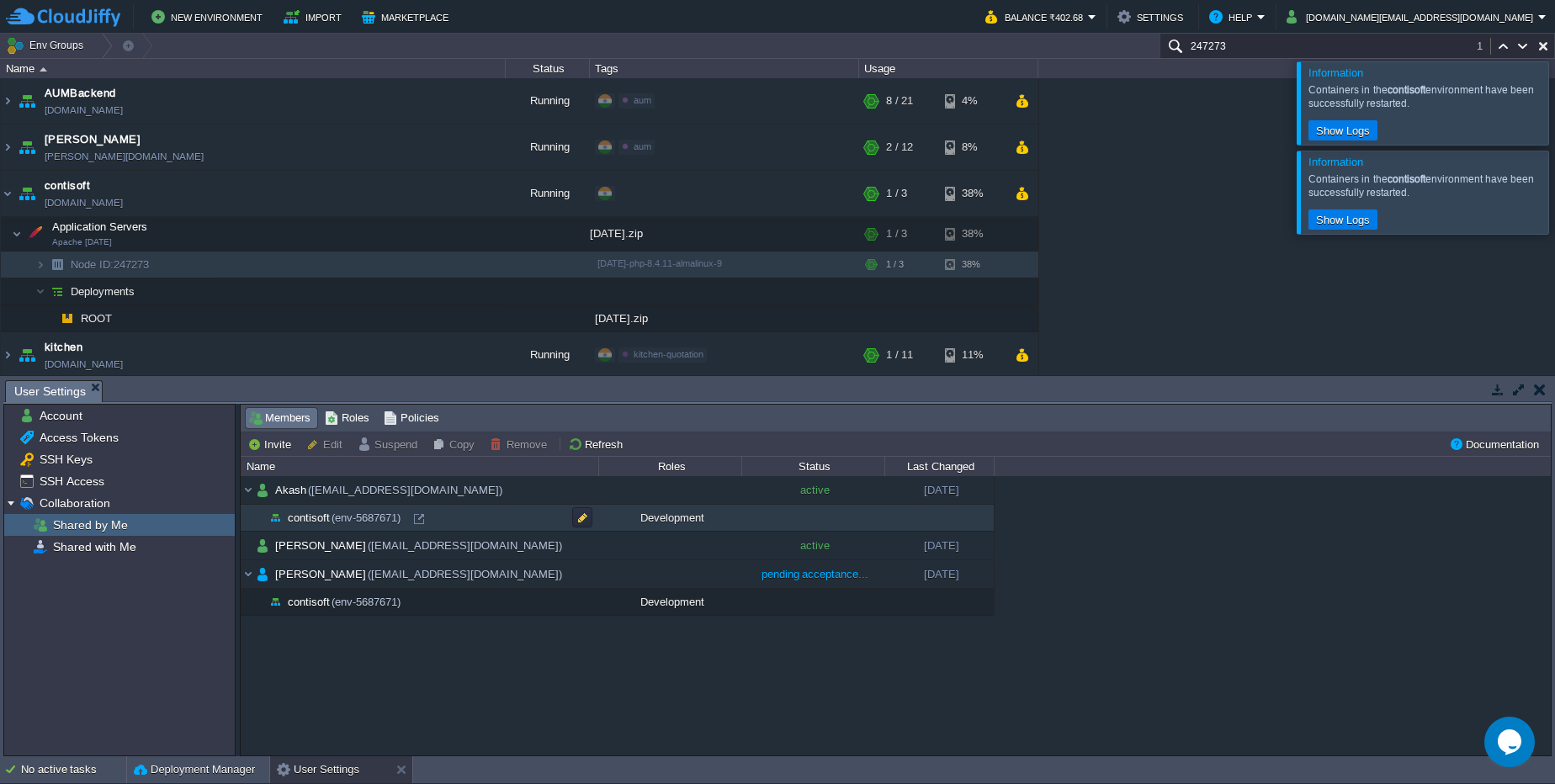
click at [317, 515] on span "contisoft (env-5687671)" at bounding box center [346, 517] width 119 height 15
click at [314, 553] on link "Prasanna Kulkarni (prasannamkulkarni@gmail.com)" at bounding box center [400, 545] width 255 height 28
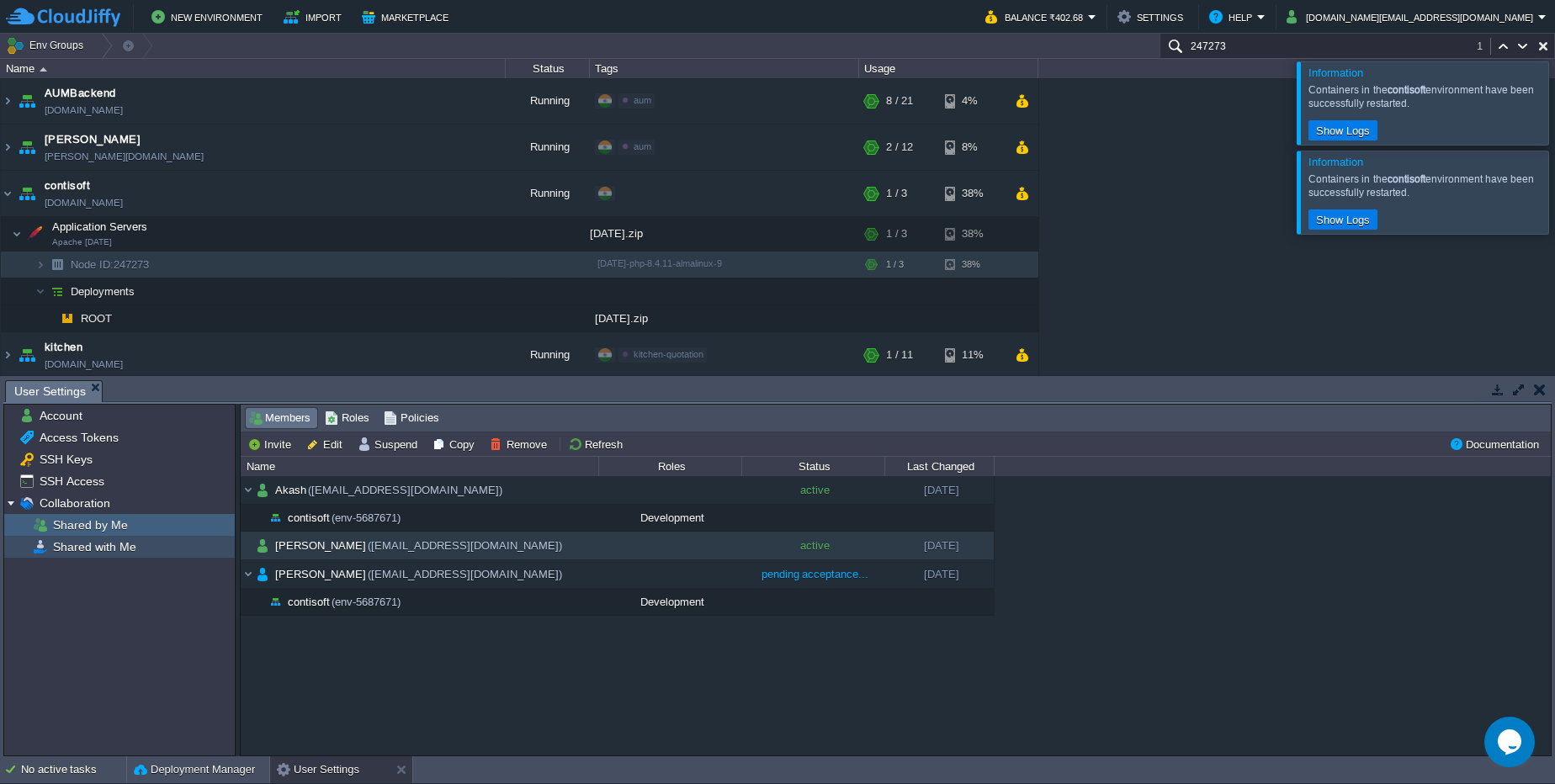
click at [140, 545] on div "Shared with Me" at bounding box center [119, 547] width 230 height 22
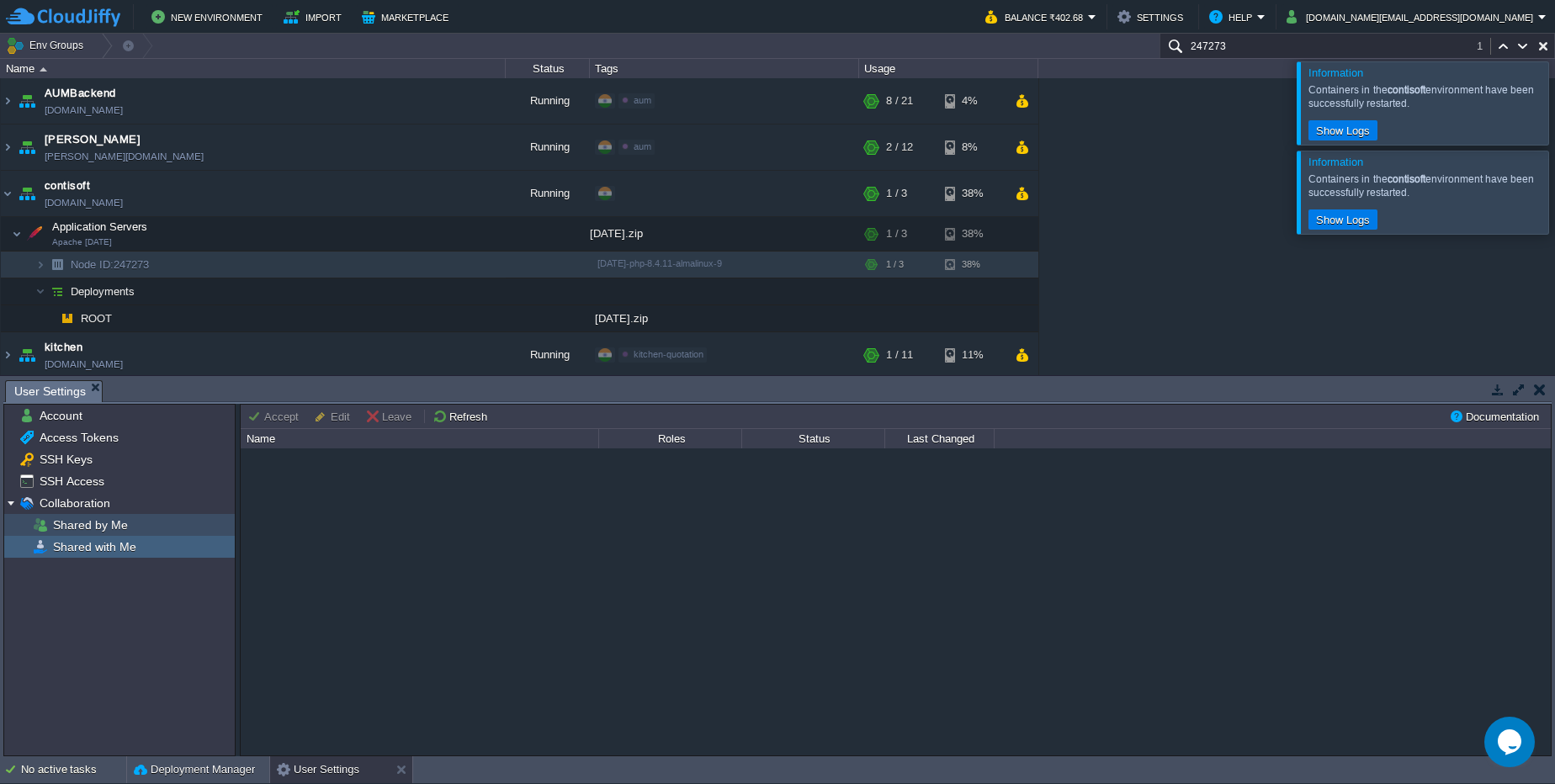
click at [138, 526] on div "Shared by Me" at bounding box center [119, 525] width 230 height 22
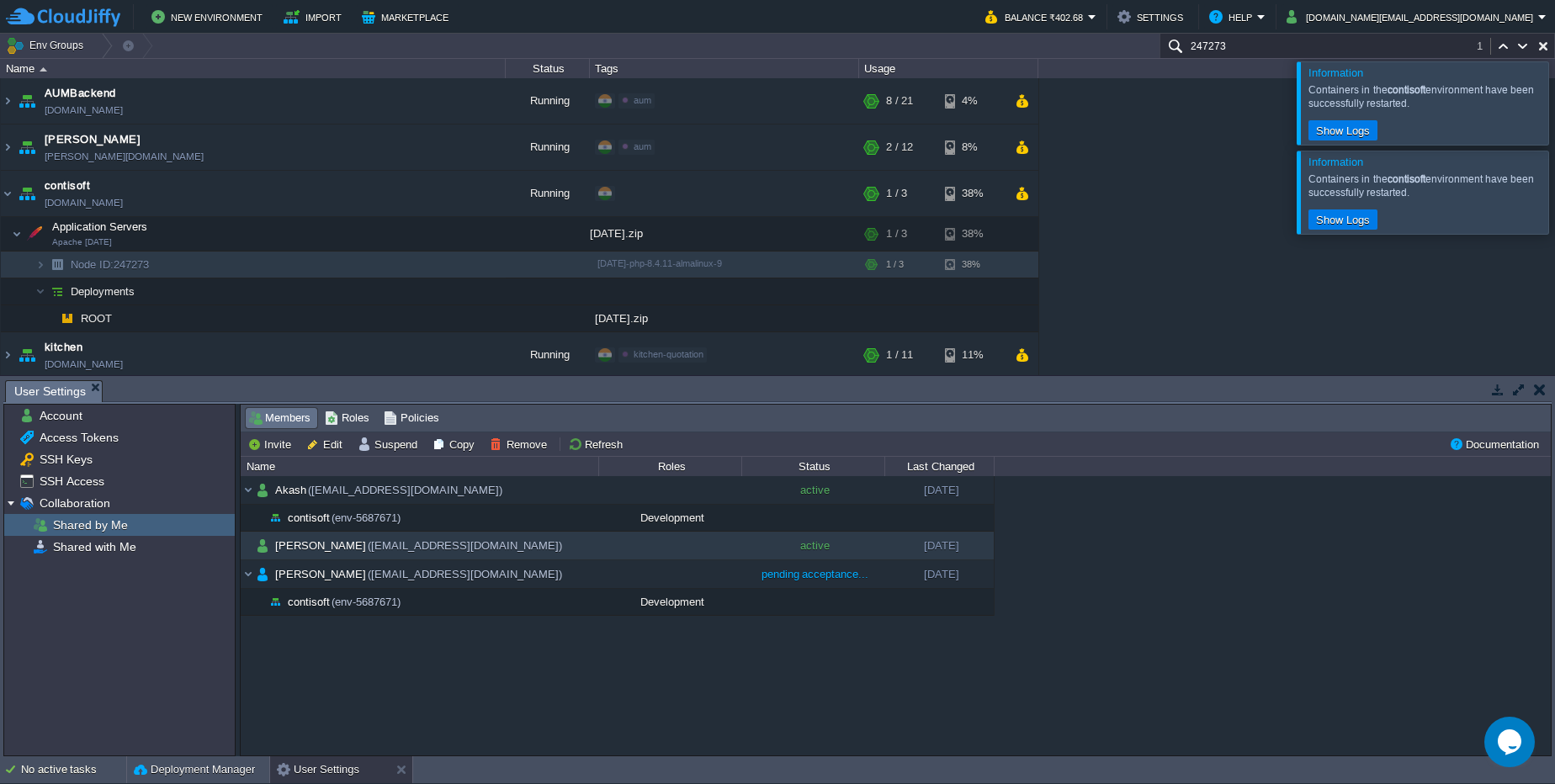
paste input "105797"
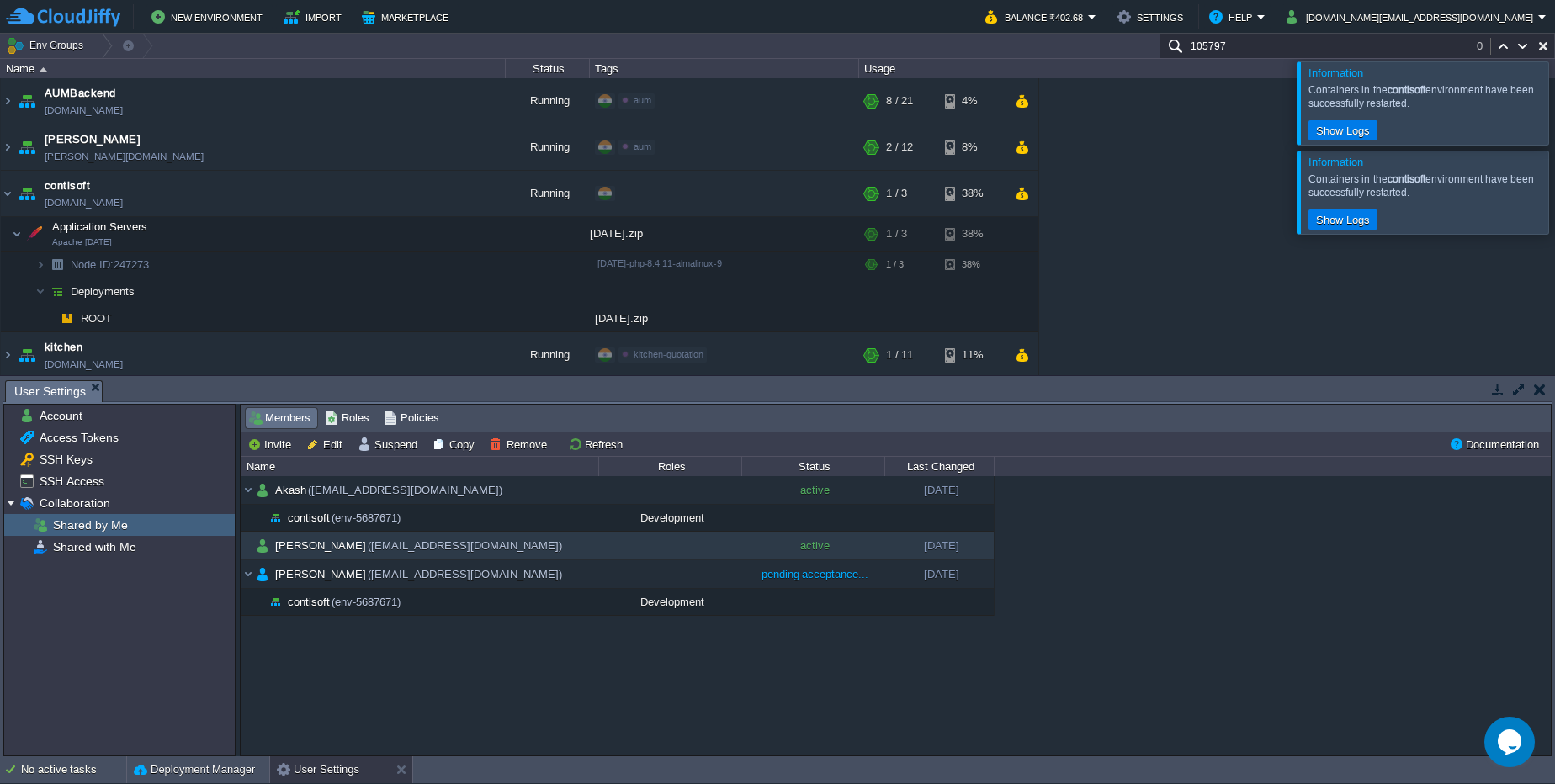
type input "105797"
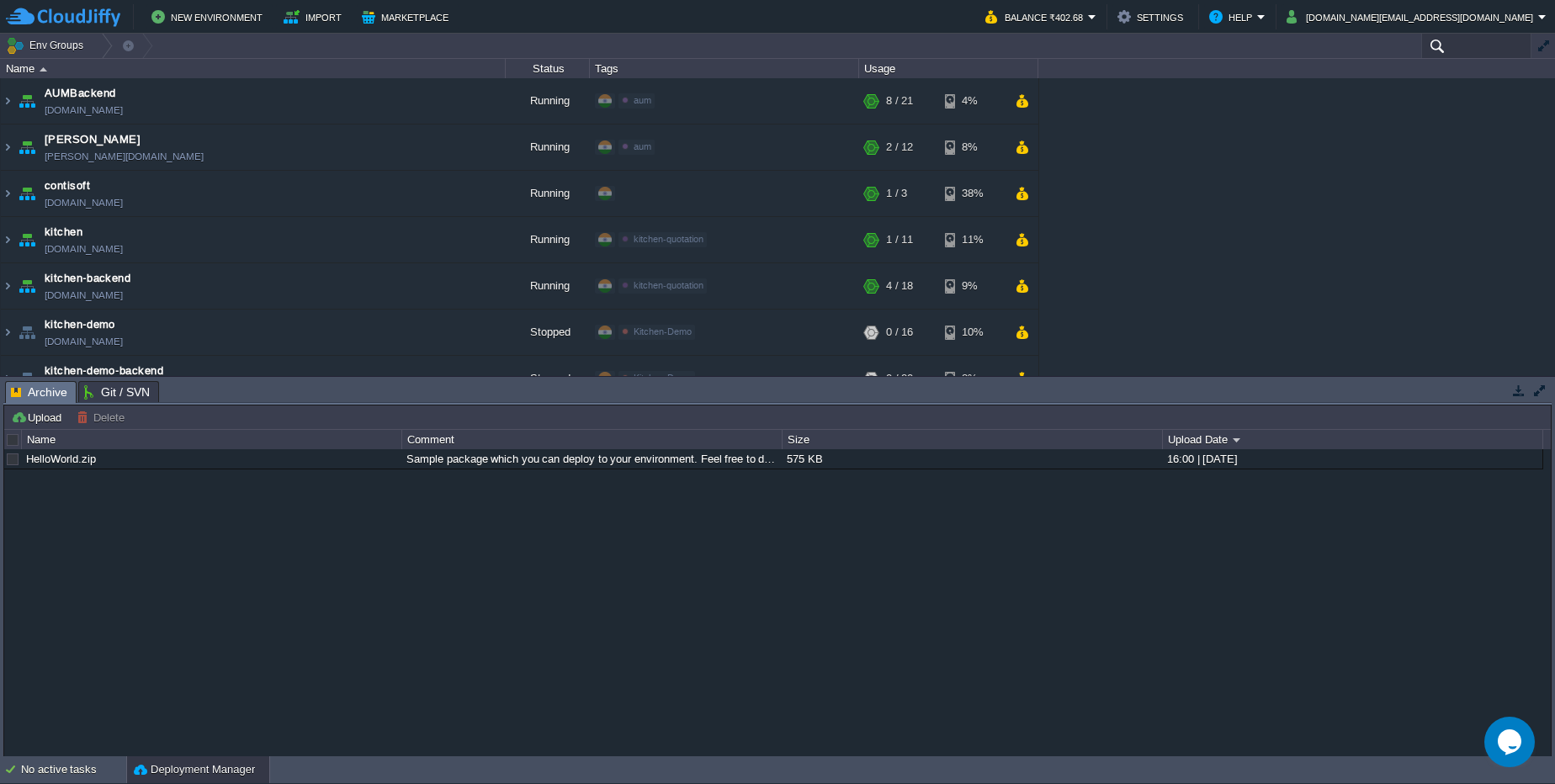
click at [1448, 39] on input "text" at bounding box center [1476, 45] width 110 height 25
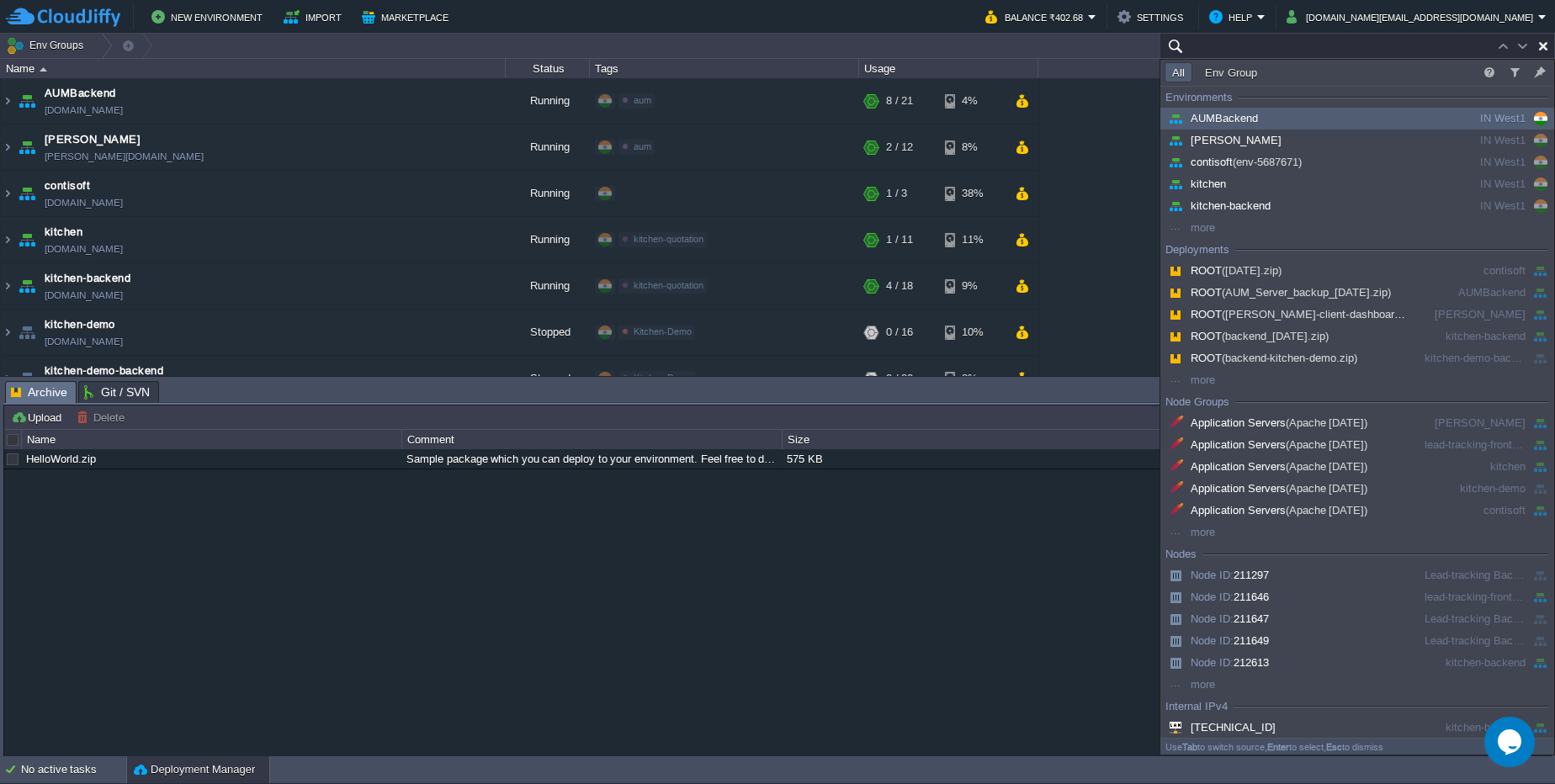
paste input "247273"
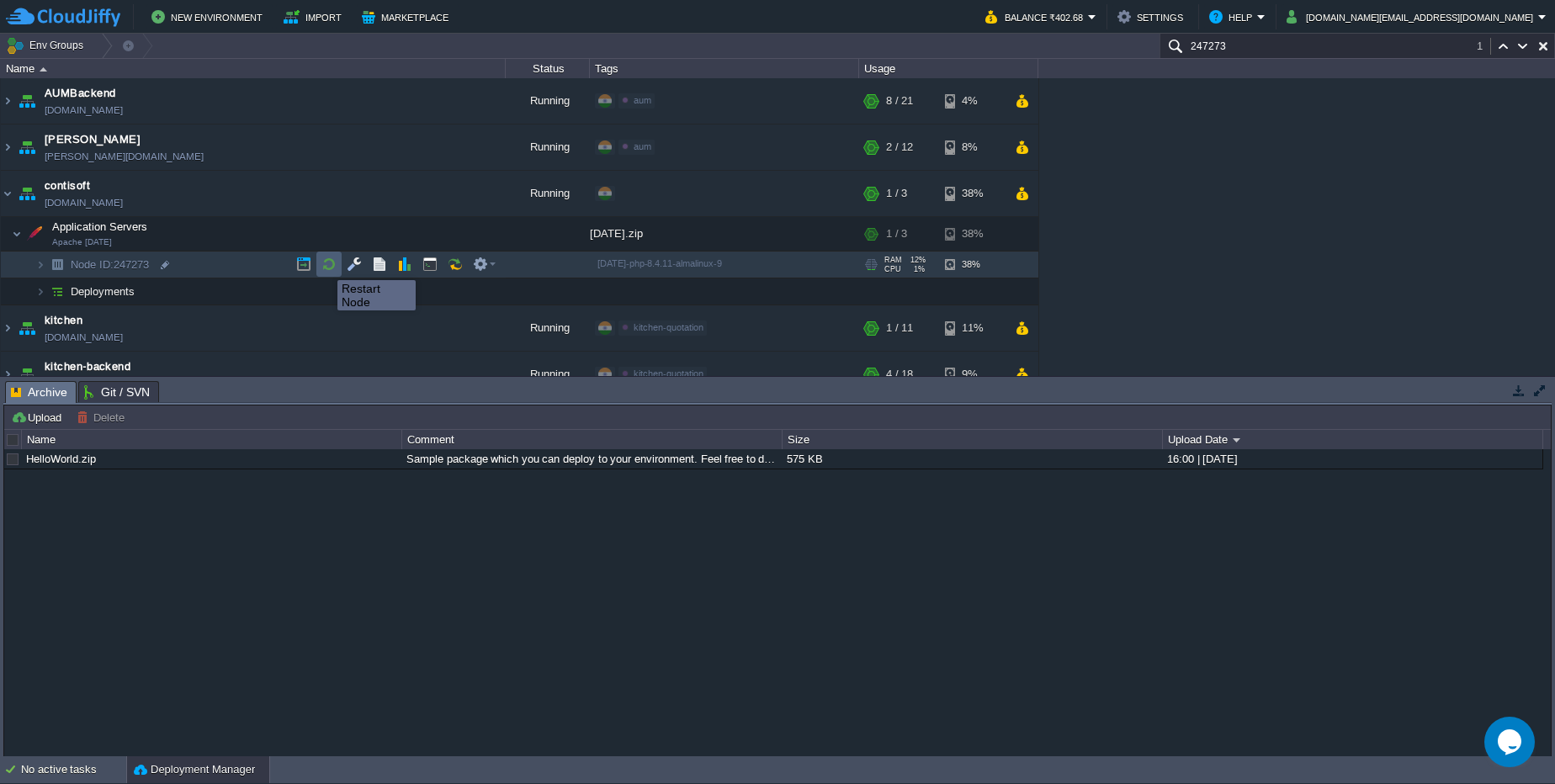
type input "247273"
click at [325, 265] on button "button" at bounding box center [329, 264] width 15 height 15
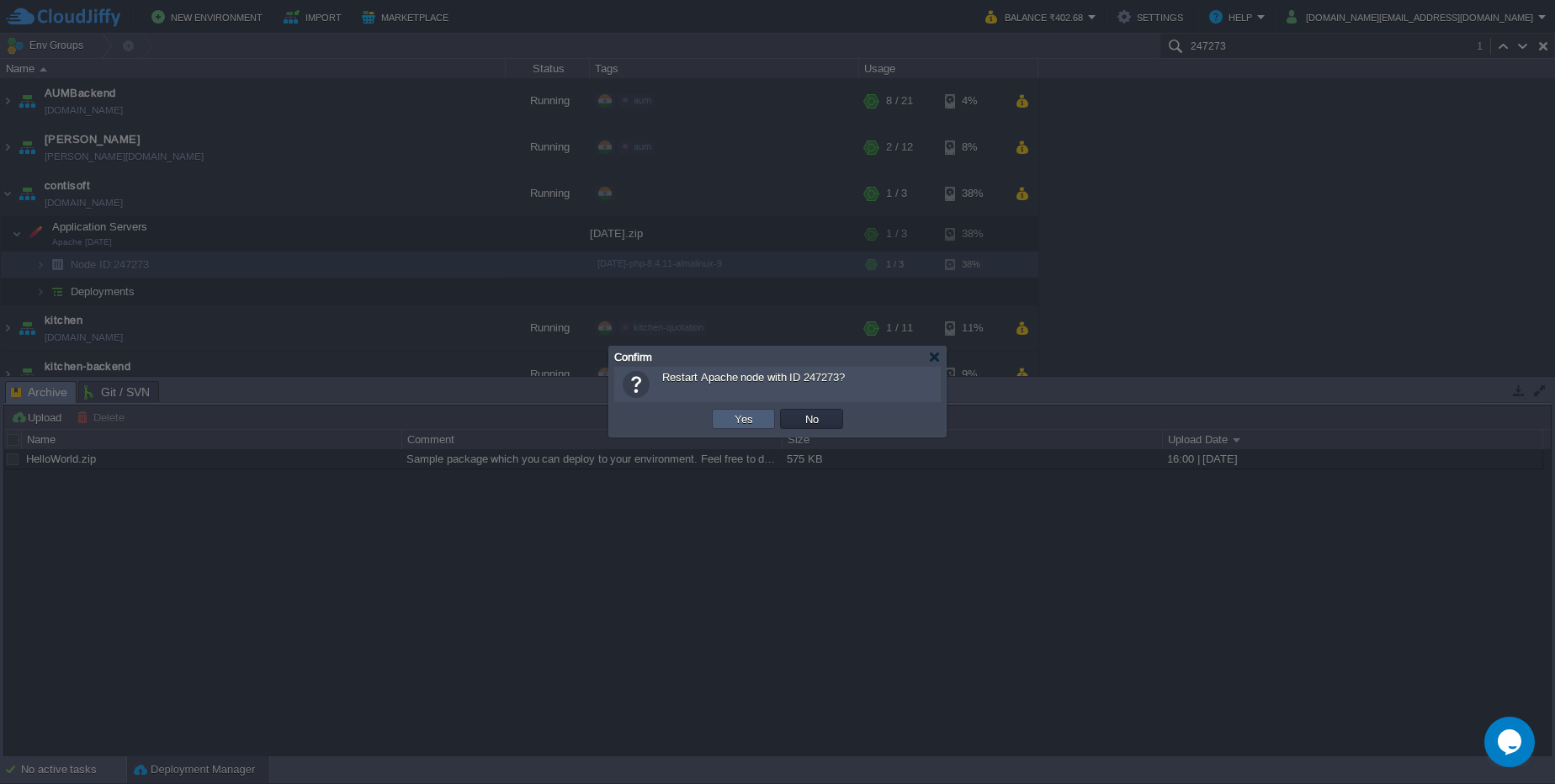
click at [727, 415] on td "Yes" at bounding box center [743, 419] width 63 height 20
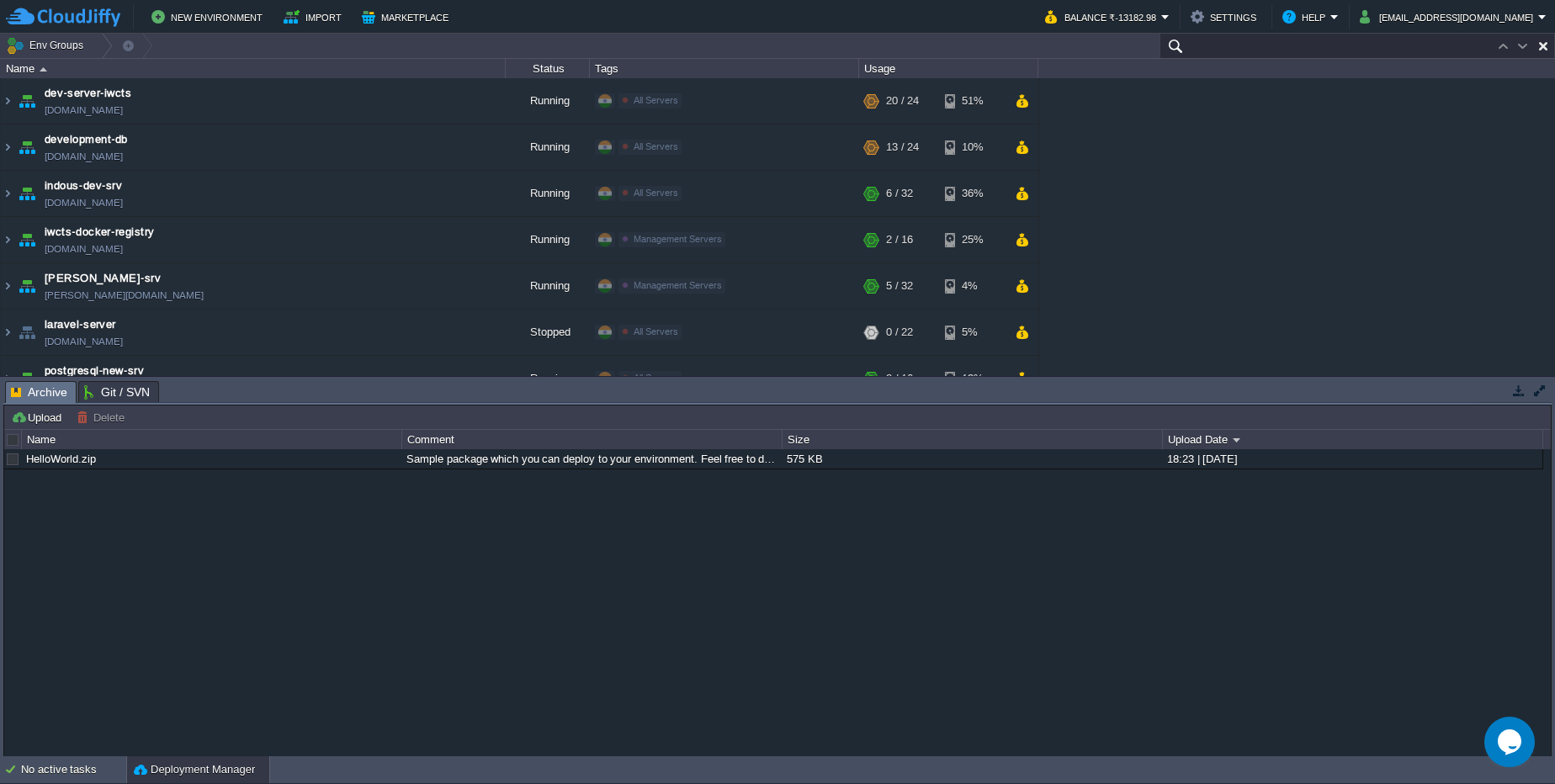
click at [1447, 49] on input "text" at bounding box center [1356, 45] width 395 height 25
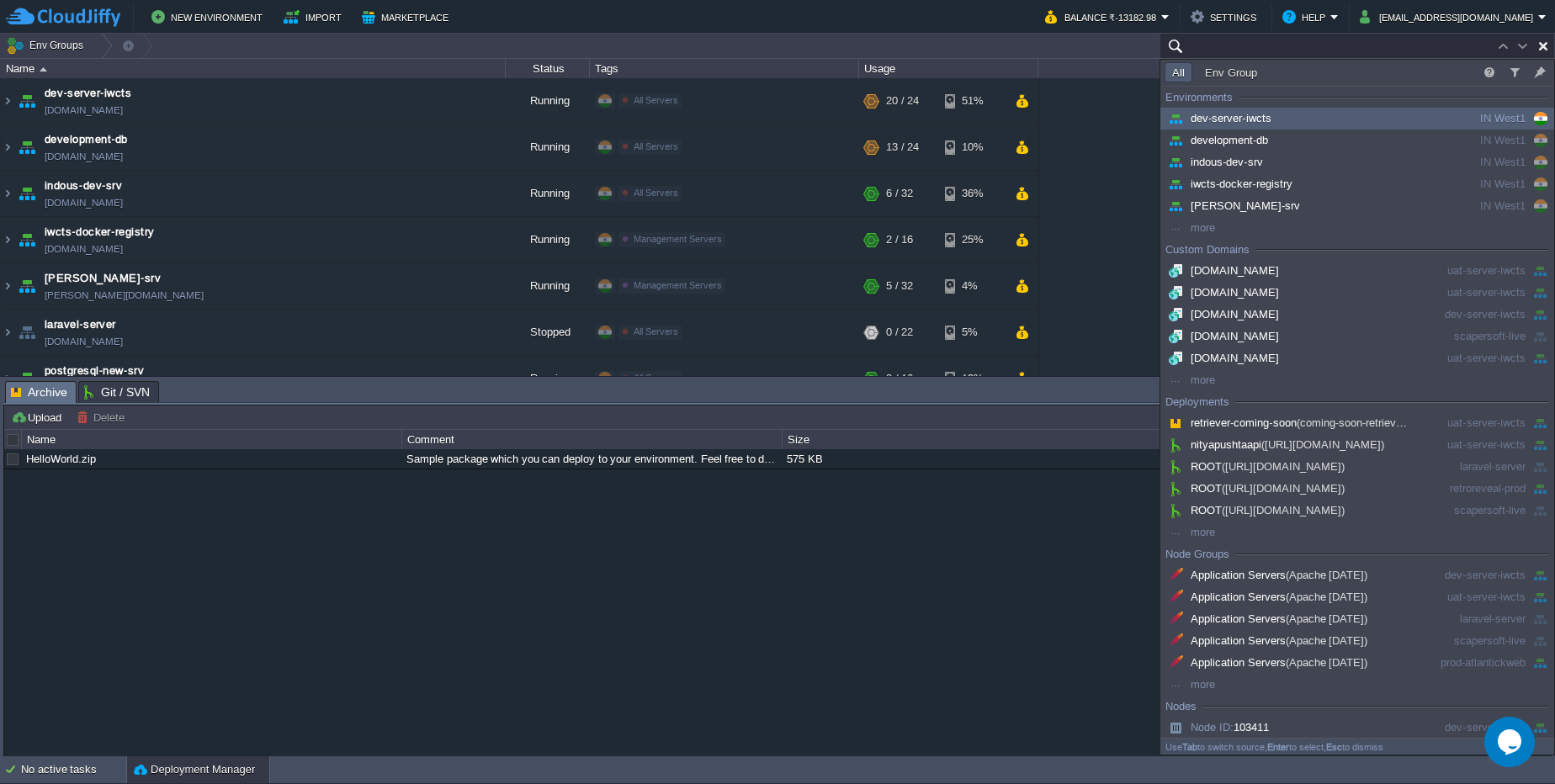
paste input "105797"
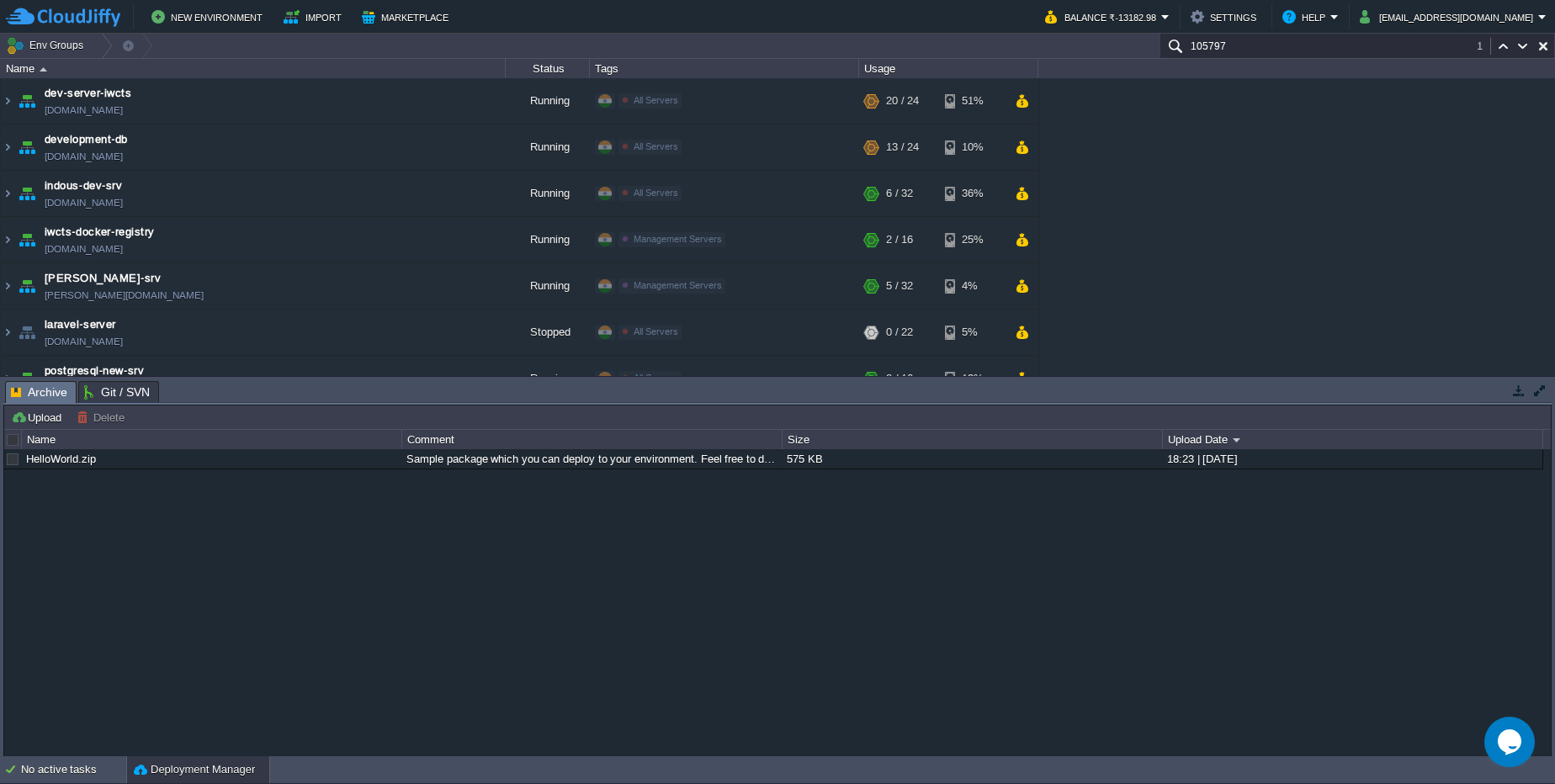
scroll to position [684, 0]
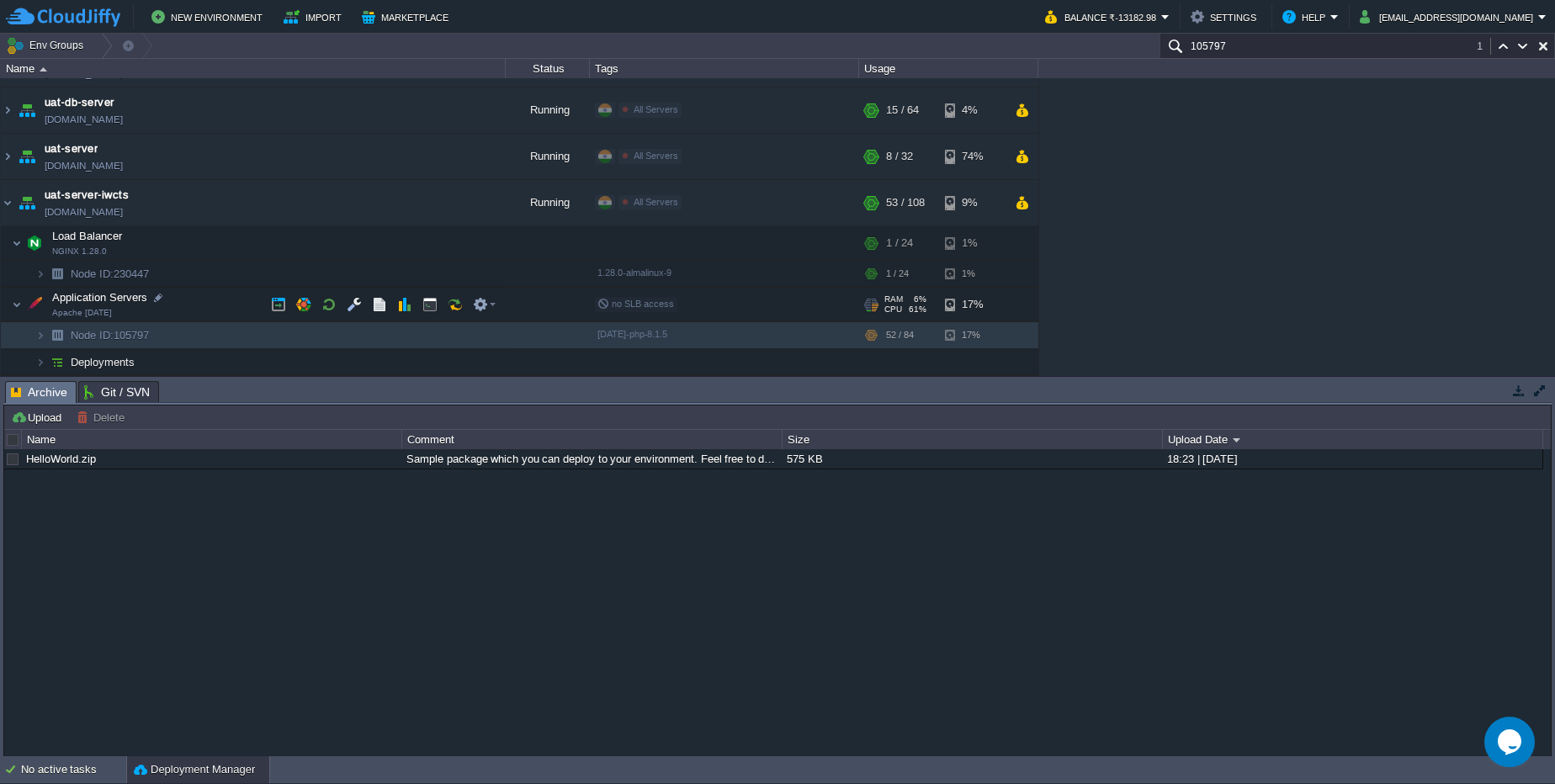
type input "105797"
click at [274, 299] on button "button" at bounding box center [278, 305] width 15 height 15
click at [291, 304] on td at bounding box center [304, 305] width 26 height 26
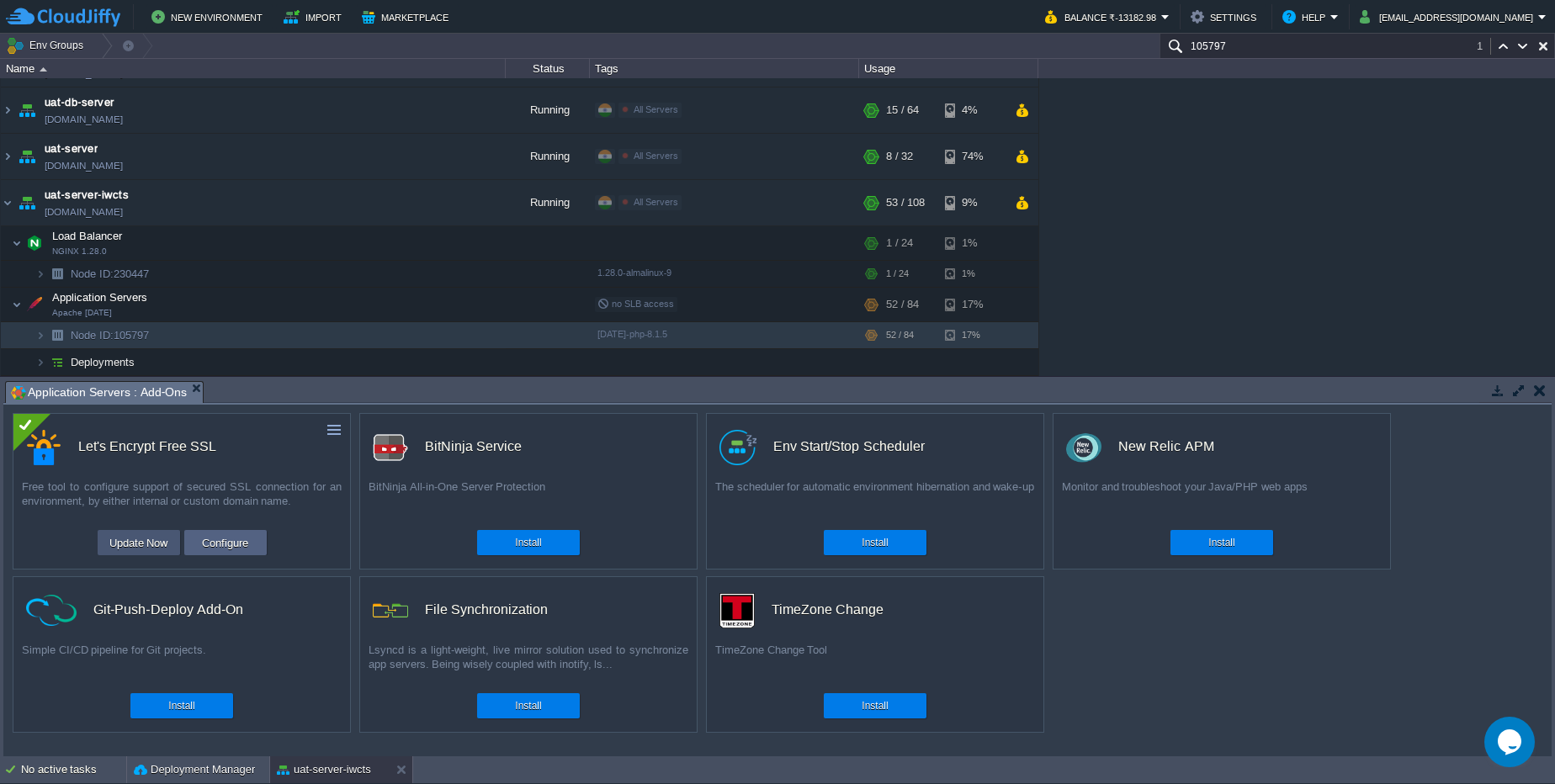
click at [156, 538] on button "Update Now" at bounding box center [138, 543] width 69 height 20
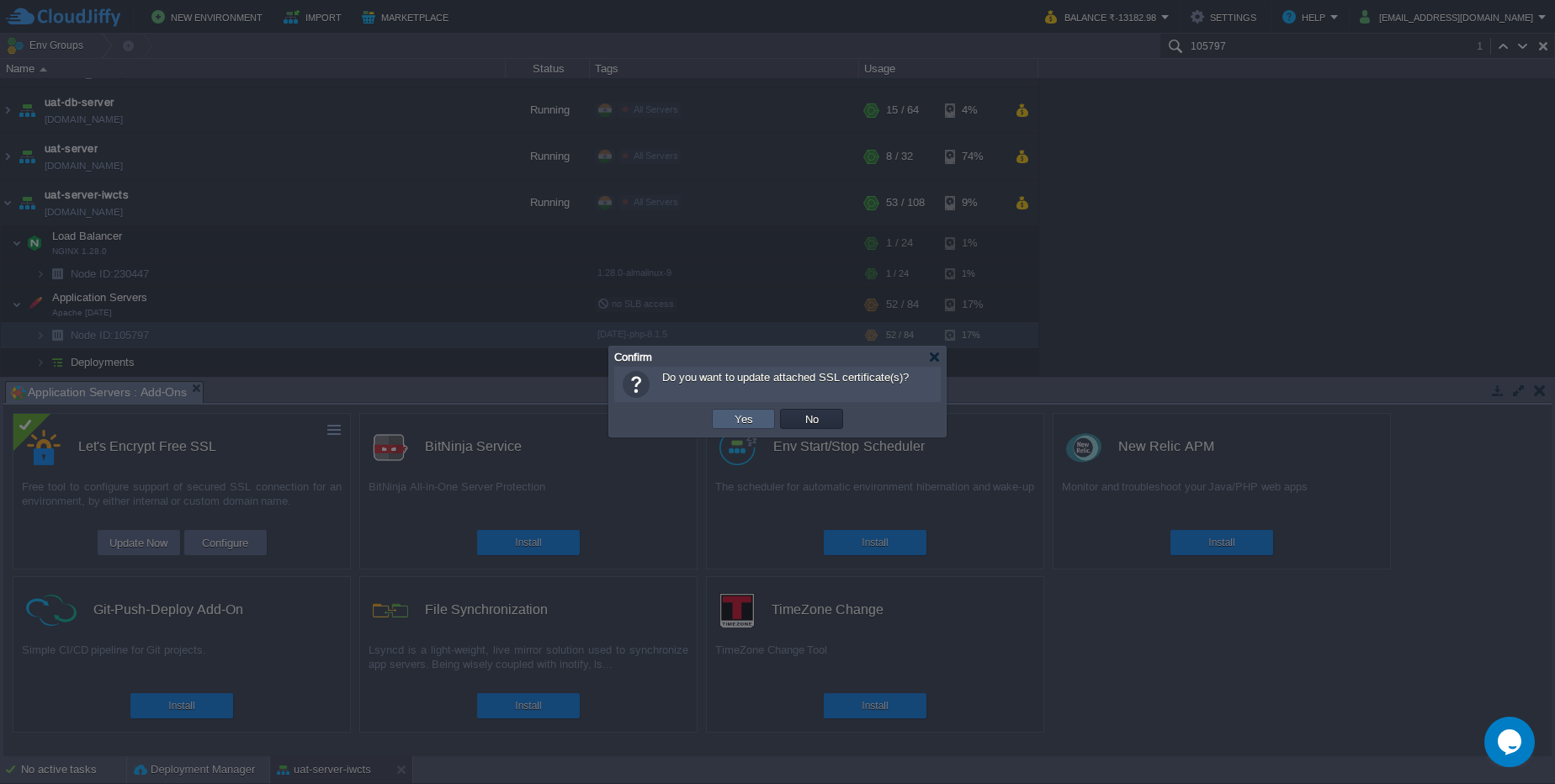
click at [740, 428] on td "Yes" at bounding box center [743, 419] width 63 height 20
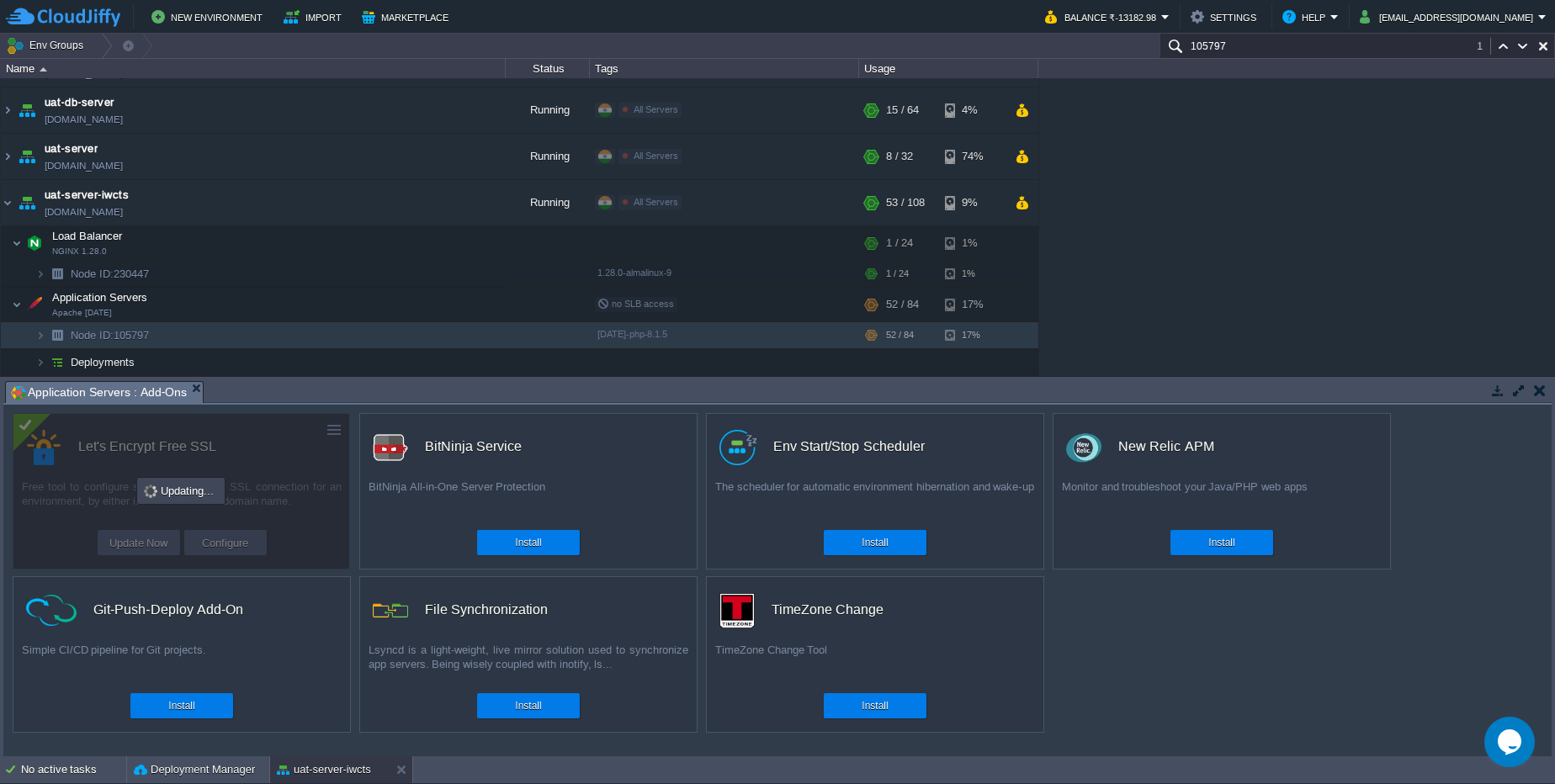
click at [239, 531] on div at bounding box center [181, 491] width 336 height 156
click at [77, 777] on div "1 active task(s)" at bounding box center [73, 769] width 105 height 27
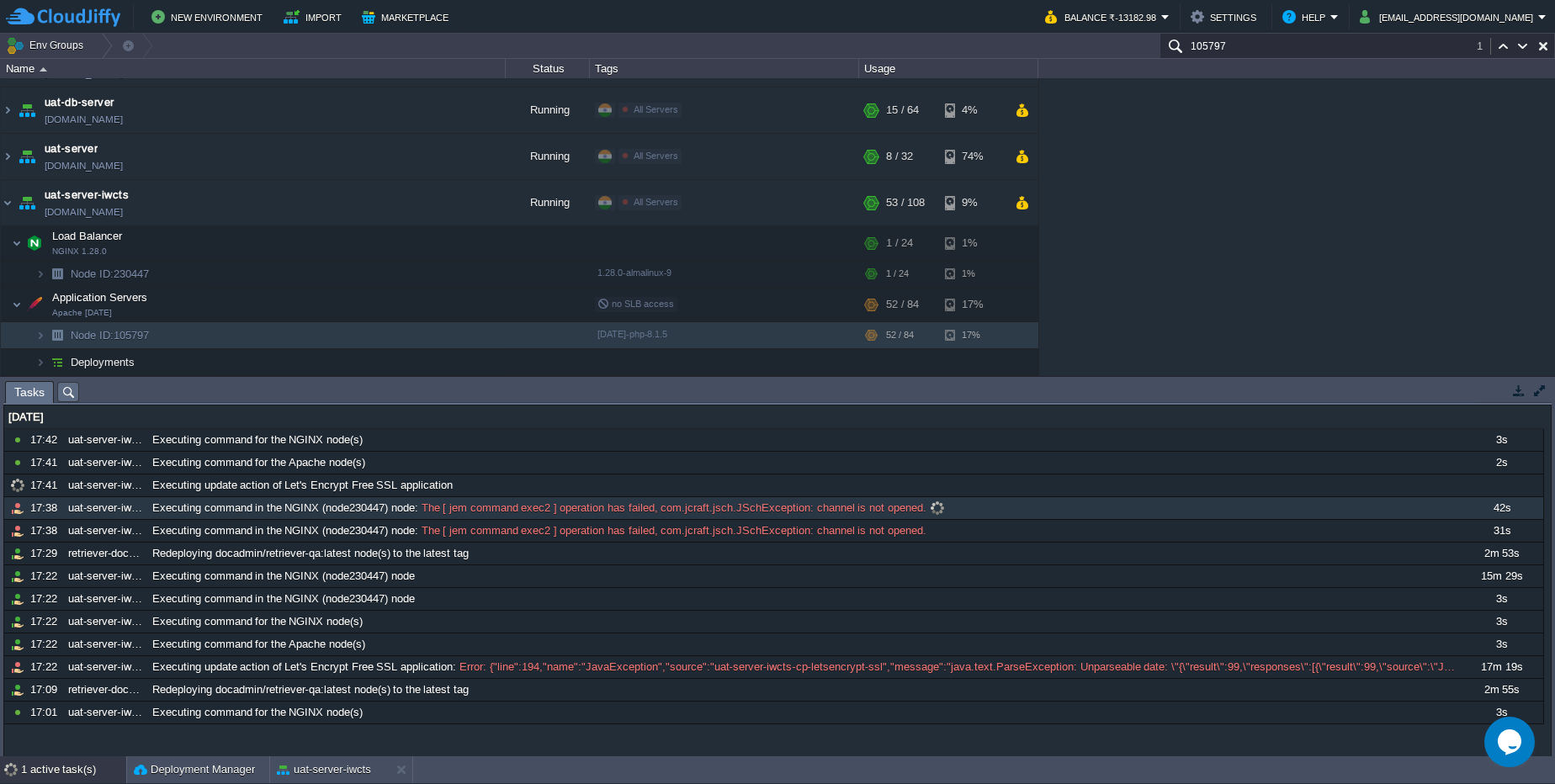
click at [737, 508] on span "The [ jem command exec2 ] operation has failed, com.jcraft.jsch.JSchException: …" at bounding box center [672, 508] width 508 height 15
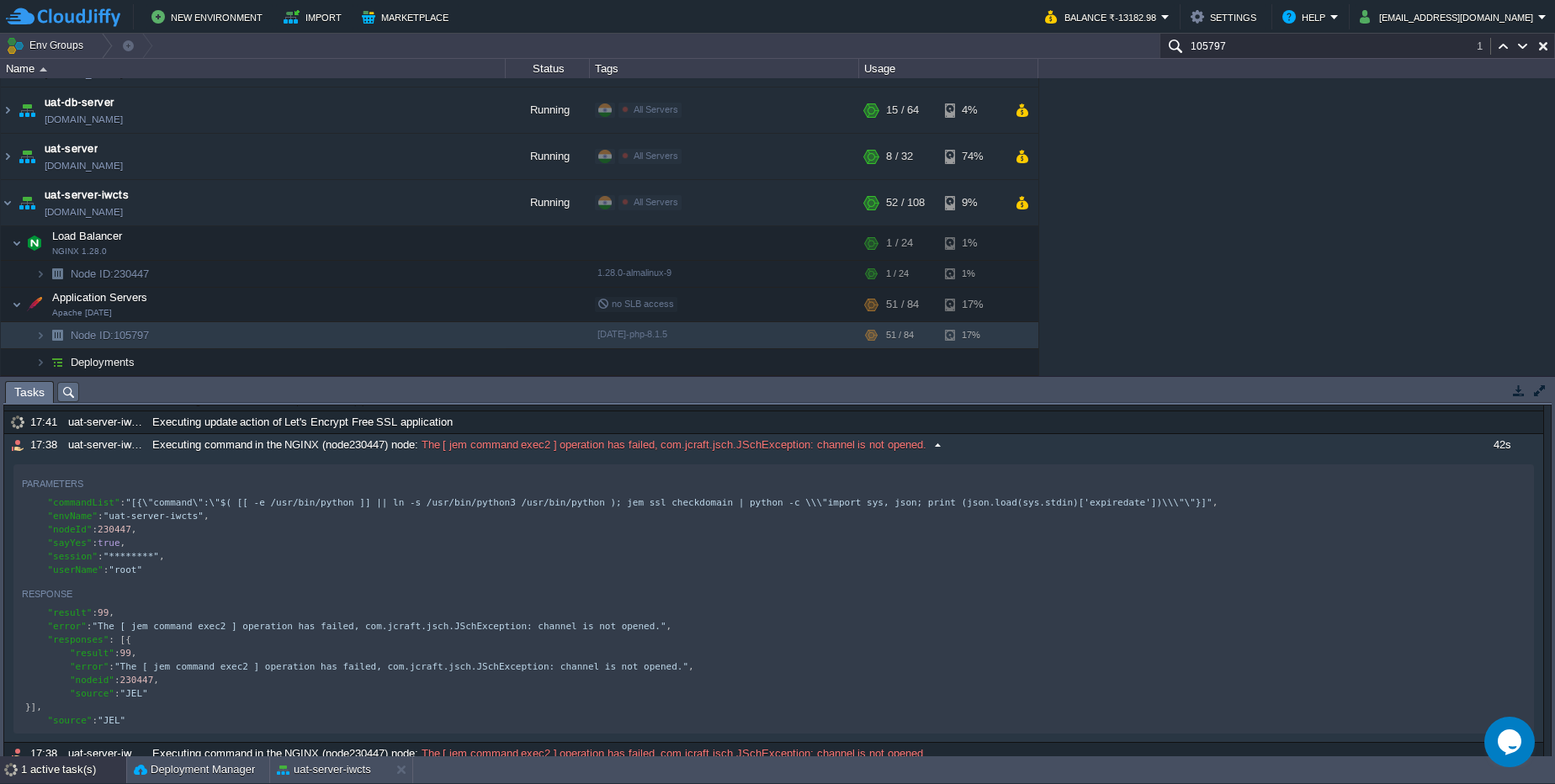
scroll to position [0, 0]
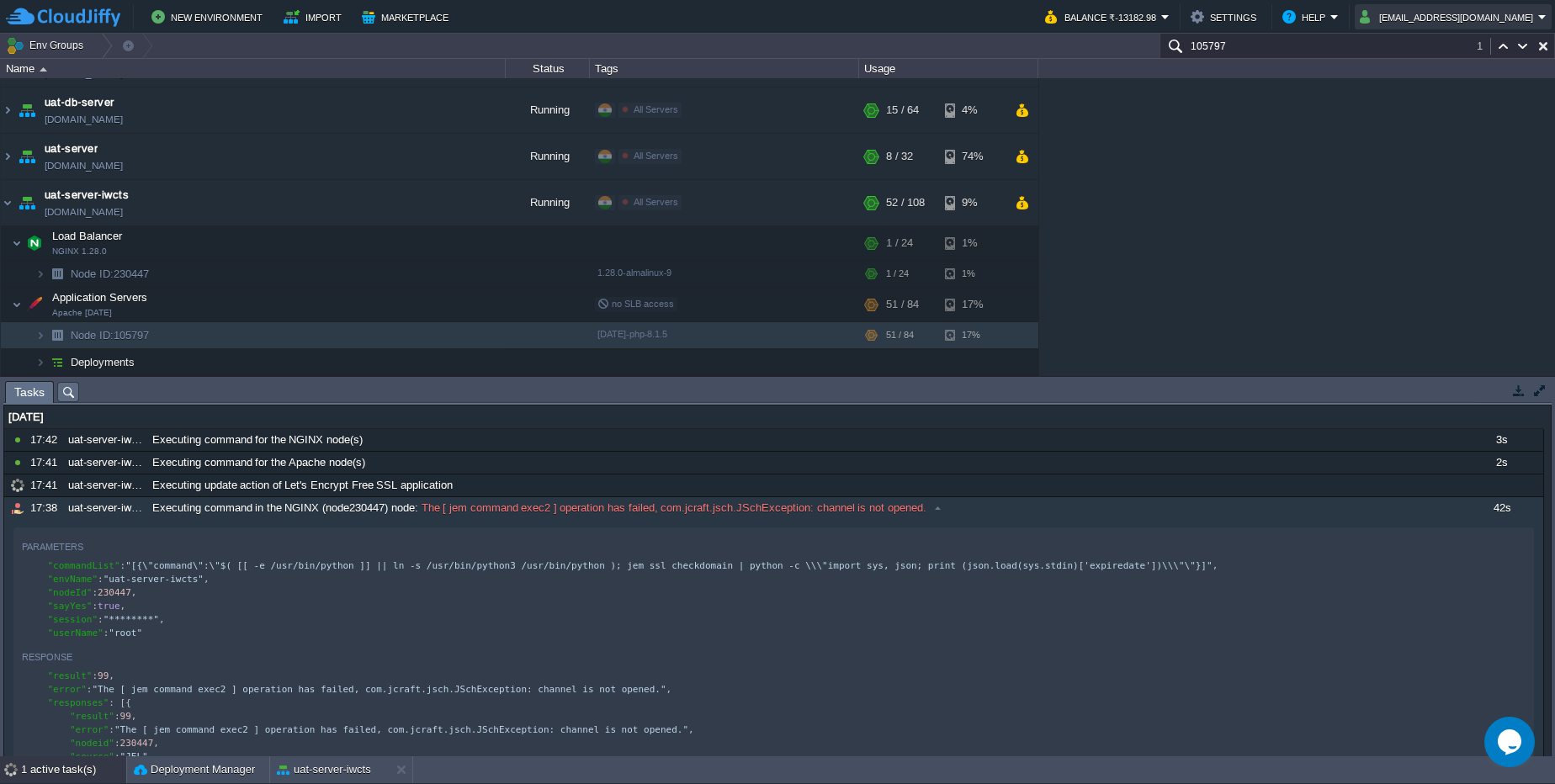
click at [1447, 11] on button "sanjay.agrawal@iwcts.com" at bounding box center [1448, 17] width 178 height 20
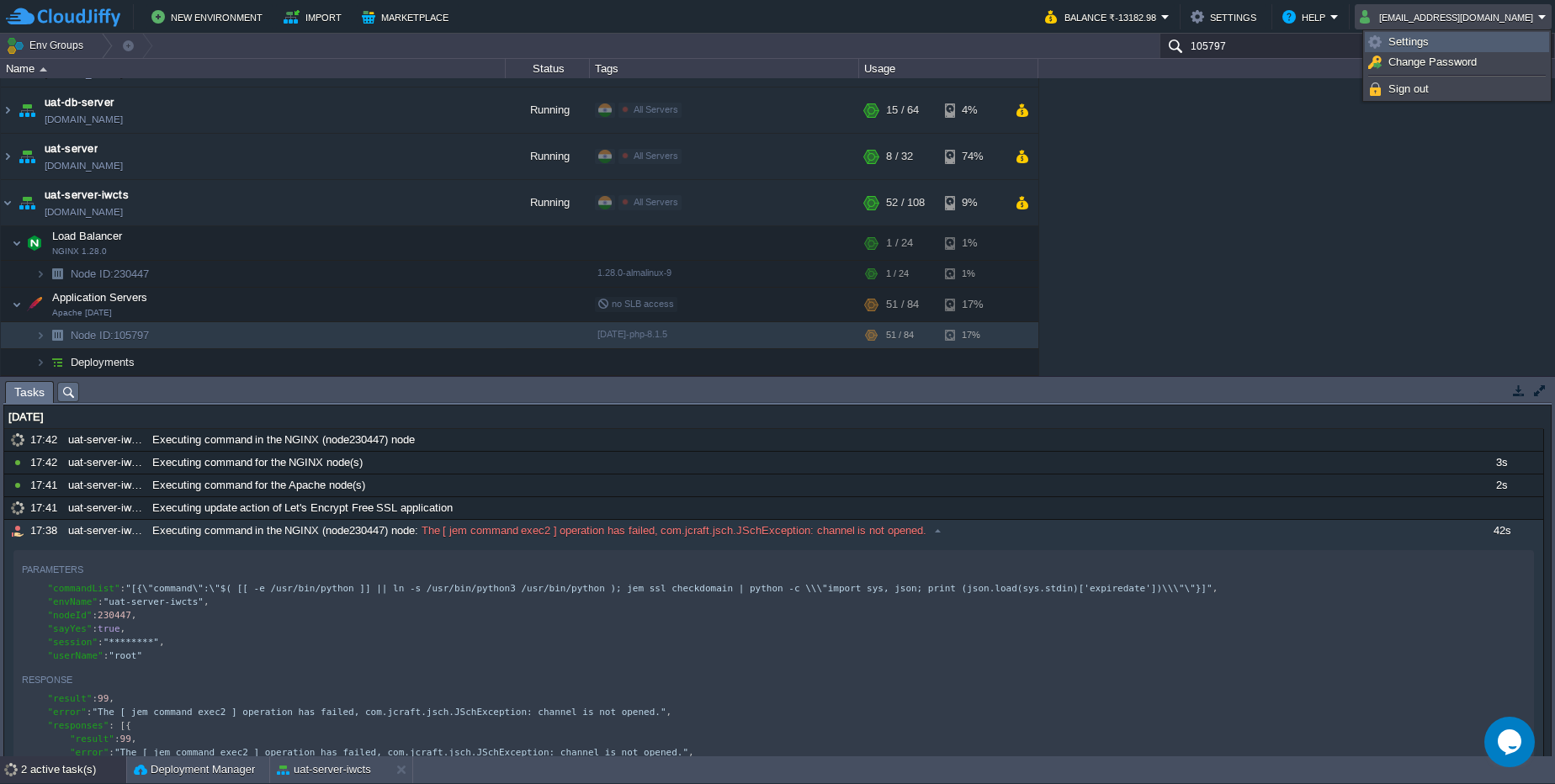
click at [1427, 35] on span "Settings" at bounding box center [1408, 41] width 40 height 13
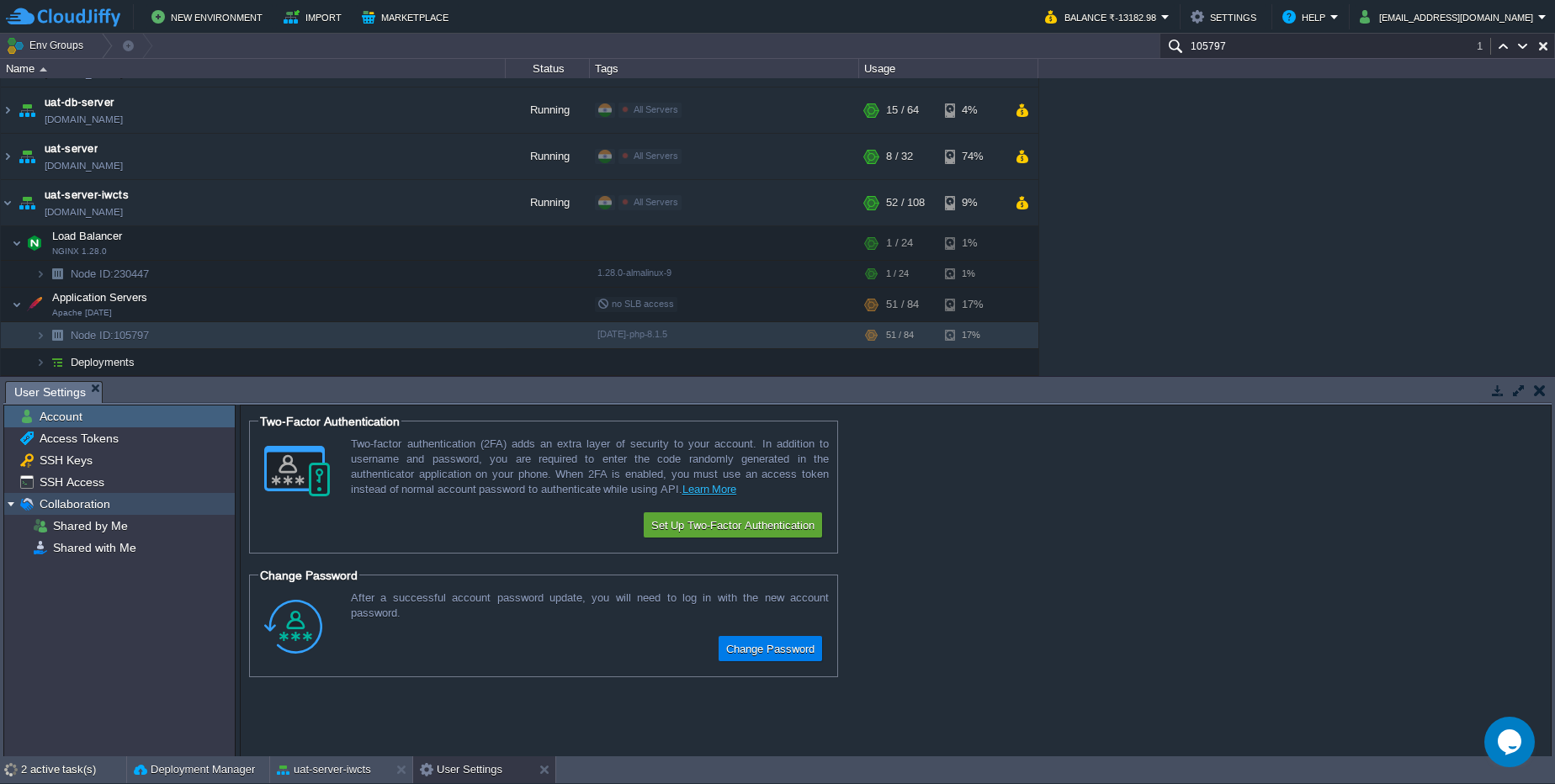
click at [109, 497] on span "Collaboration" at bounding box center [74, 504] width 77 height 15
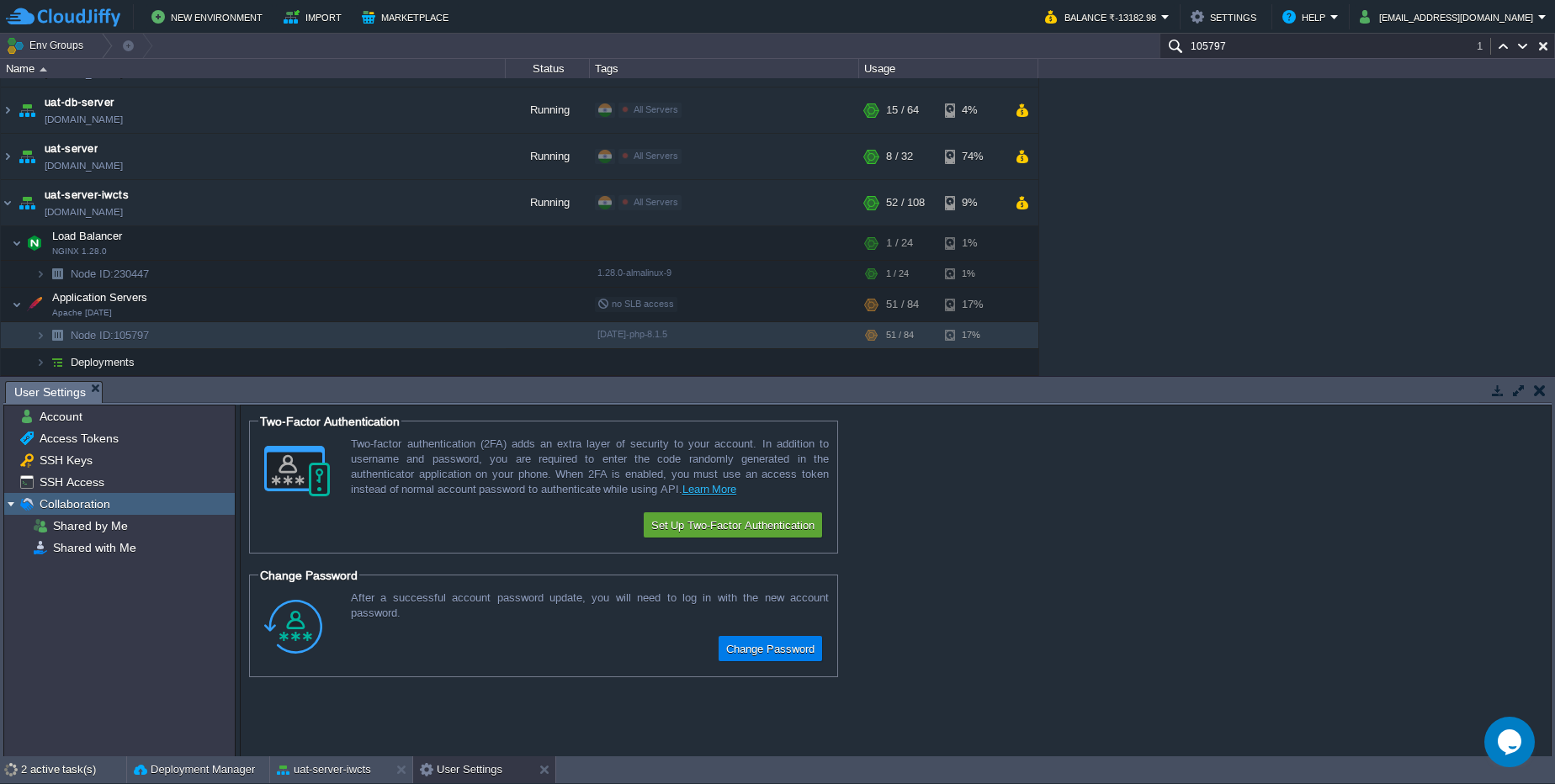
click at [109, 497] on span "Collaboration" at bounding box center [74, 504] width 77 height 15
click at [112, 520] on span "Shared by Me" at bounding box center [90, 526] width 81 height 15
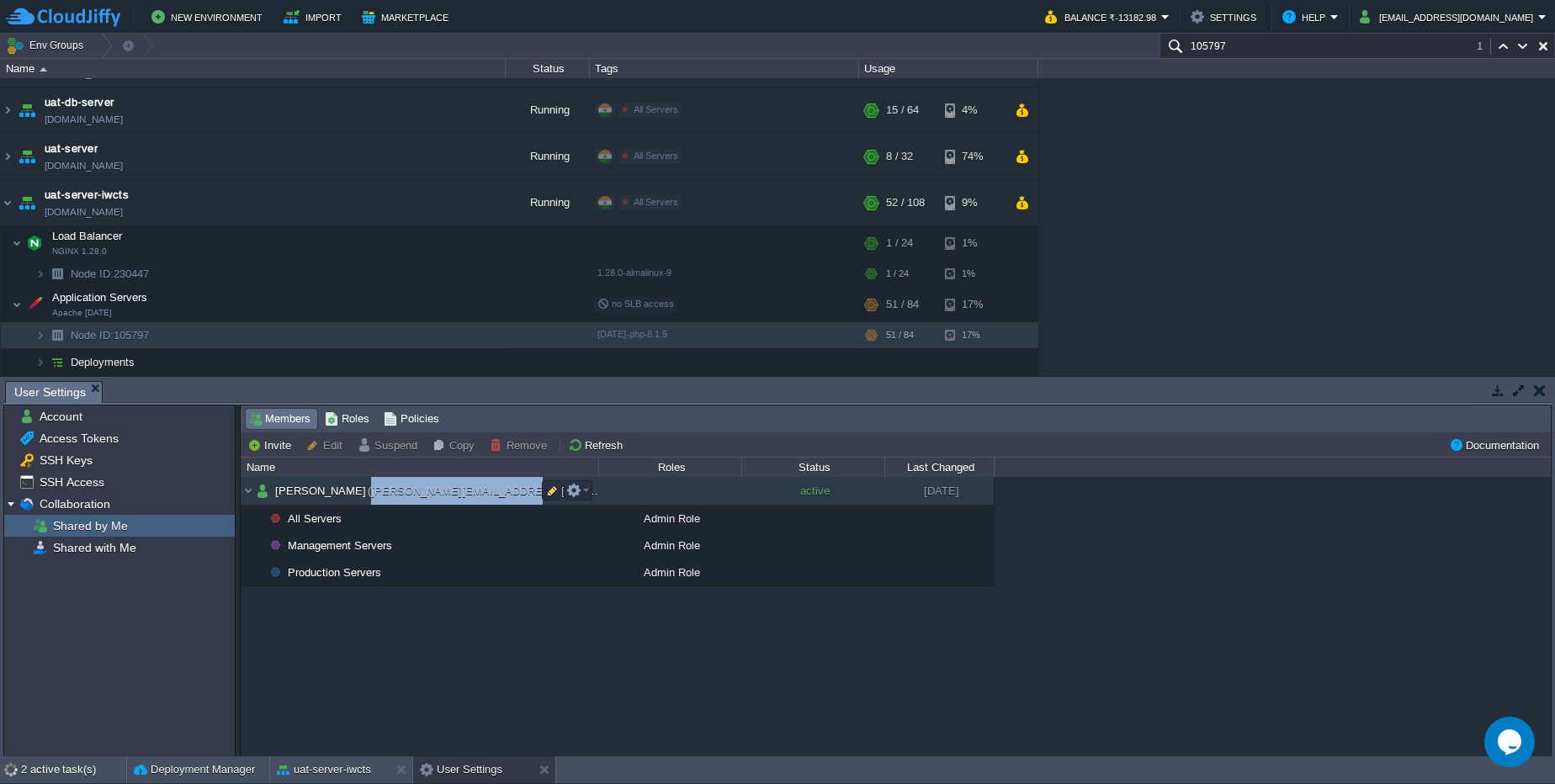
drag, startPoint x: 517, startPoint y: 489, endPoint x: 369, endPoint y: 489, distance: 148.0
click at [369, 489] on td "Bhavesh Akhade (bhavesh.akhade@iwcts.com)" at bounding box center [419, 491] width 358 height 29
copy span "bhavesh.akhade@iwcts.com)"
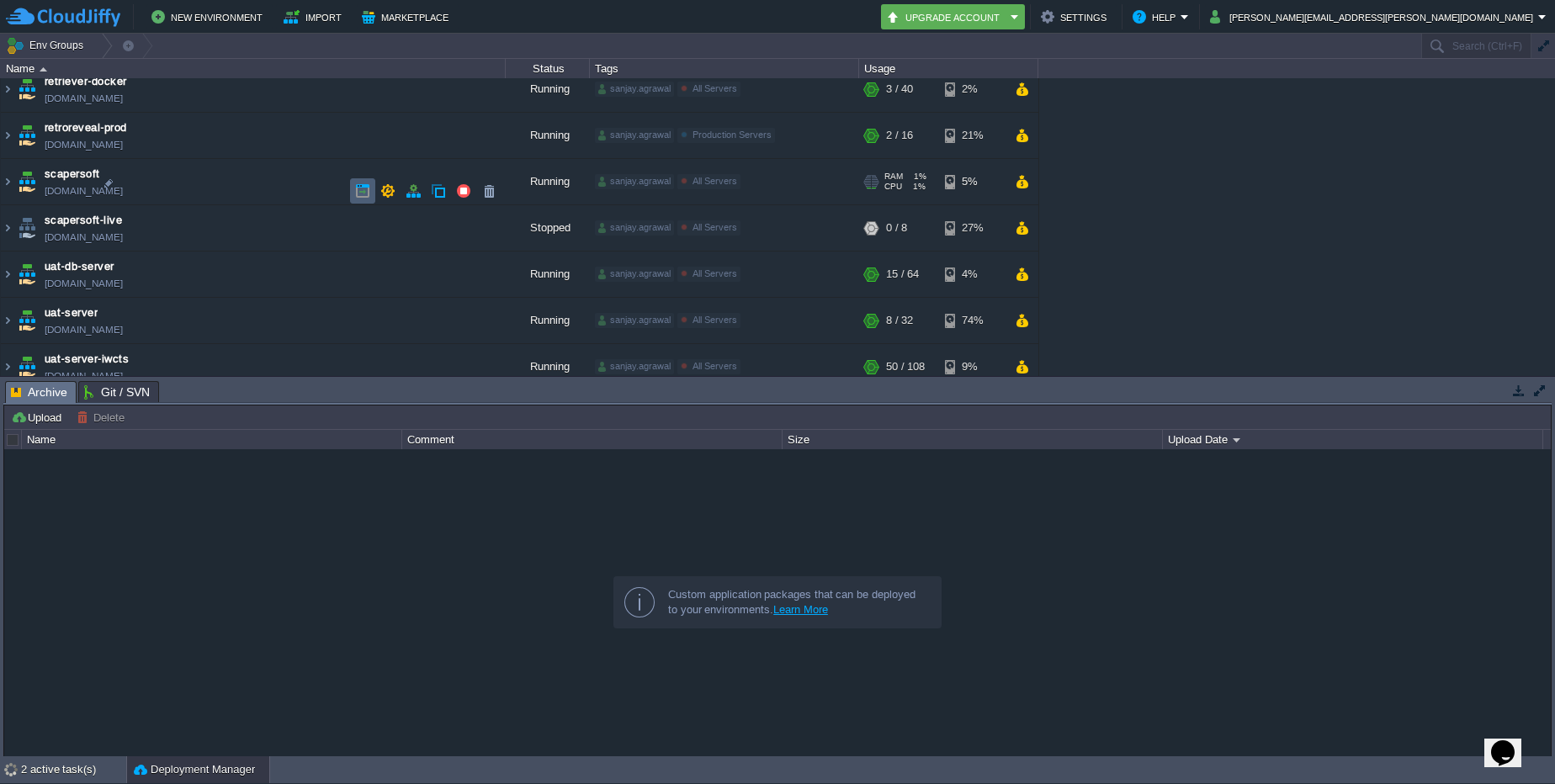
scroll to position [535, 0]
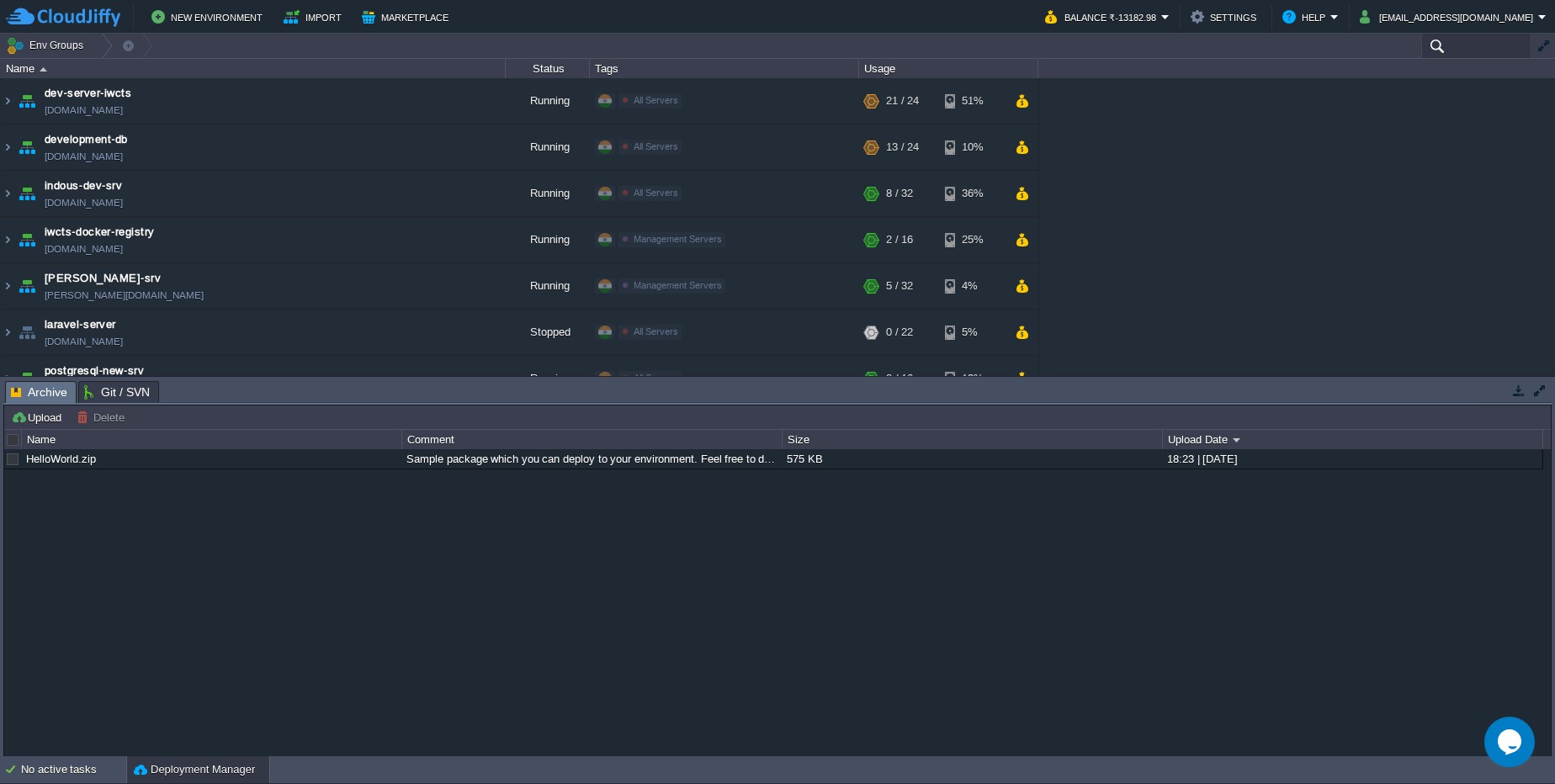
click at [1451, 44] on input "text" at bounding box center [1476, 45] width 110 height 25
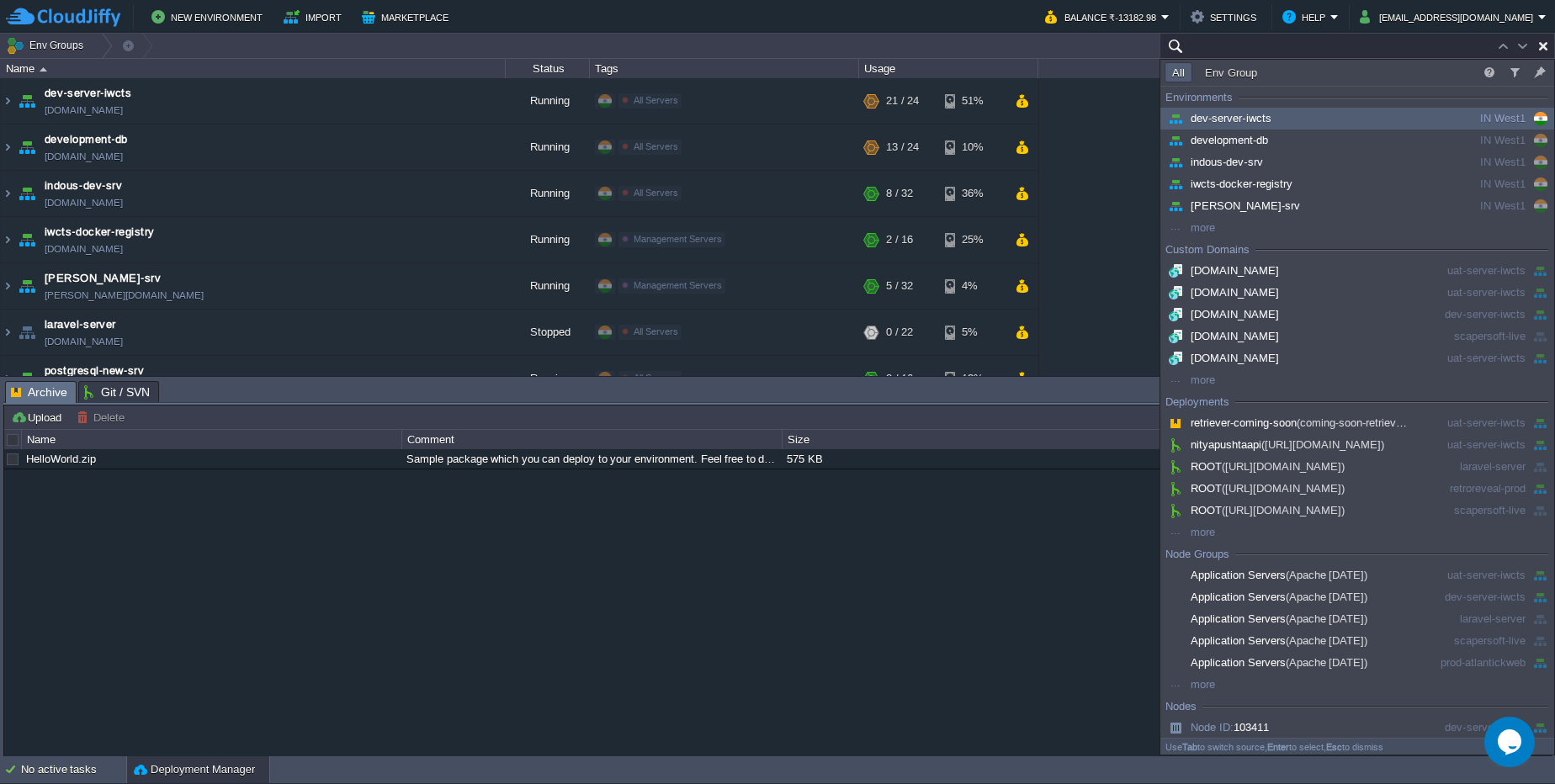
paste input "105797"
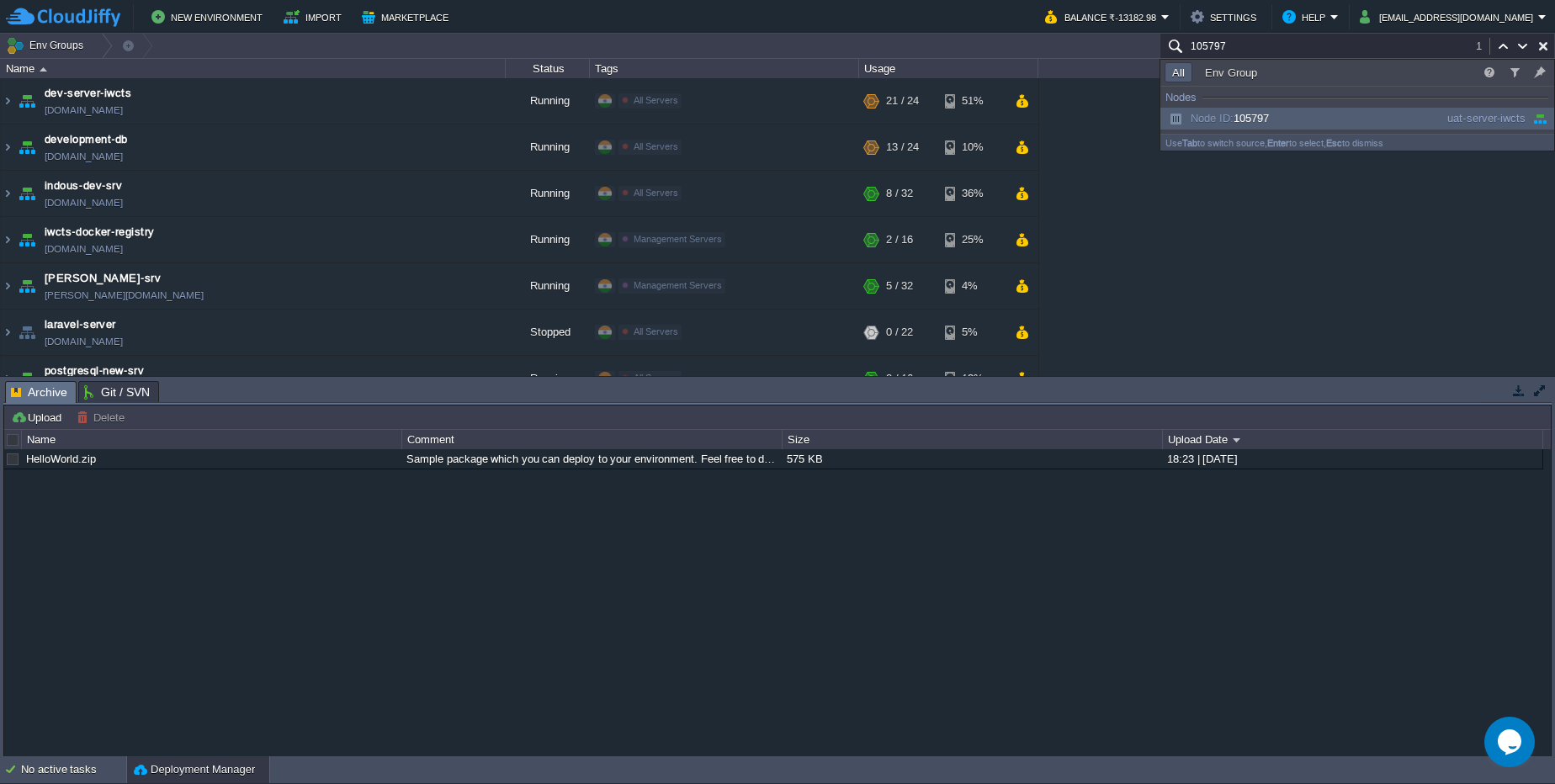
type input "105797"
click at [1430, 118] on div "uat-server-iwcts" at bounding box center [1471, 119] width 107 height 19
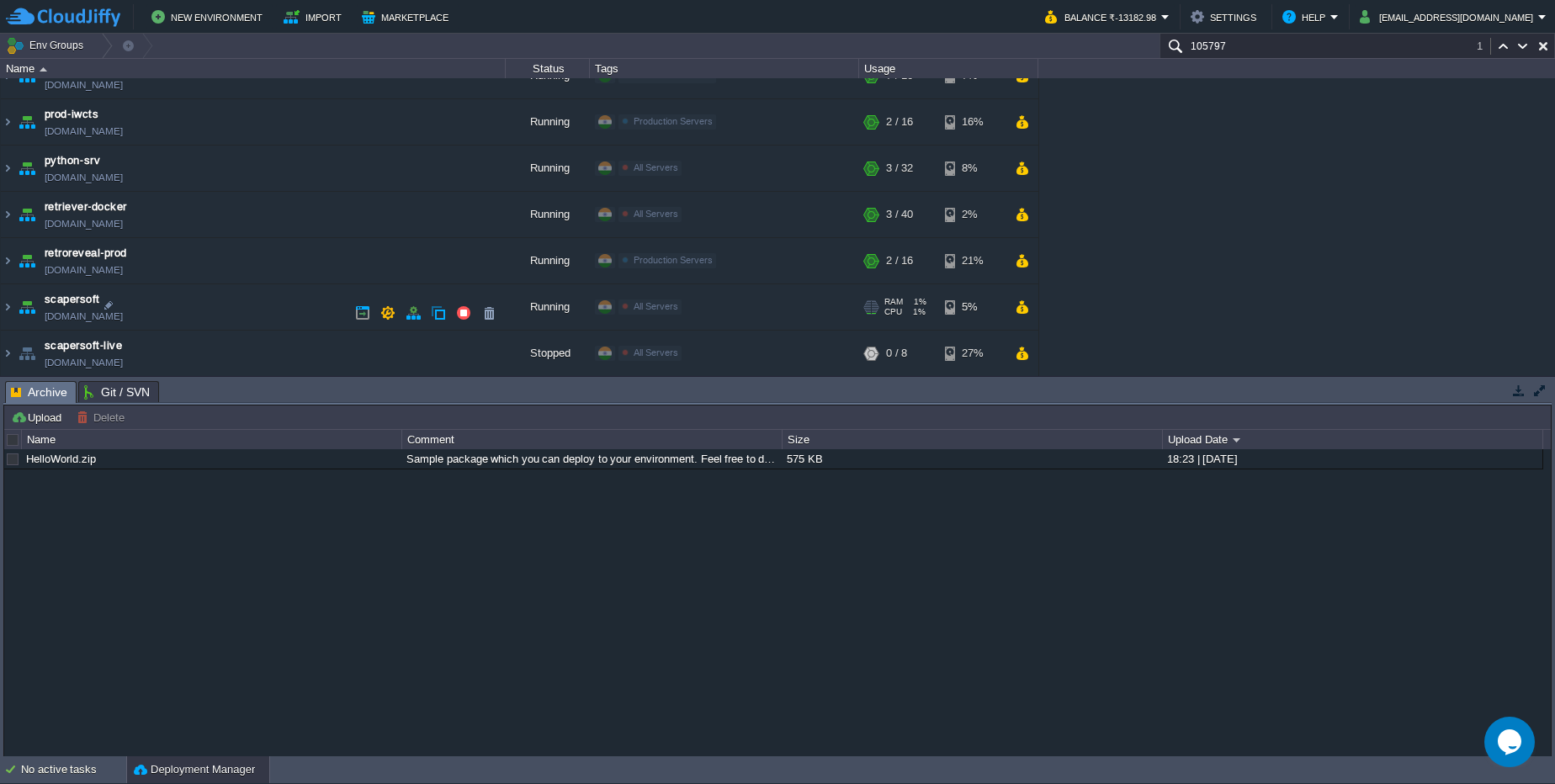
scroll to position [684, 0]
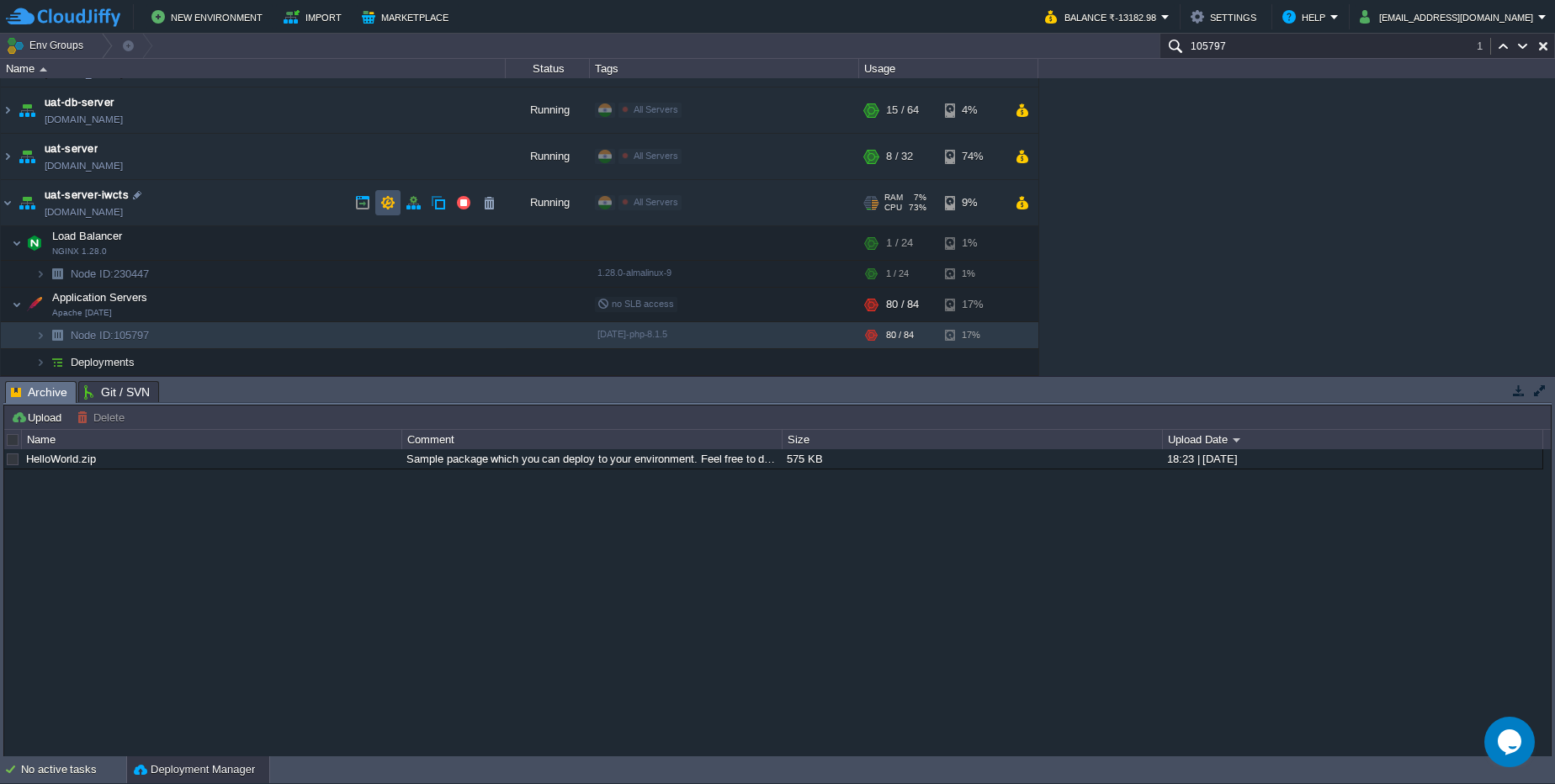
click at [384, 208] on button "button" at bounding box center [388, 203] width 15 height 15
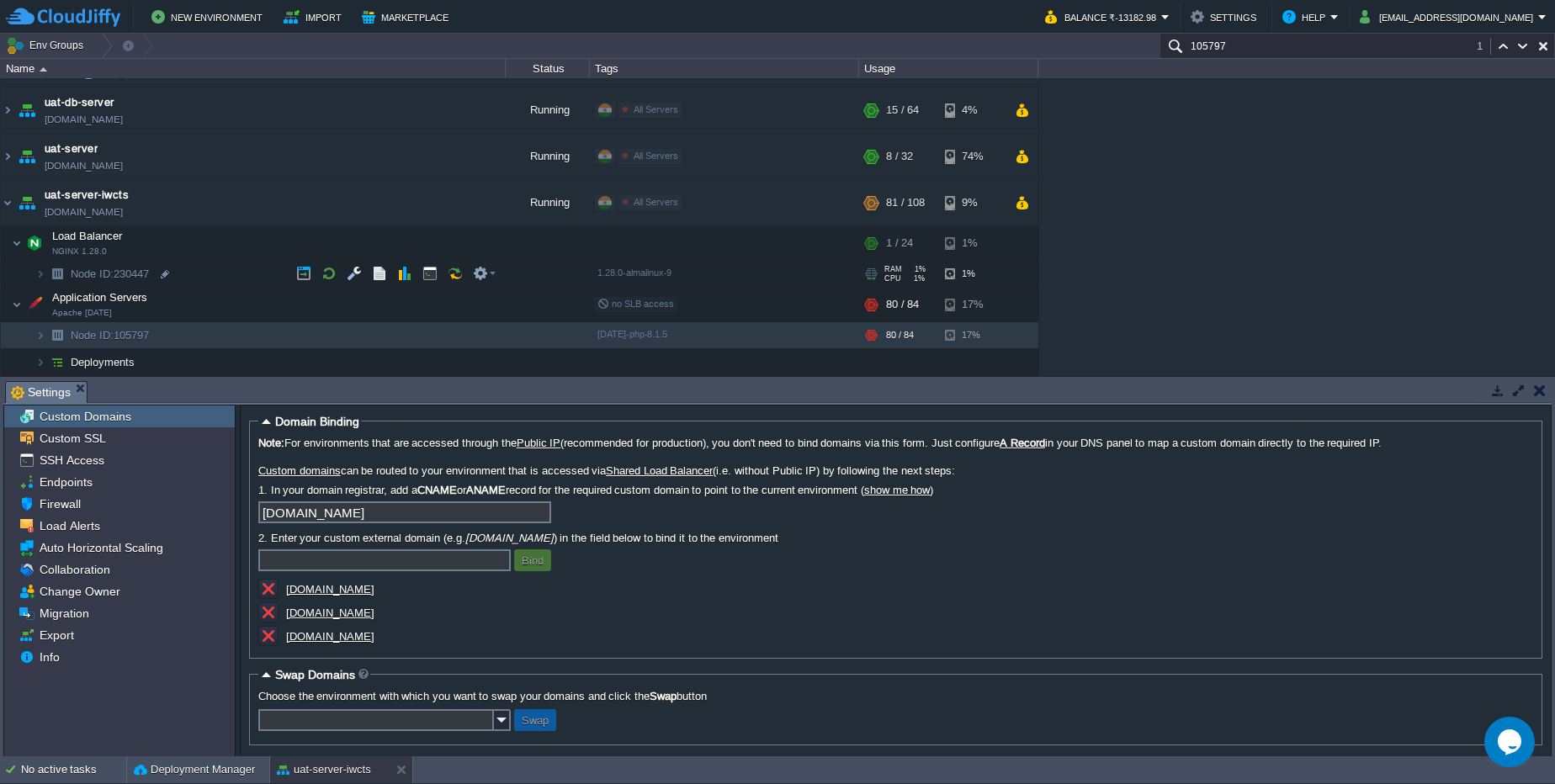
click at [45, 278] on img at bounding box center [57, 274] width 24 height 26
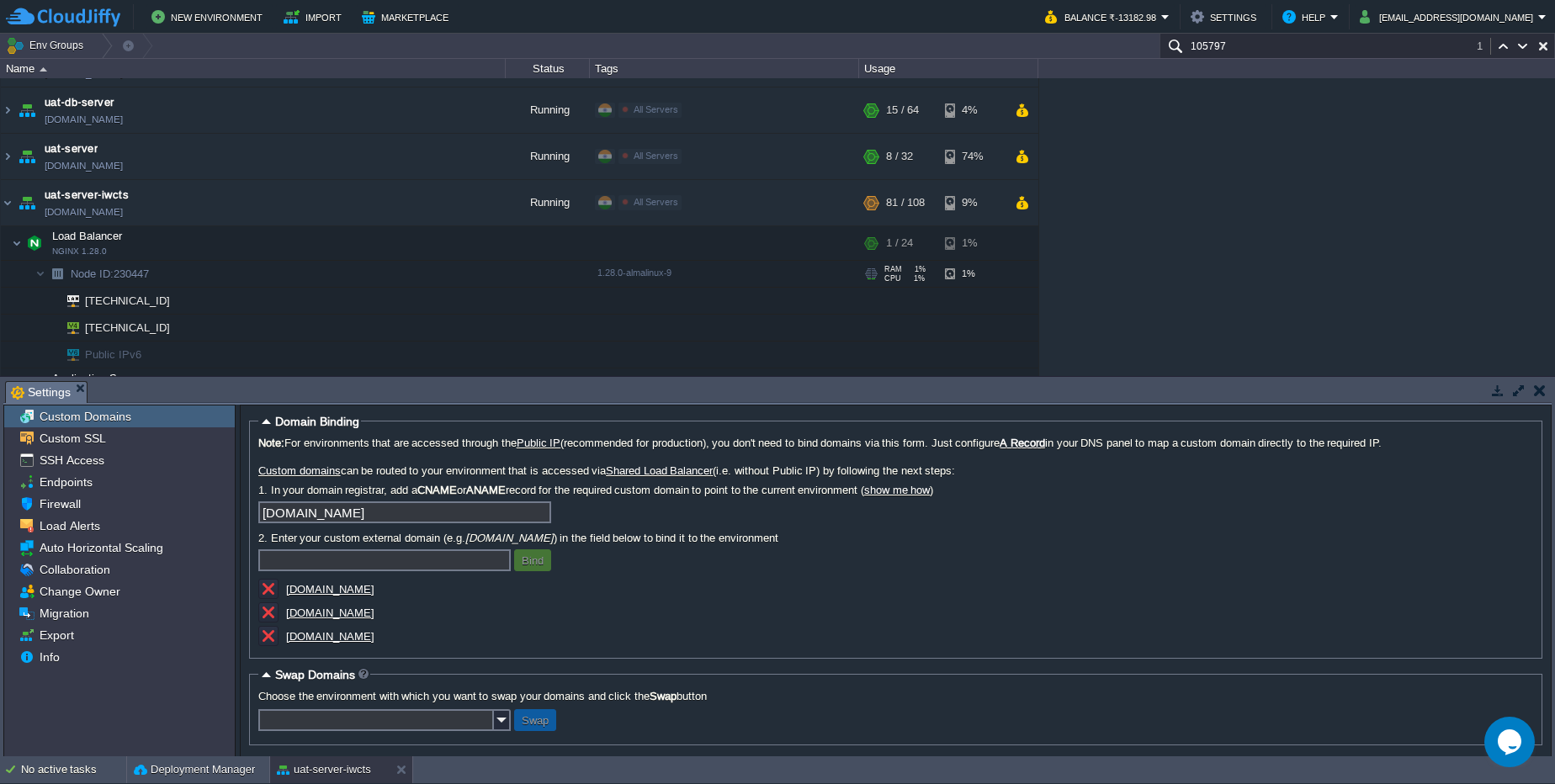
click at [45, 277] on img at bounding box center [57, 274] width 24 height 26
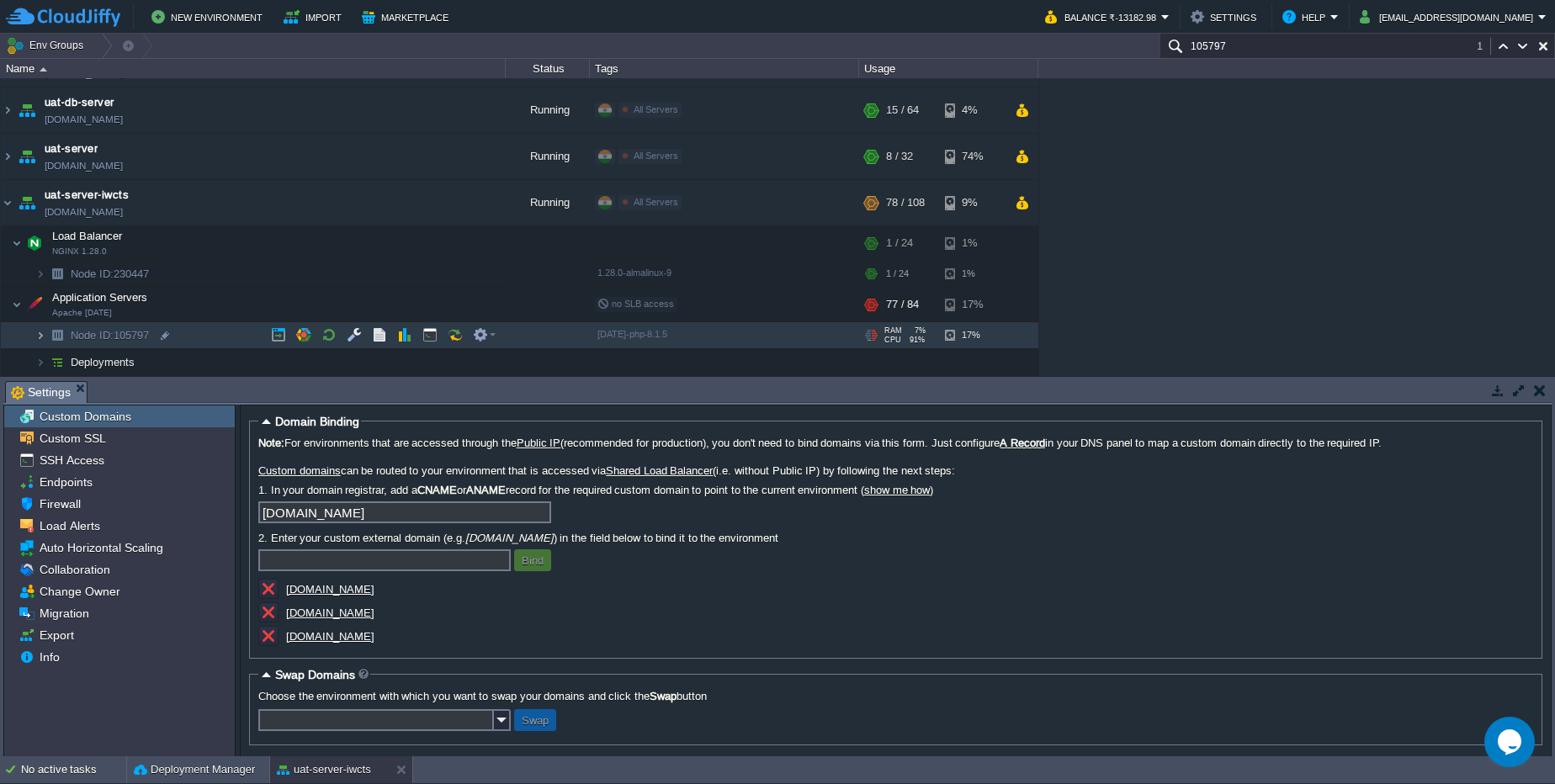
click at [39, 329] on img at bounding box center [40, 335] width 10 height 26
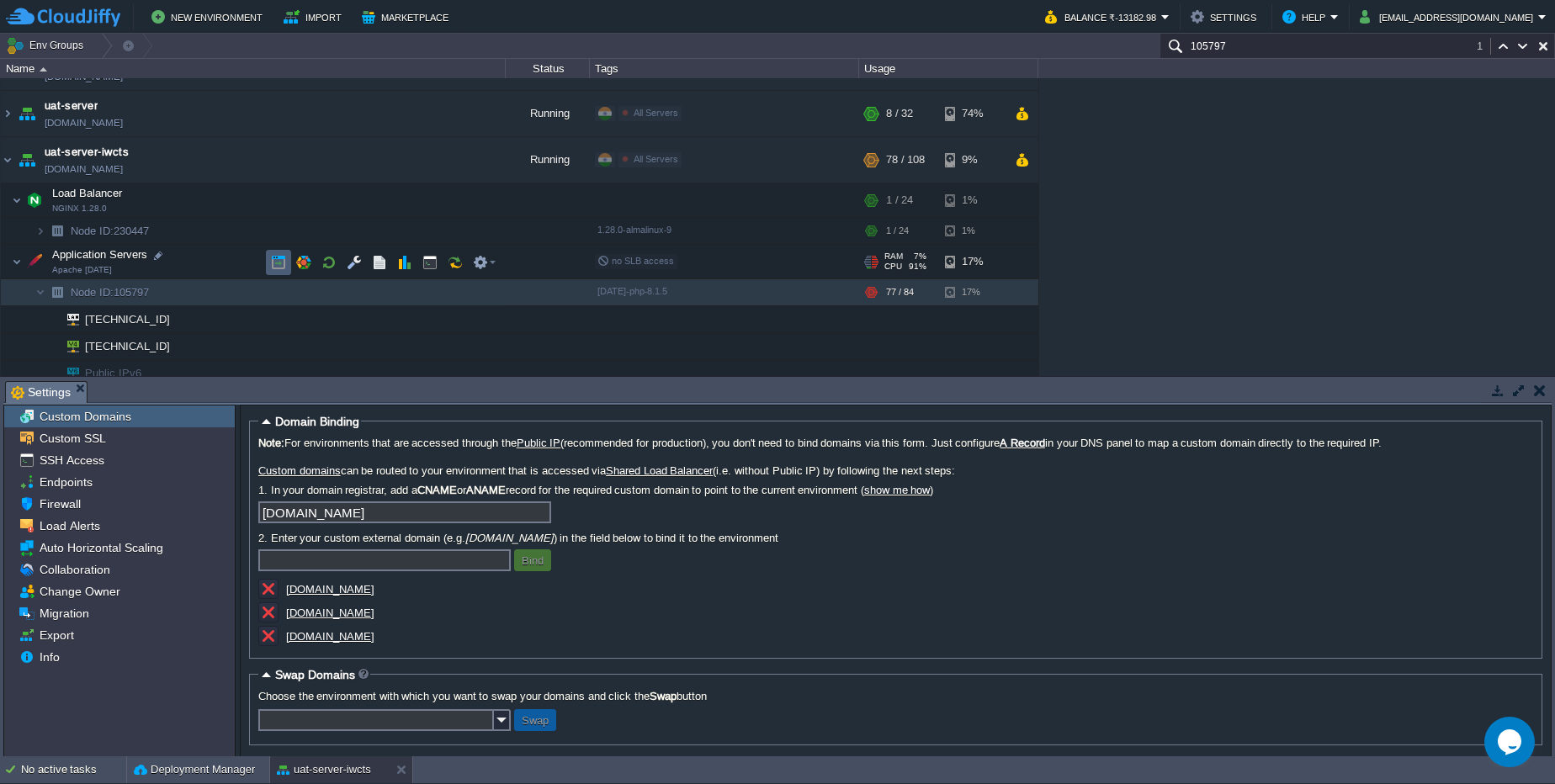
scroll to position [765, 0]
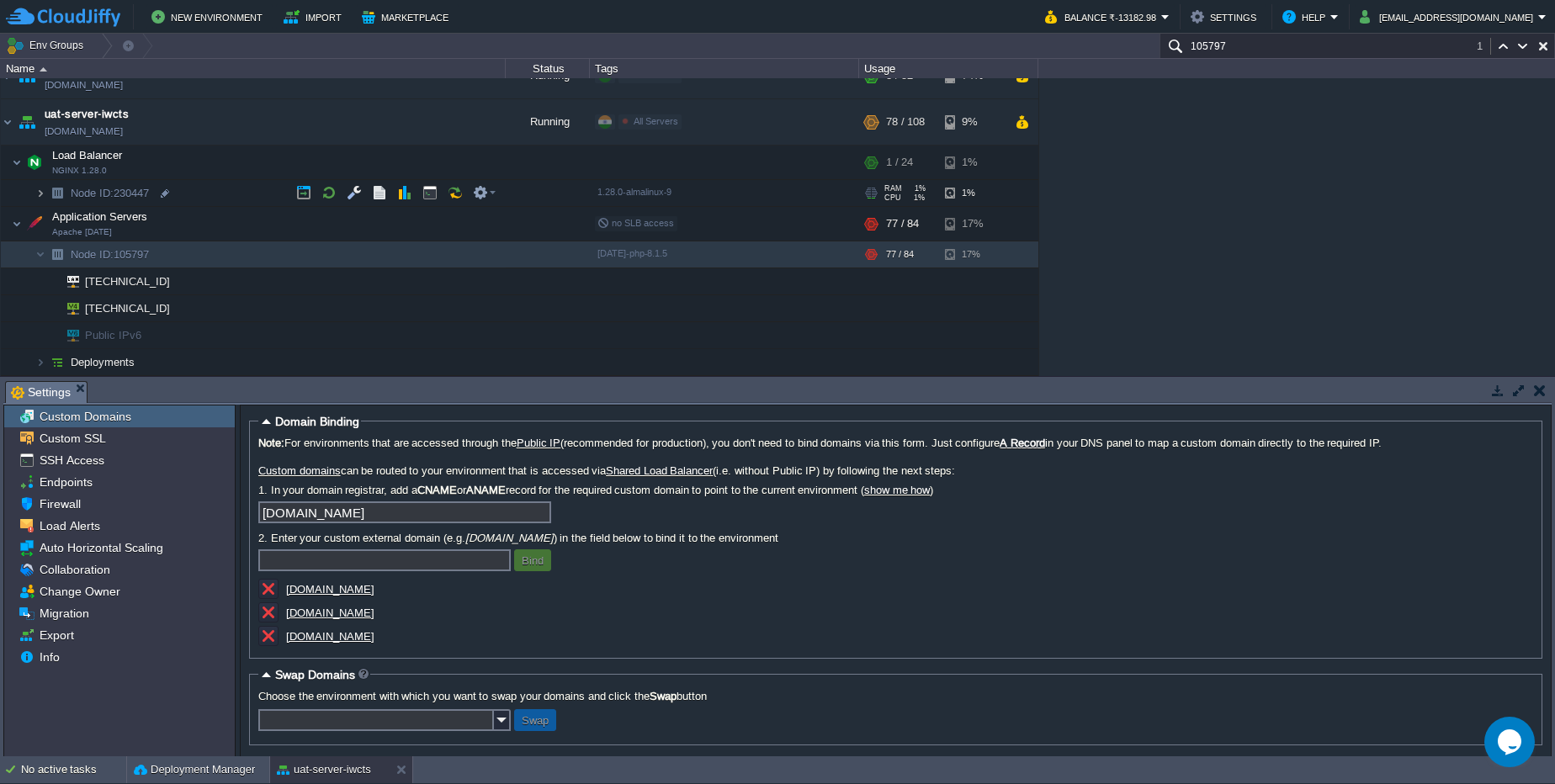
click at [36, 195] on img at bounding box center [40, 193] width 10 height 26
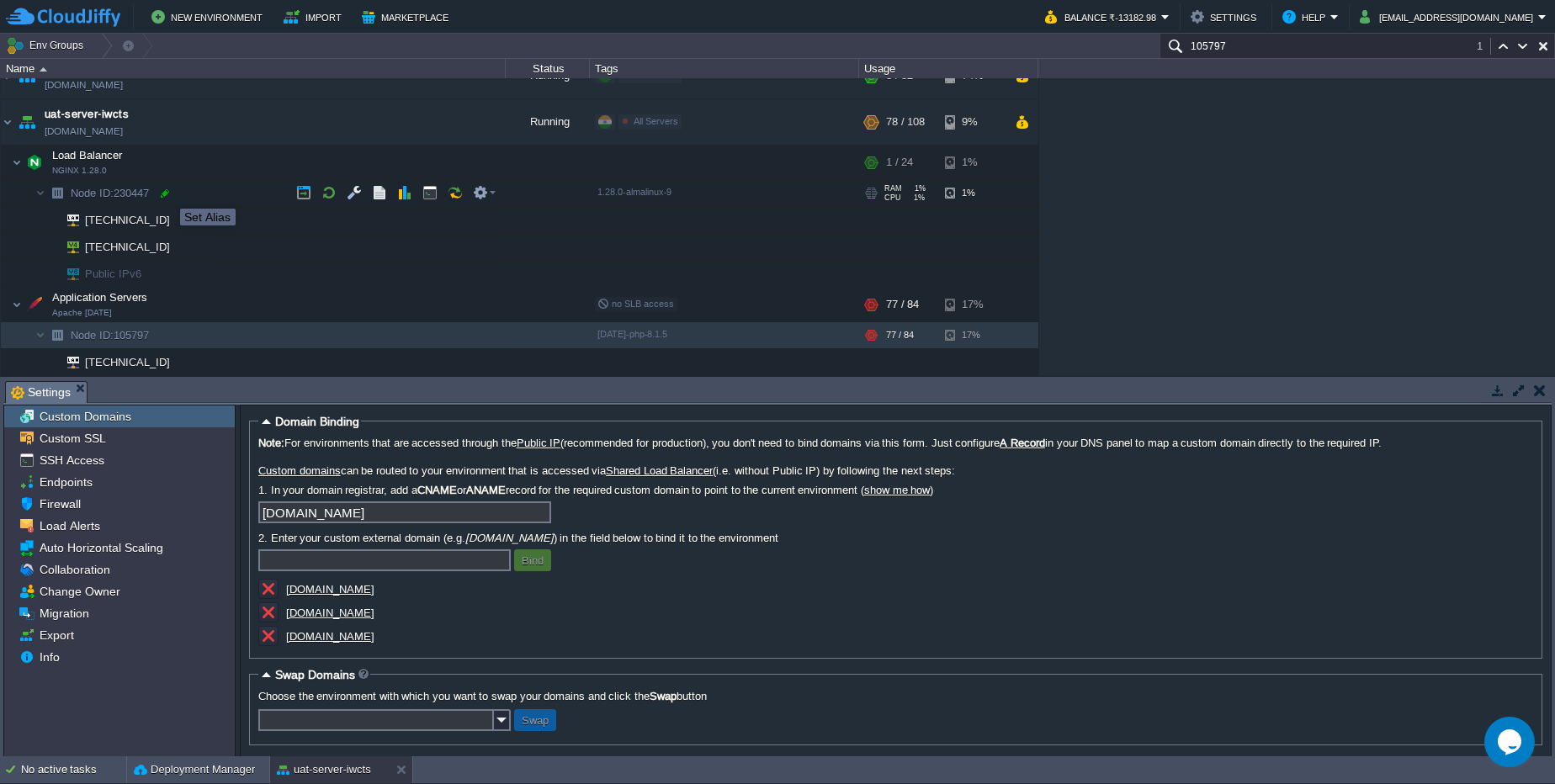
click at [167, 194] on div at bounding box center [165, 194] width 15 height 15
click at [299, 306] on button "button" at bounding box center [304, 305] width 15 height 15
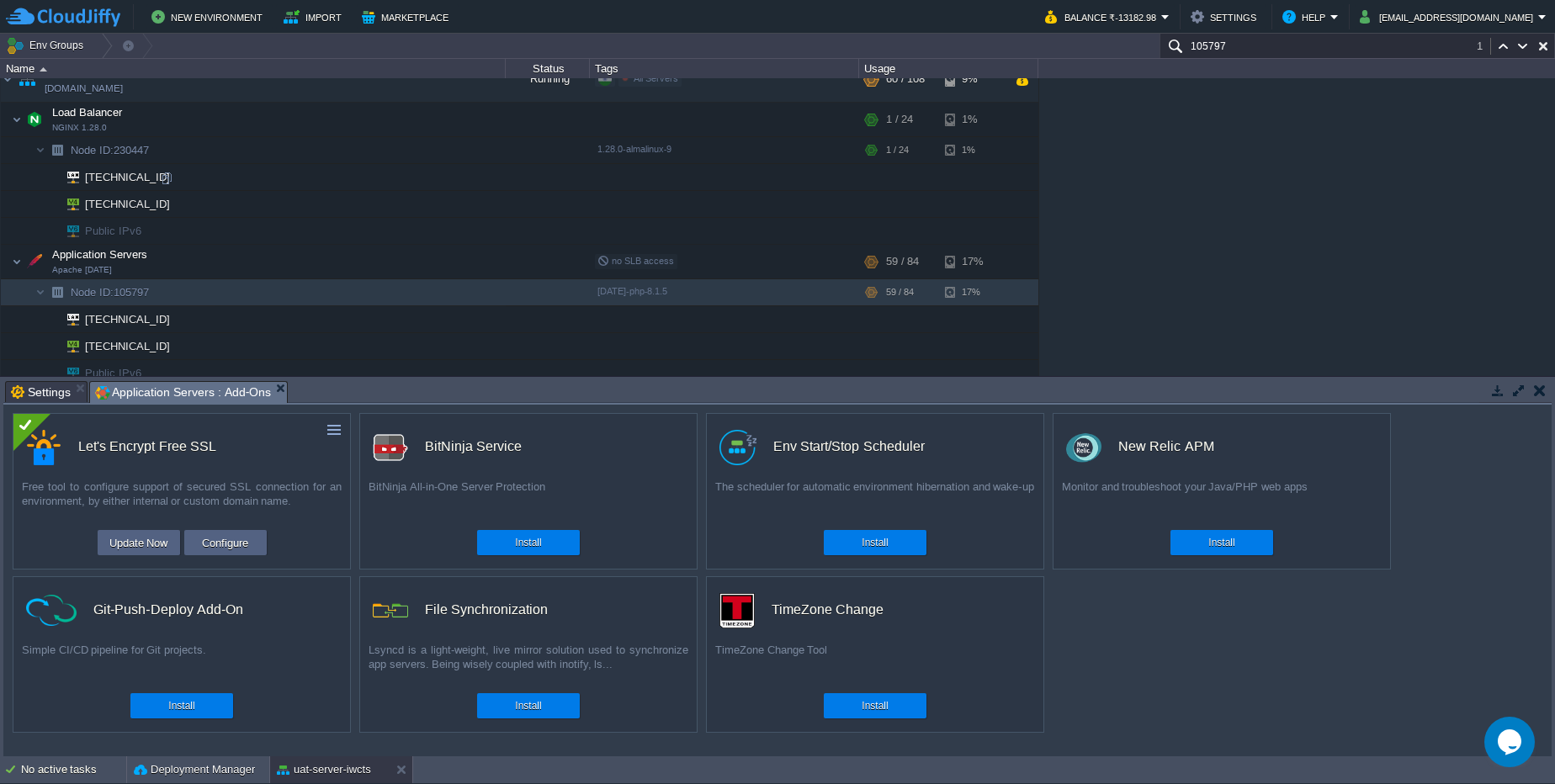
scroll to position [846, 0]
